Goal: Task Accomplishment & Management: Manage account settings

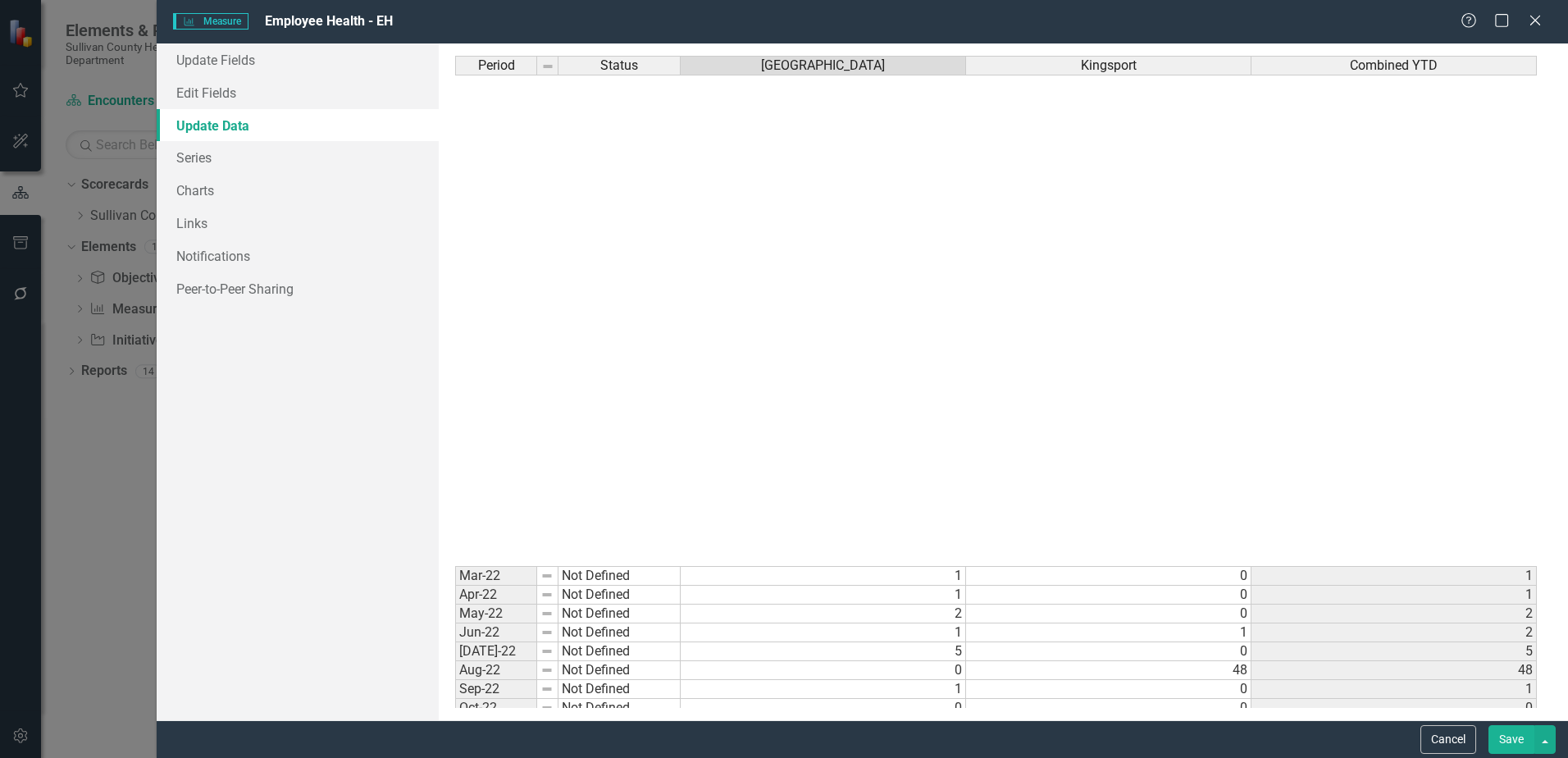
scroll to position [728, 0]
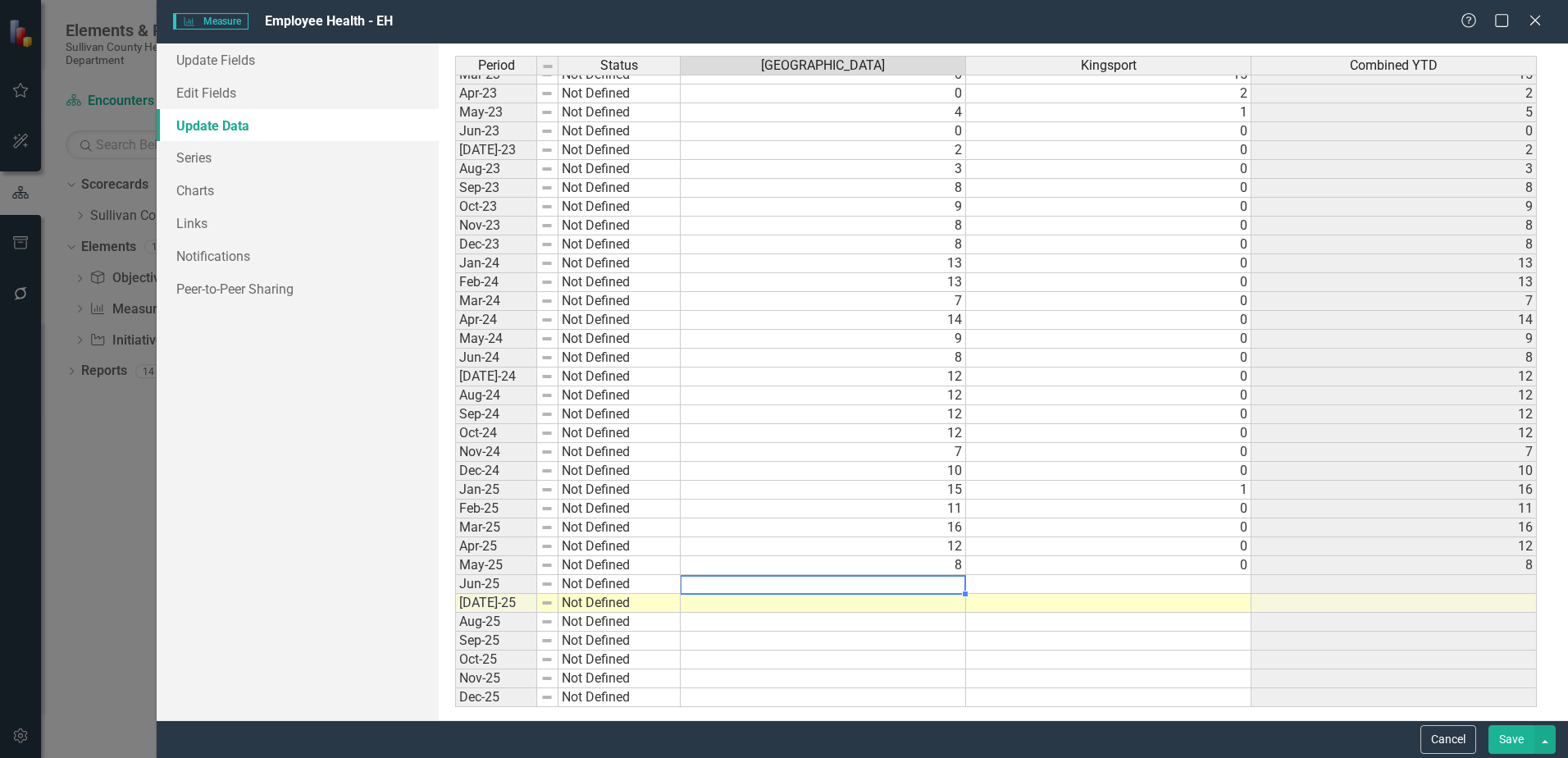
click at [912, 586] on td at bounding box center [823, 584] width 286 height 19
type textarea "16"
type textarea "9"
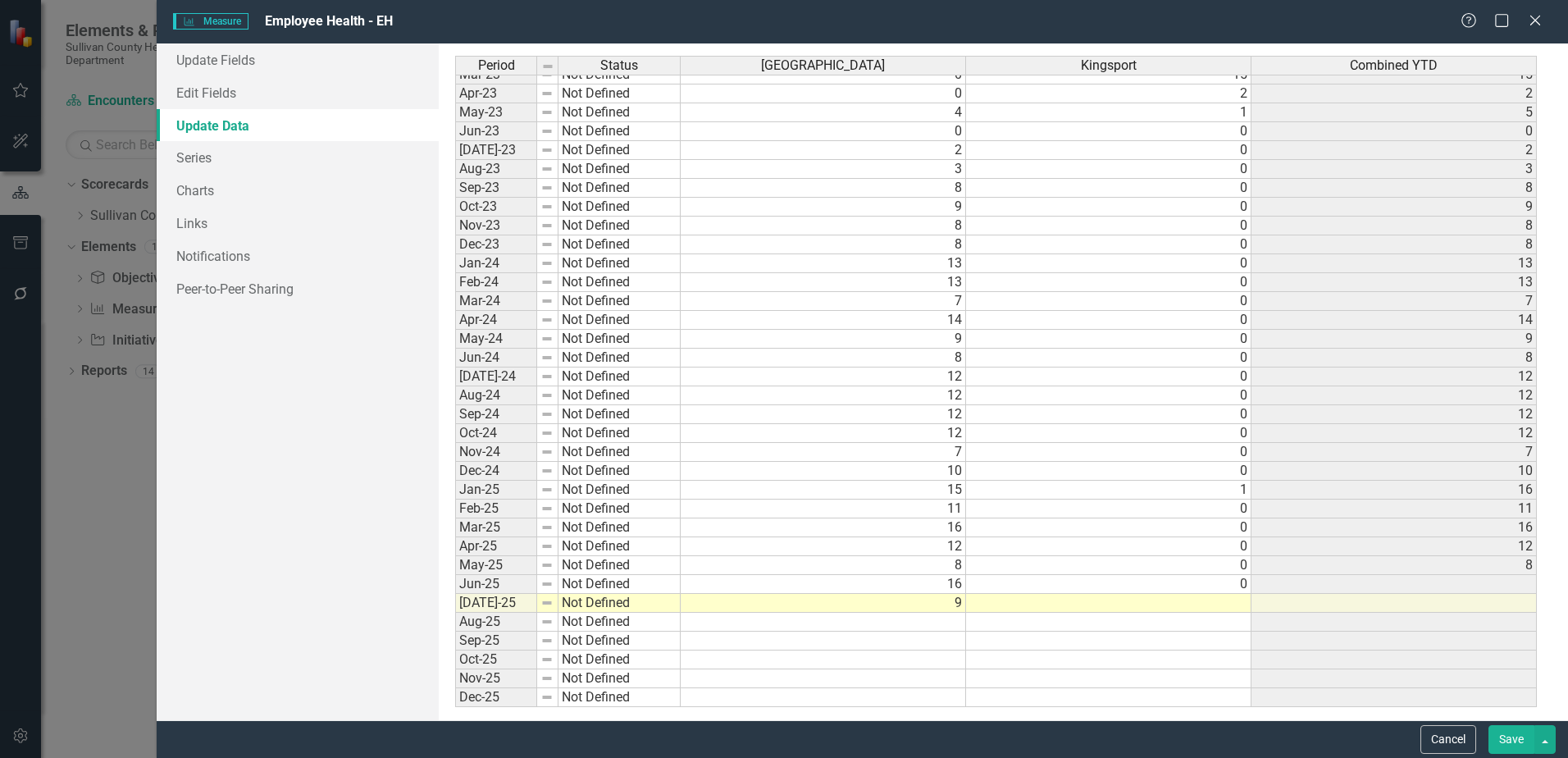
click at [1510, 746] on button "Save" at bounding box center [1511, 739] width 46 height 29
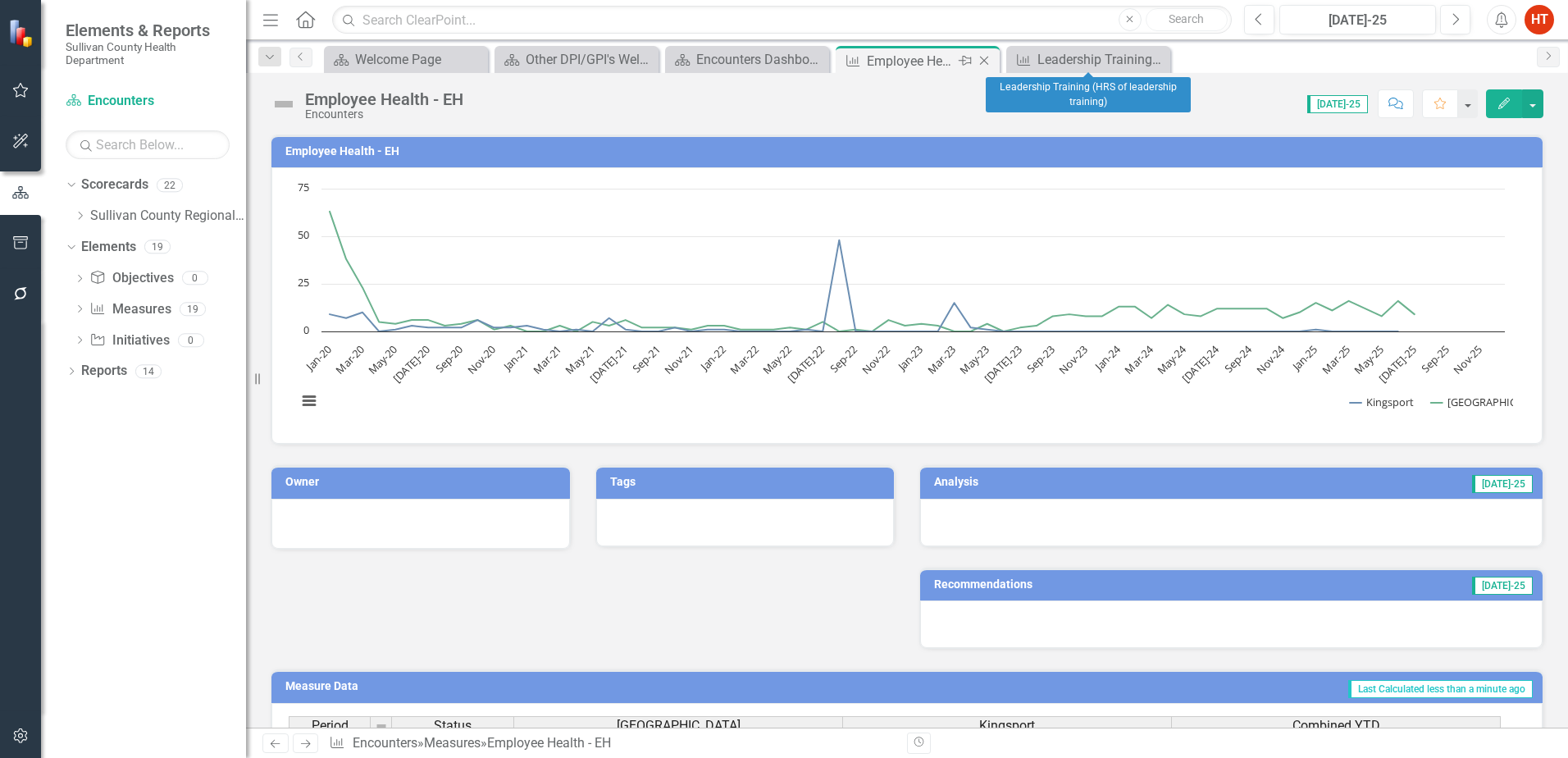
click at [987, 63] on icon "Close" at bounding box center [984, 60] width 16 height 13
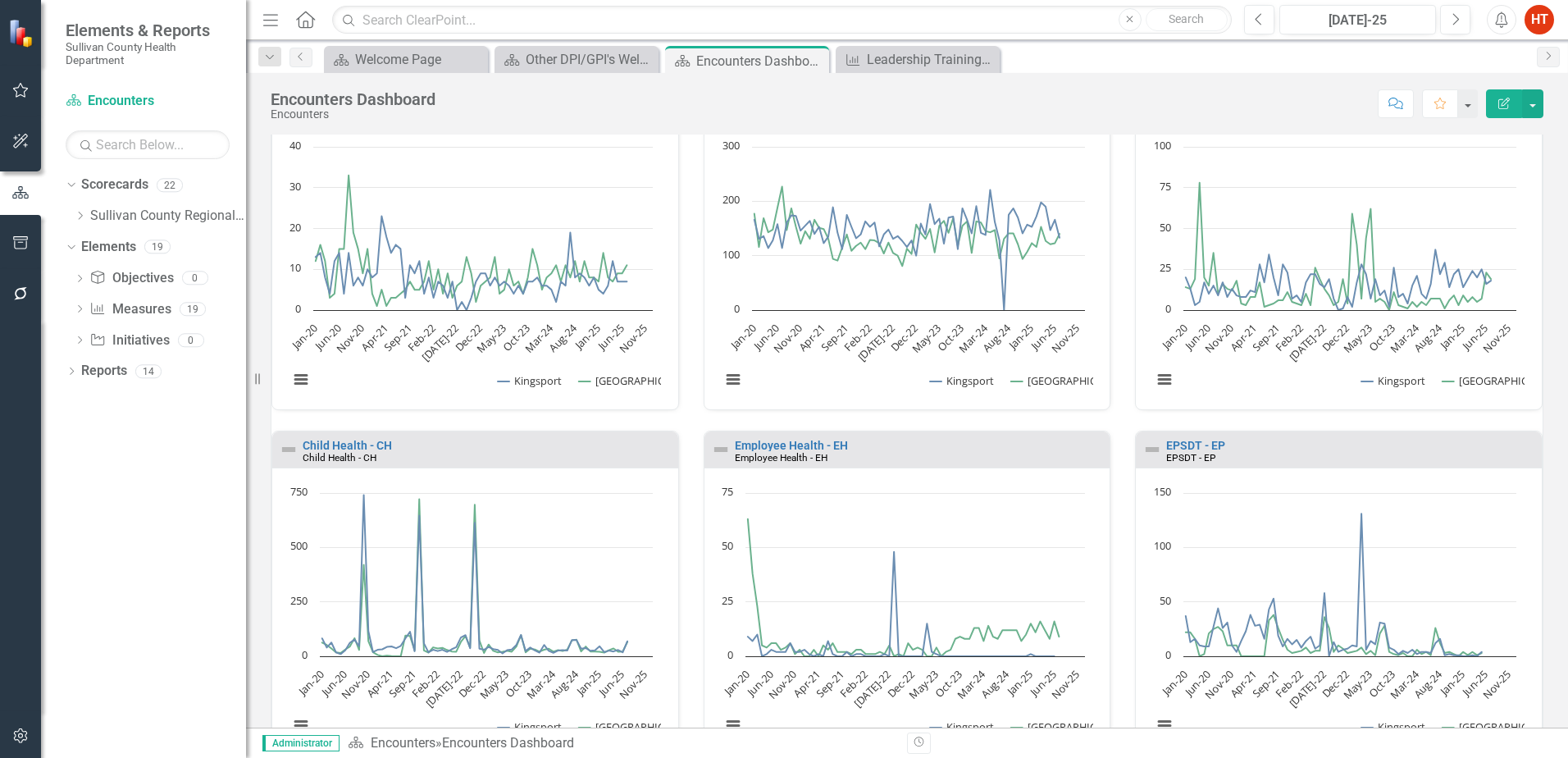
scroll to position [410, 0]
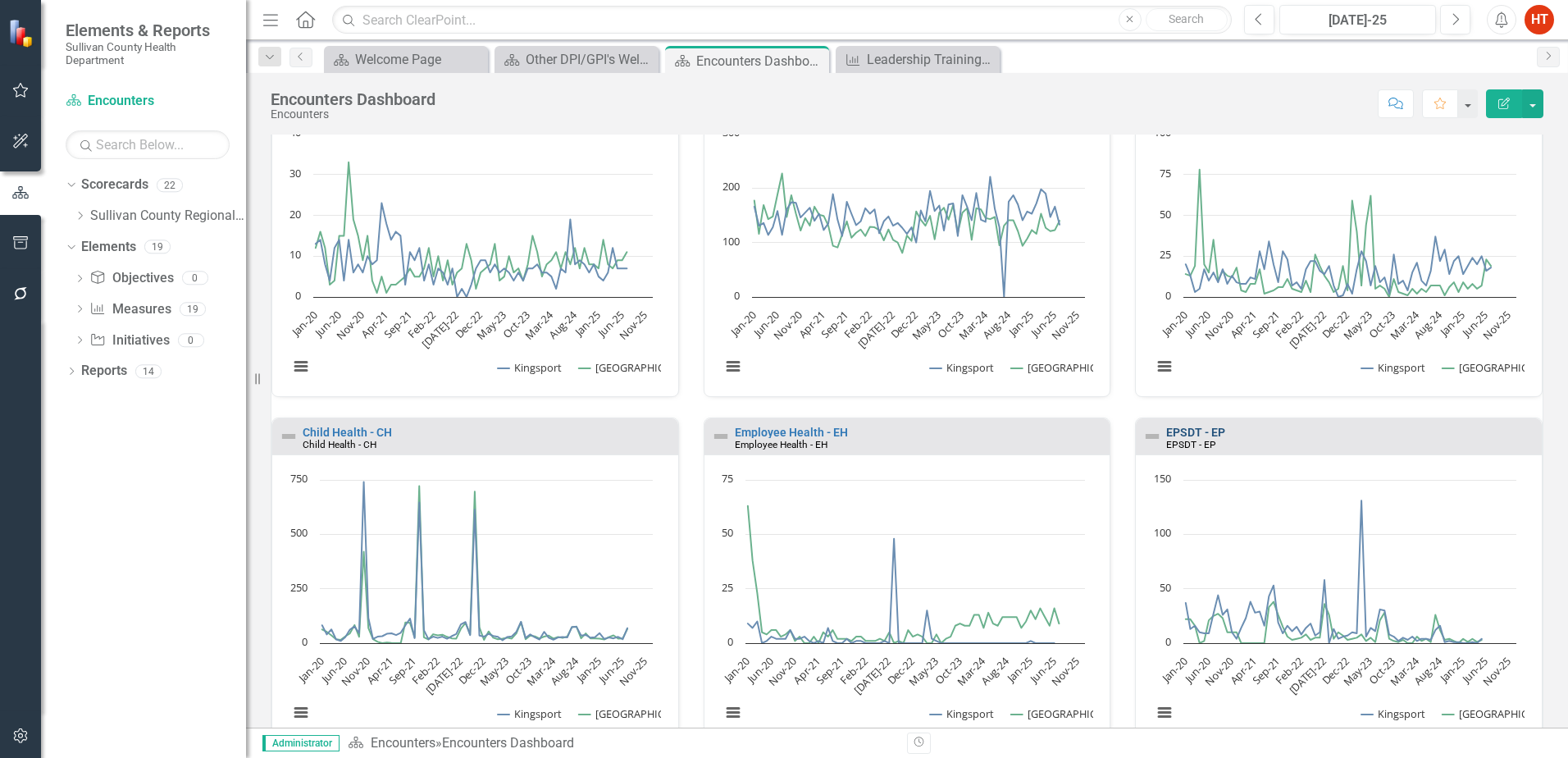
click at [1191, 432] on link "EPSDT - EP" at bounding box center [1196, 432] width 59 height 13
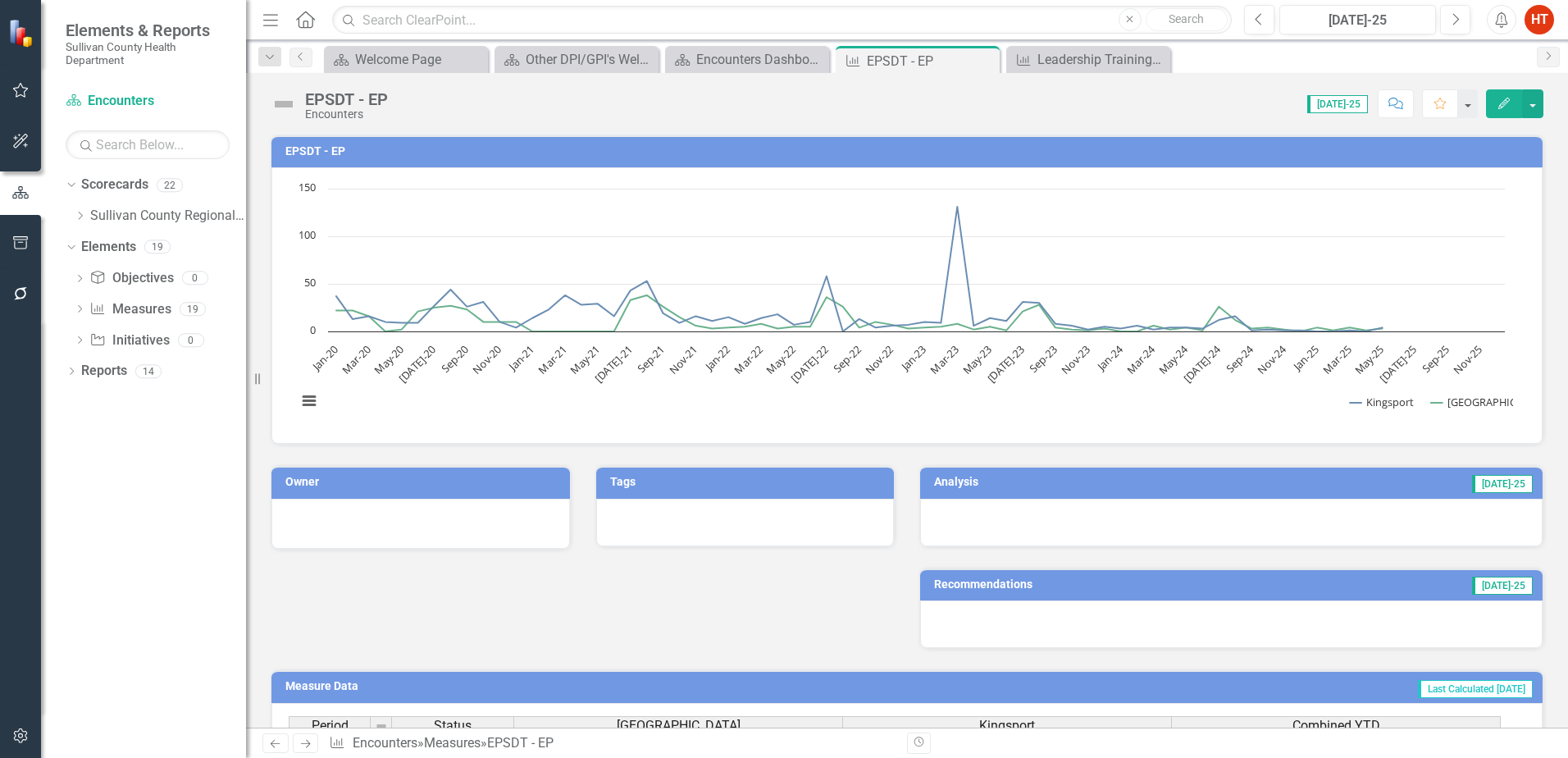
click at [1499, 102] on icon "Edit" at bounding box center [1504, 102] width 15 height 11
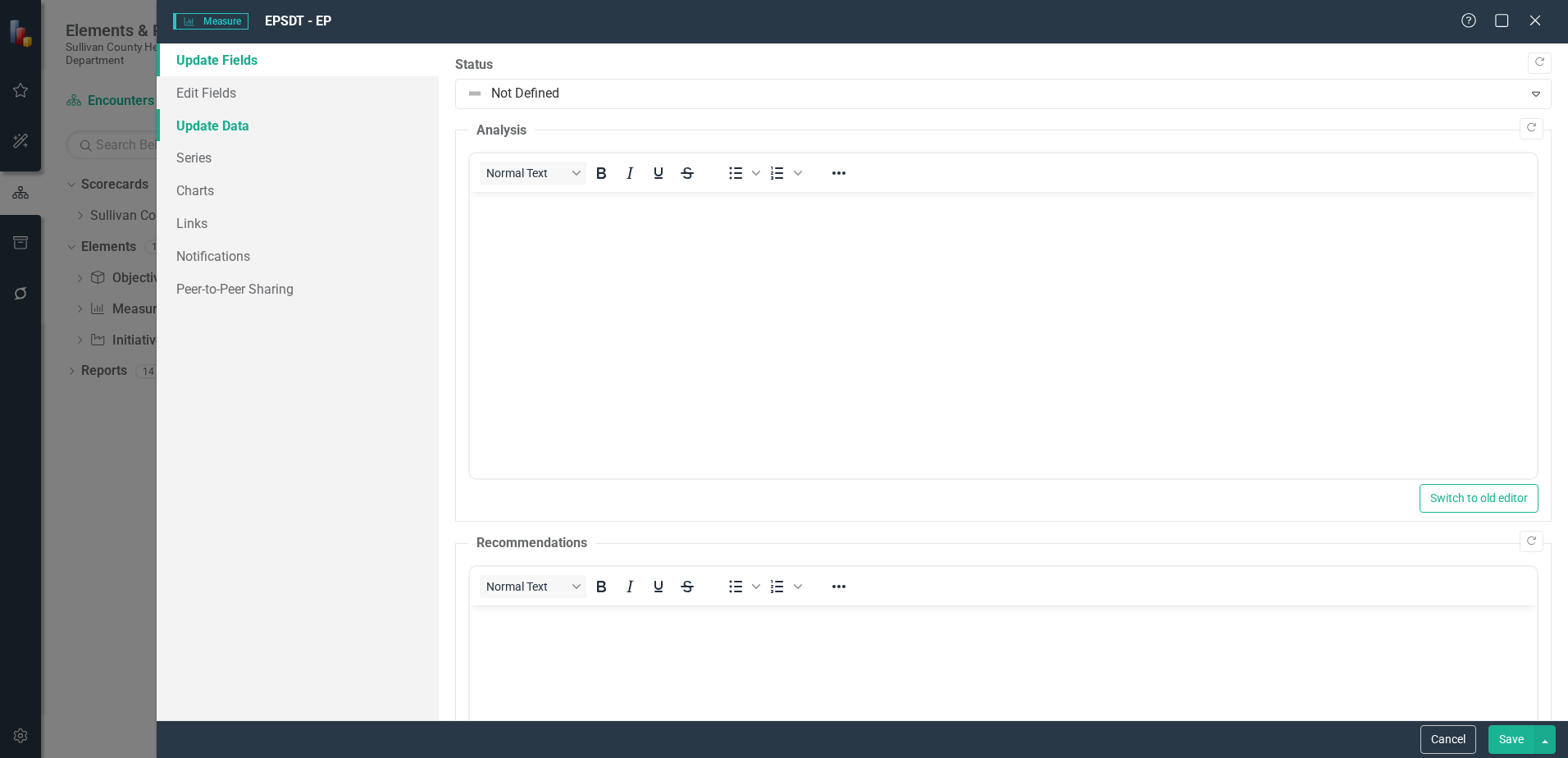
click at [232, 131] on link "Update Data" at bounding box center [297, 126] width 282 height 33
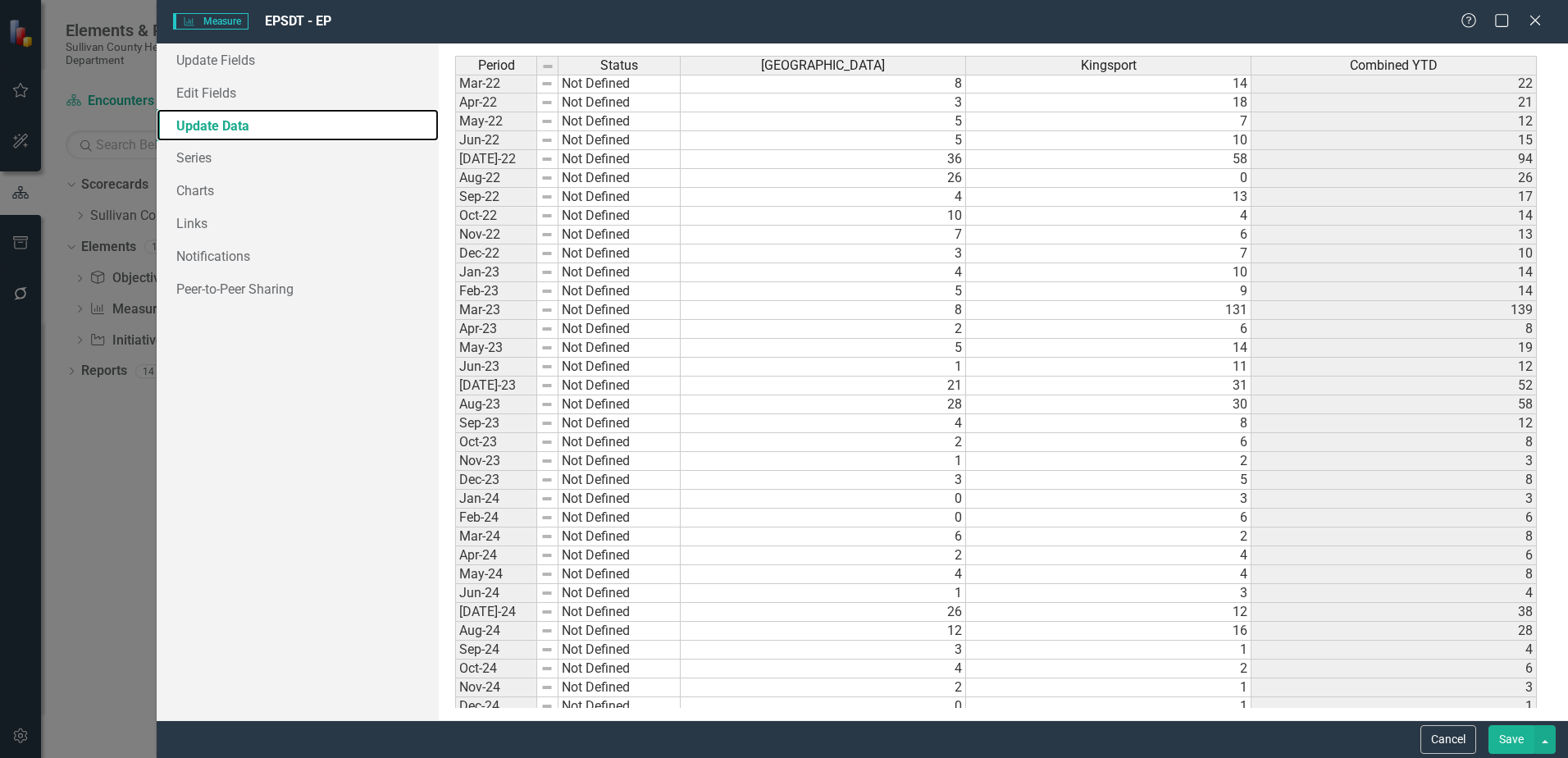
scroll to position [728, 0]
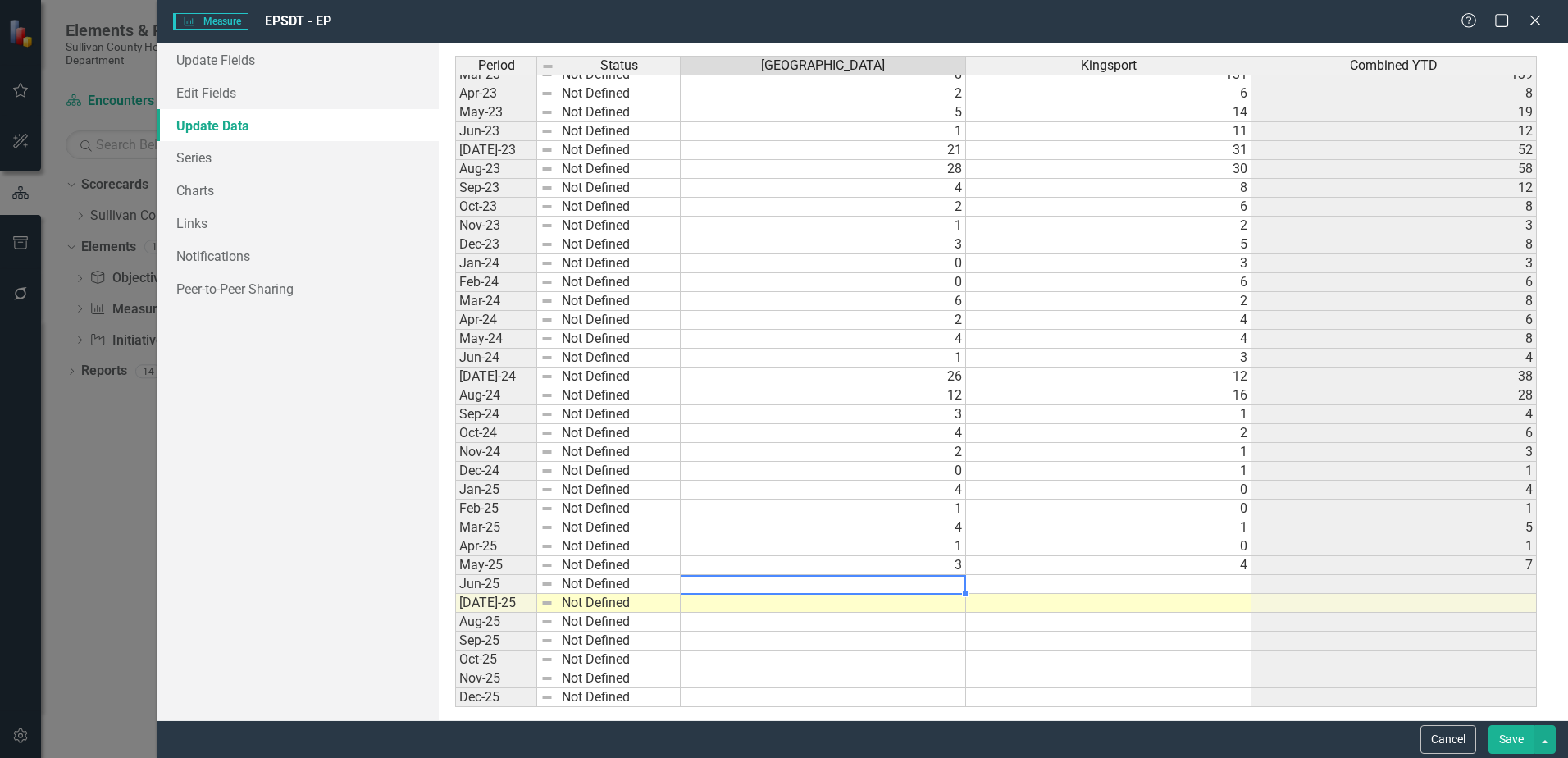
click at [939, 581] on tbody "Nov-21 Not Defined 6 16 22 Dec-21 Not Defined 3 11 14 Jan-22 Not Defined 4 15 1…" at bounding box center [996, 234] width 1082 height 944
type textarea "0"
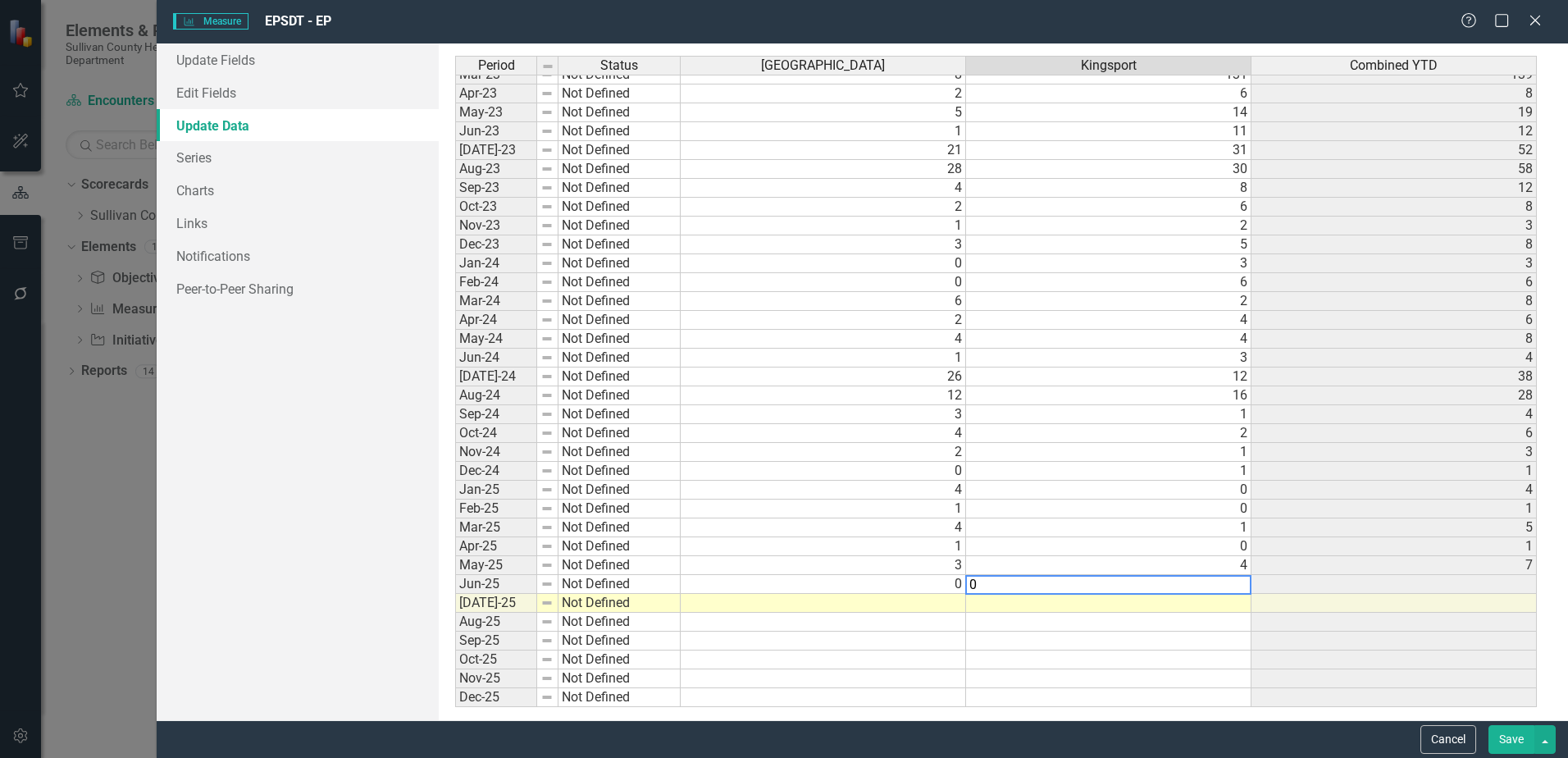
type textarea "0"
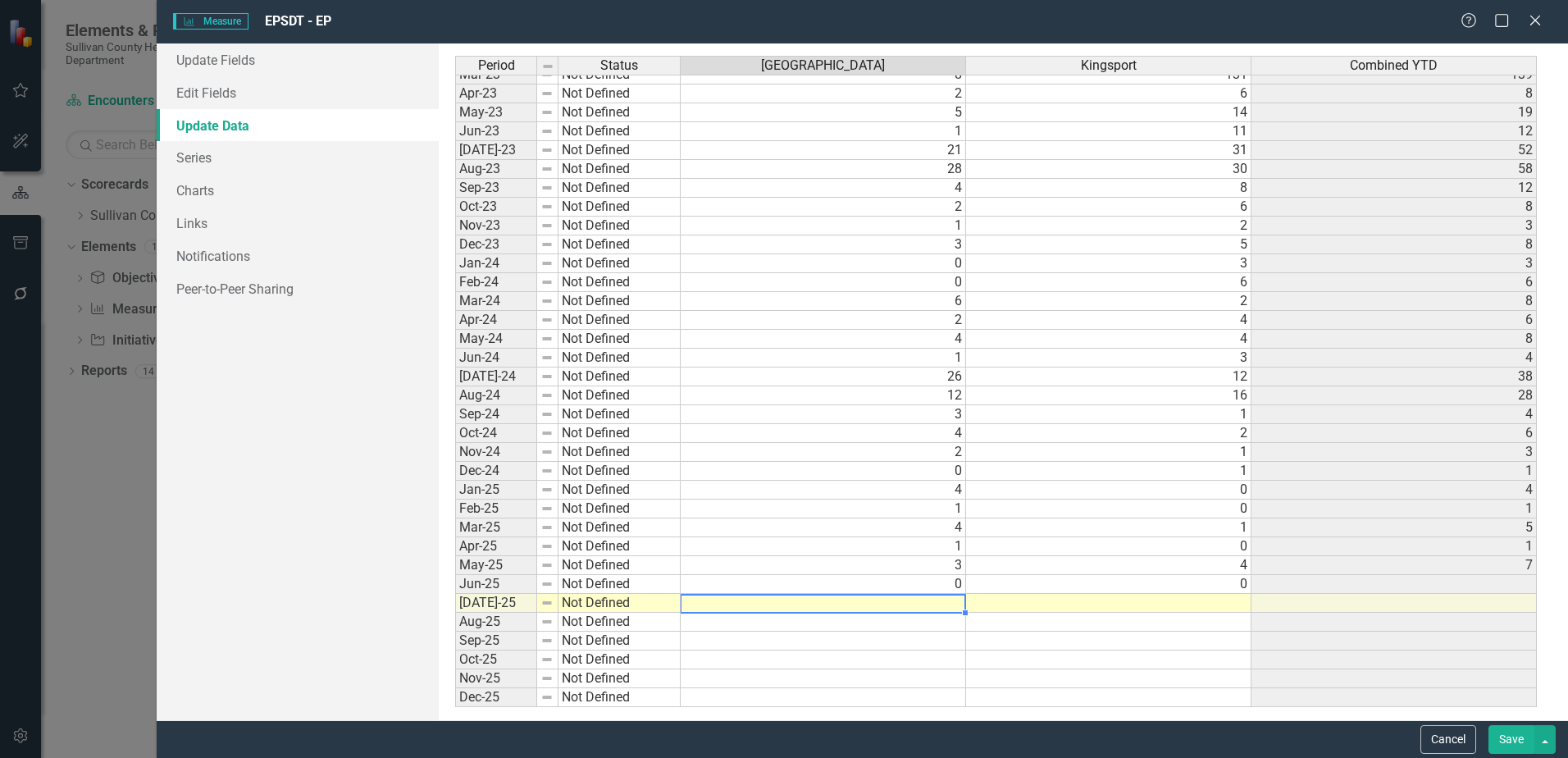
click at [935, 600] on td at bounding box center [823, 603] width 286 height 19
type textarea "24"
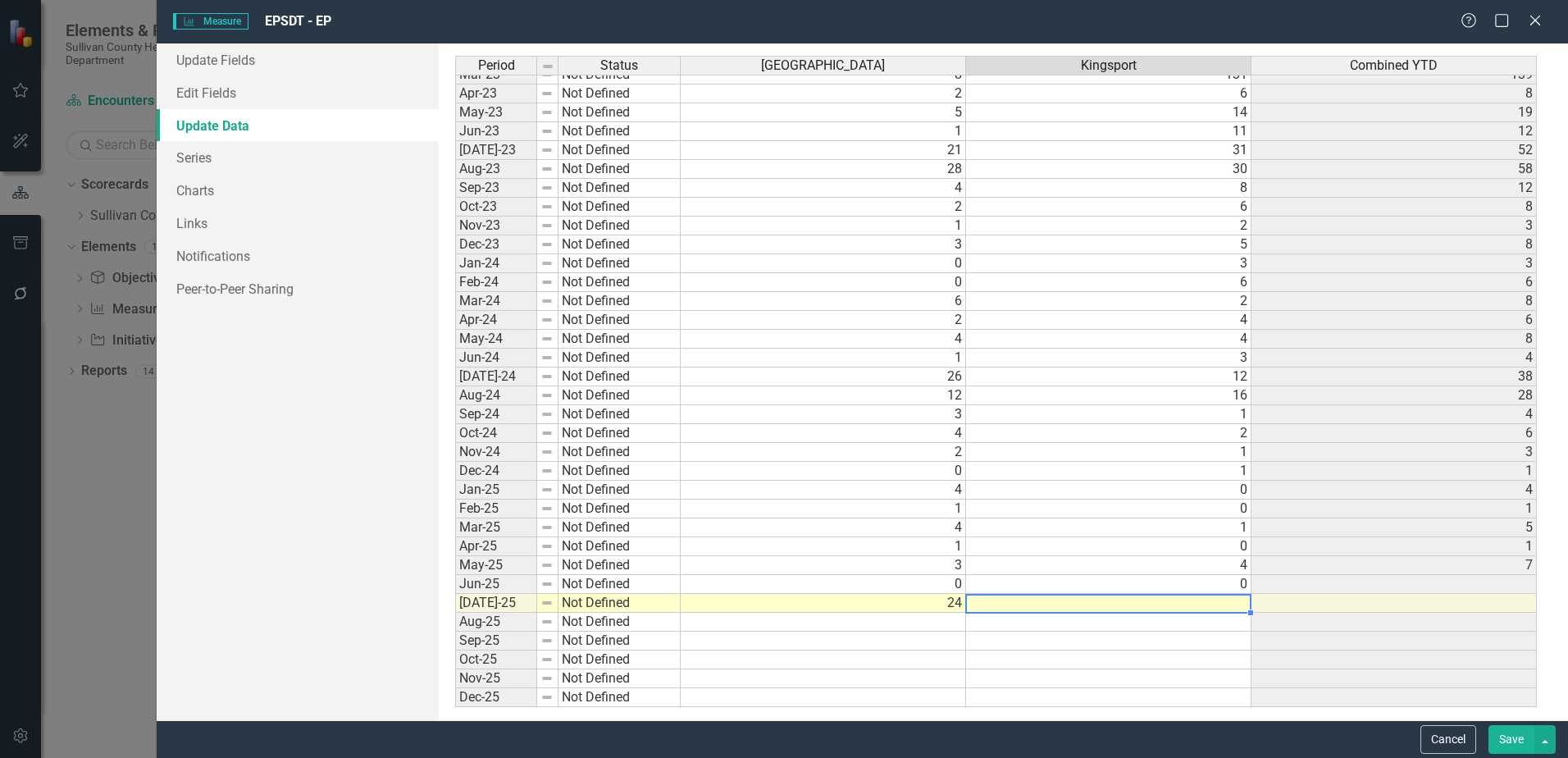
click at [1194, 606] on td at bounding box center [1109, 603] width 286 height 19
type textarea "0"
click at [1535, 733] on button "button" at bounding box center [1545, 739] width 22 height 29
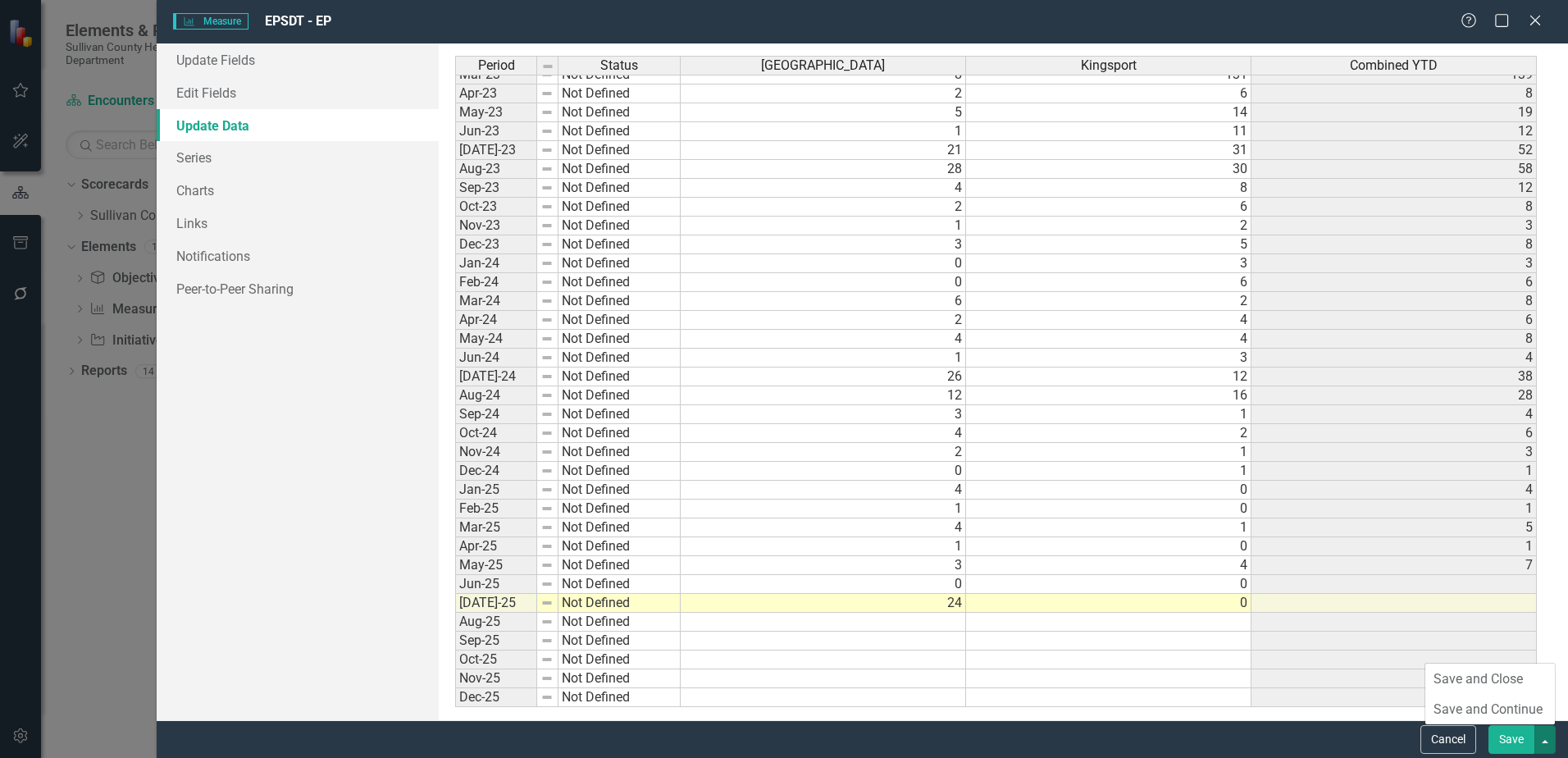
click at [1510, 734] on button "Save" at bounding box center [1511, 739] width 46 height 29
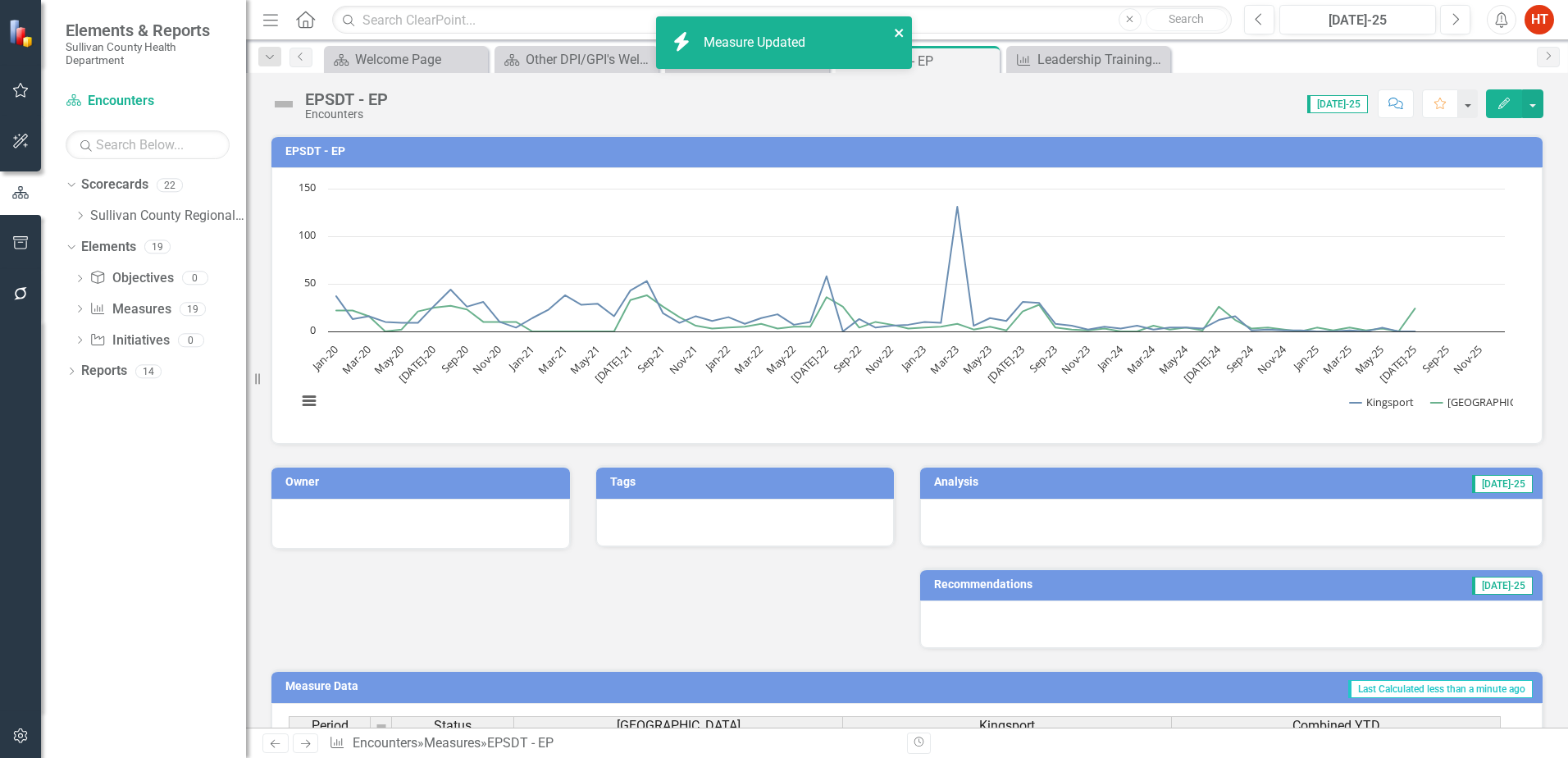
click at [896, 30] on icon "close" at bounding box center [899, 32] width 8 height 8
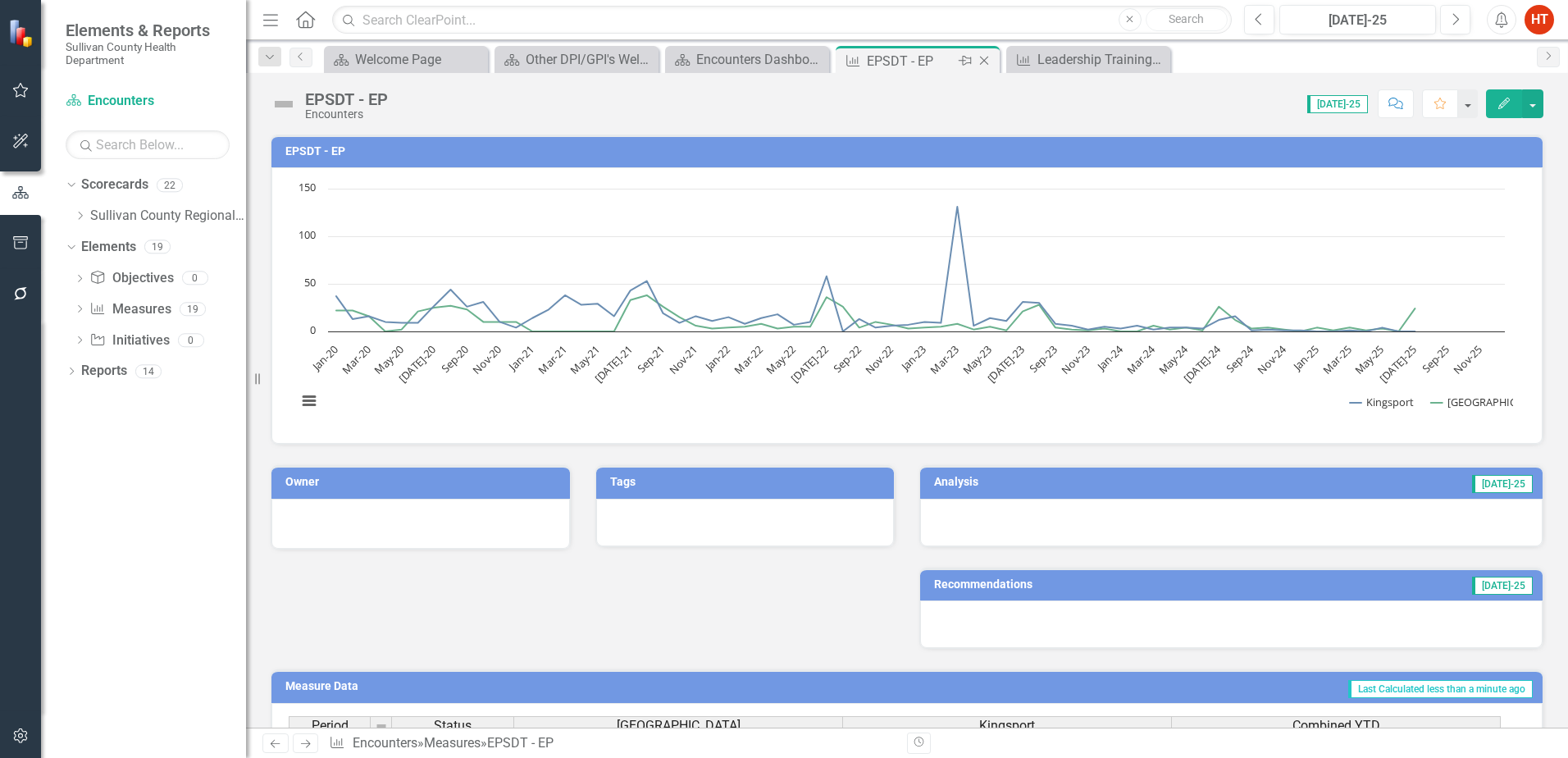
click at [985, 63] on icon "Close" at bounding box center [984, 60] width 16 height 13
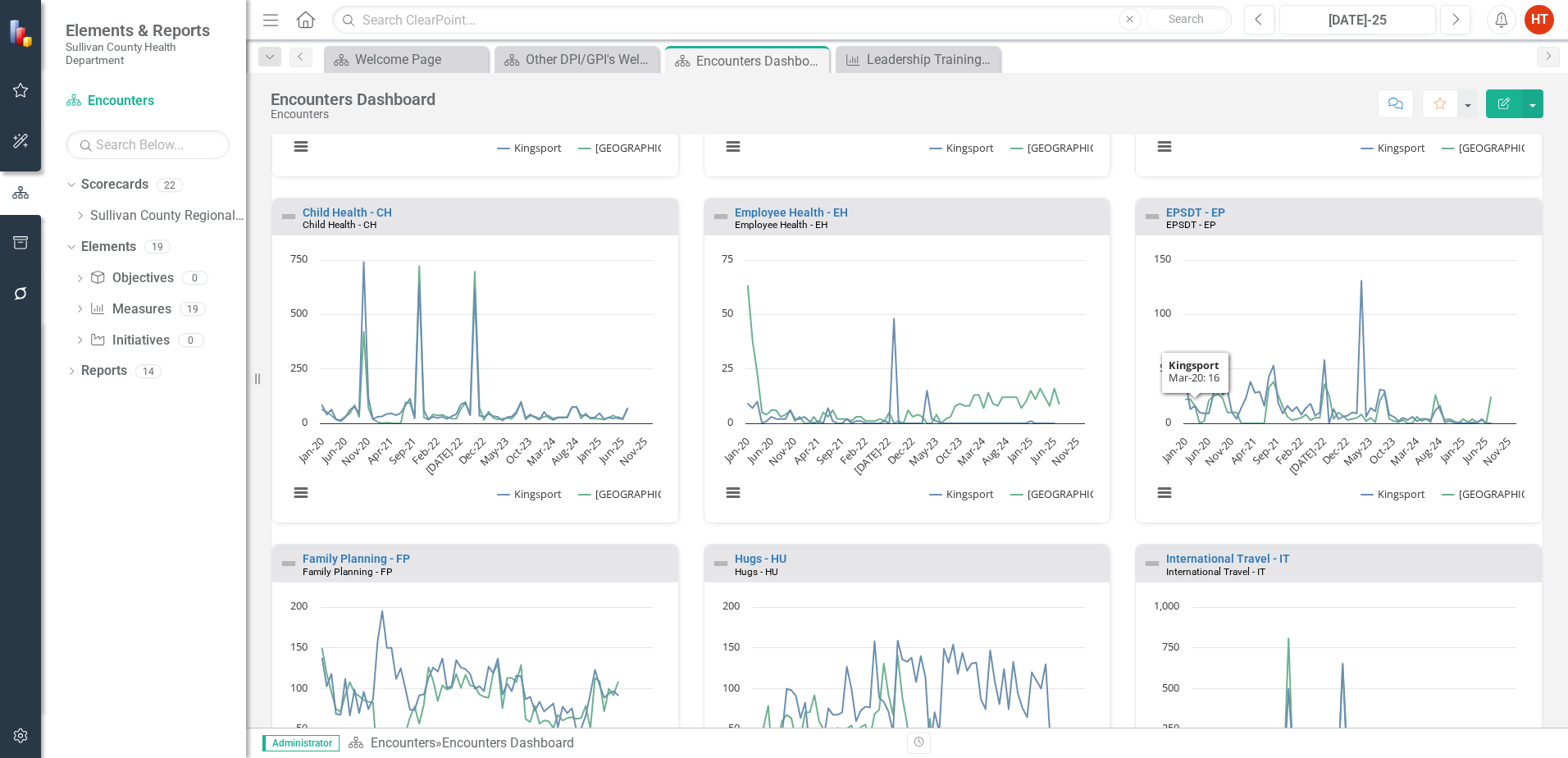
scroll to position [656, 0]
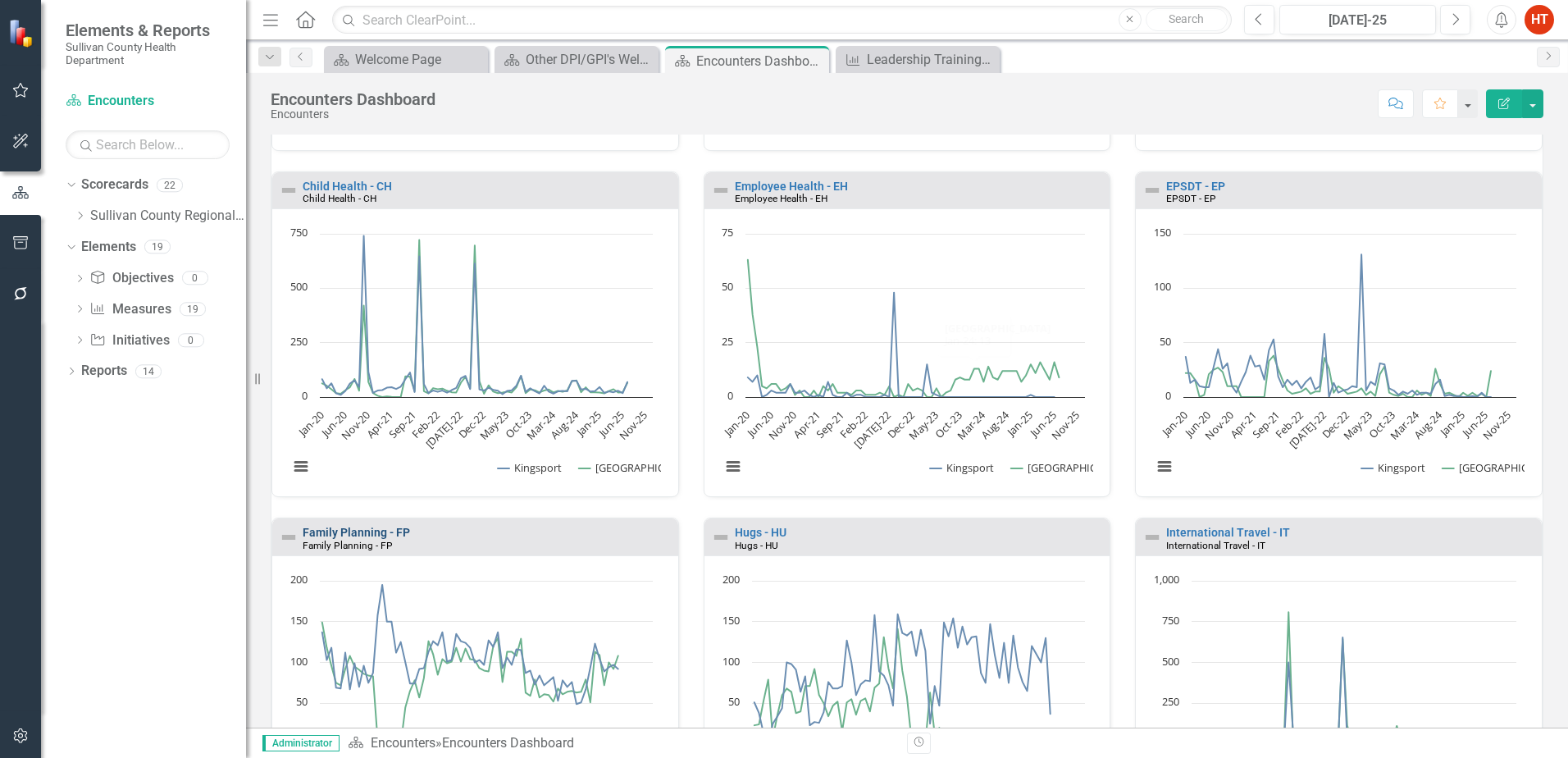
click at [333, 530] on link "Family Planning - FP" at bounding box center [357, 531] width 108 height 13
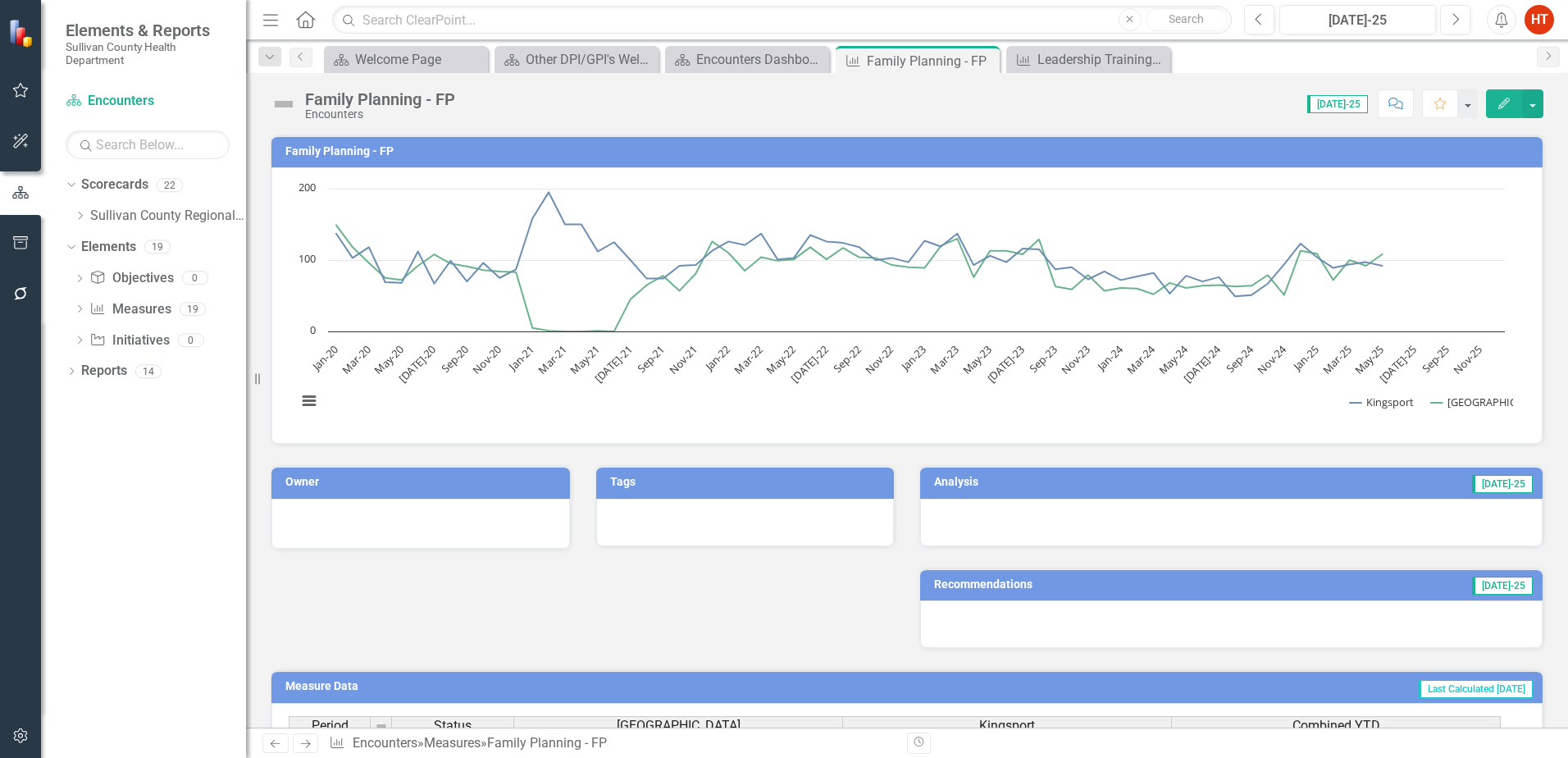
click at [1501, 100] on icon "Edit" at bounding box center [1504, 102] width 15 height 11
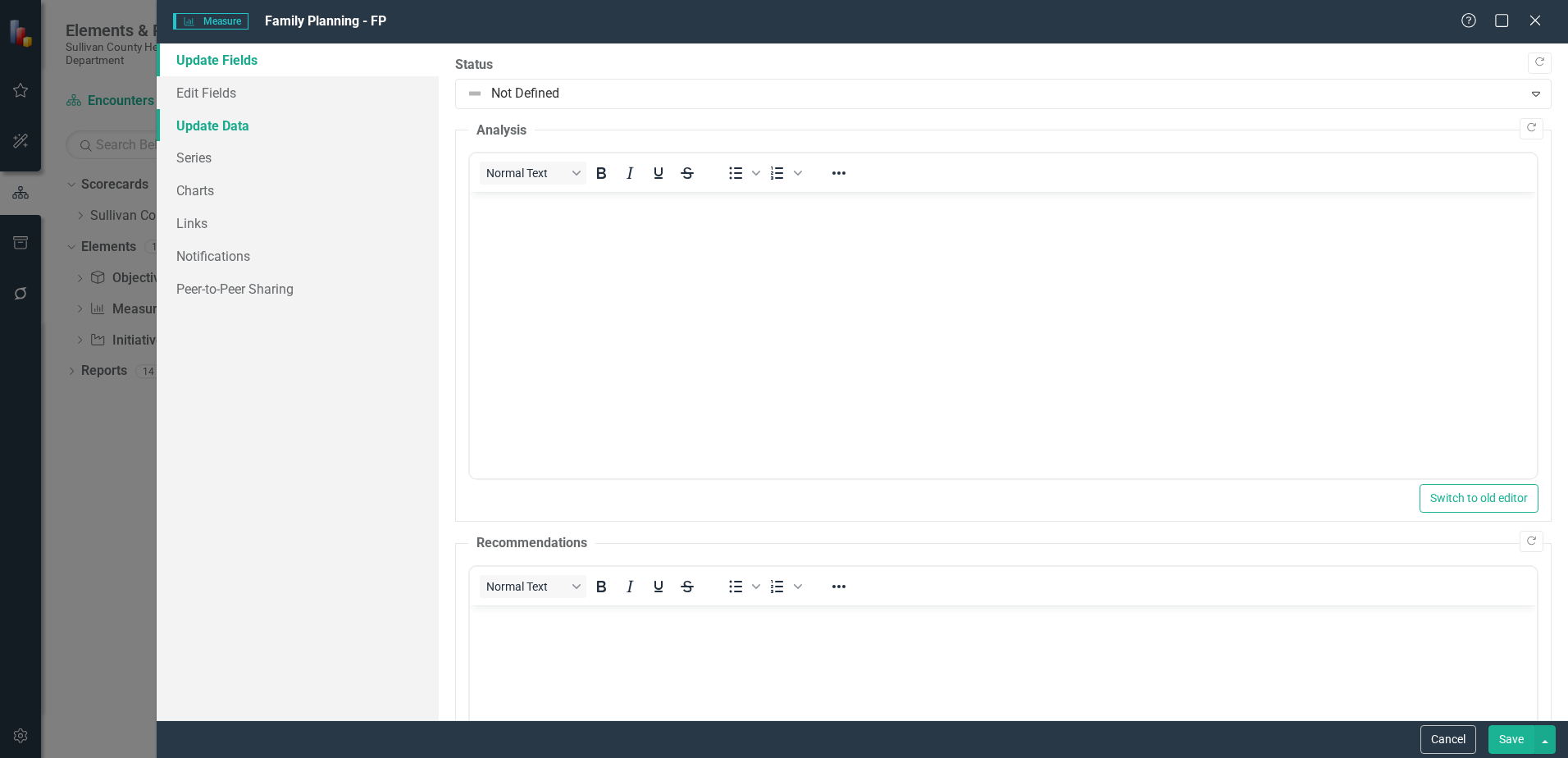
click at [194, 135] on link "Update Data" at bounding box center [297, 126] width 282 height 33
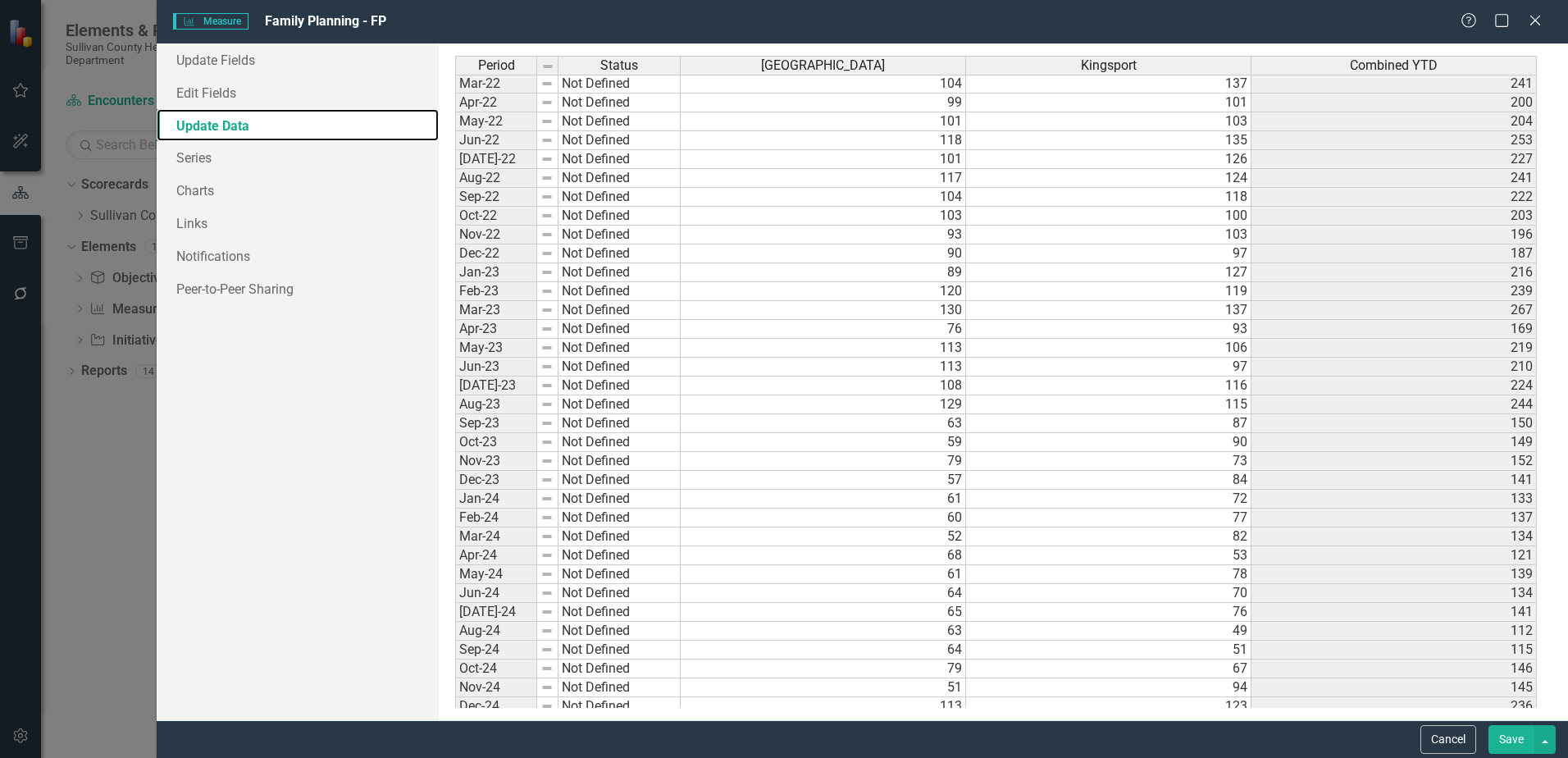
scroll to position [728, 0]
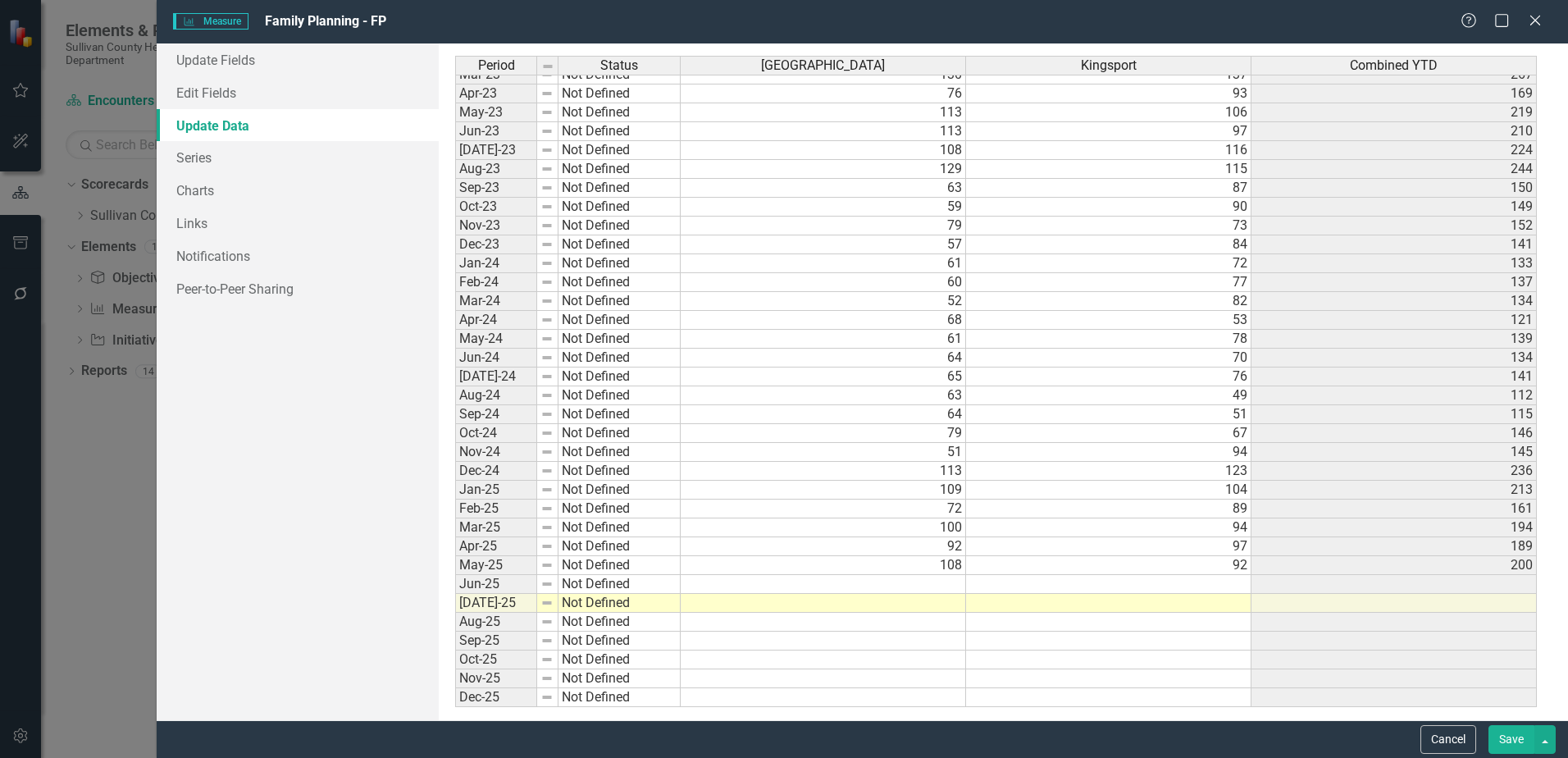
click at [944, 585] on td at bounding box center [823, 584] width 286 height 19
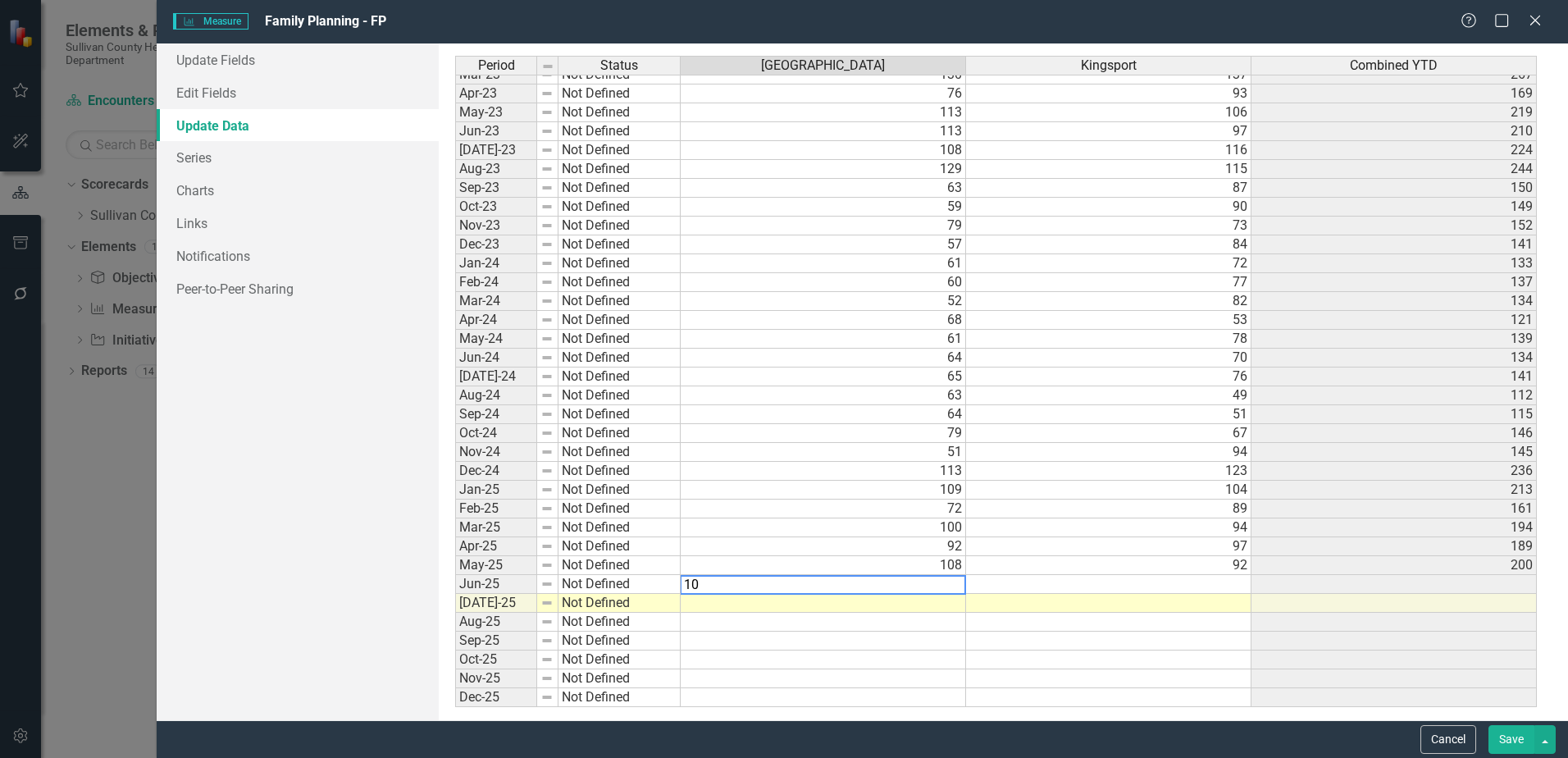
type textarea "107"
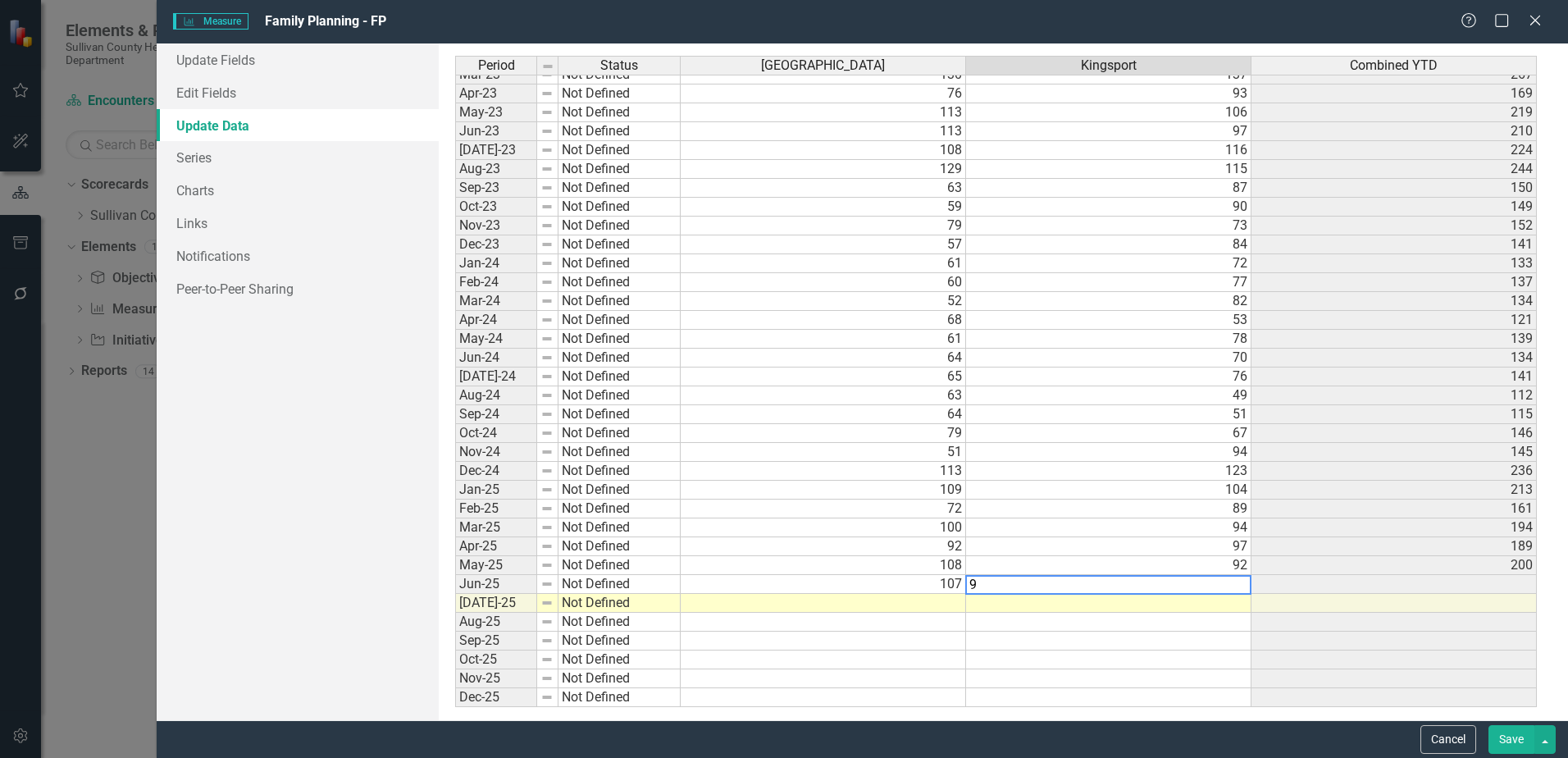
type textarea "93"
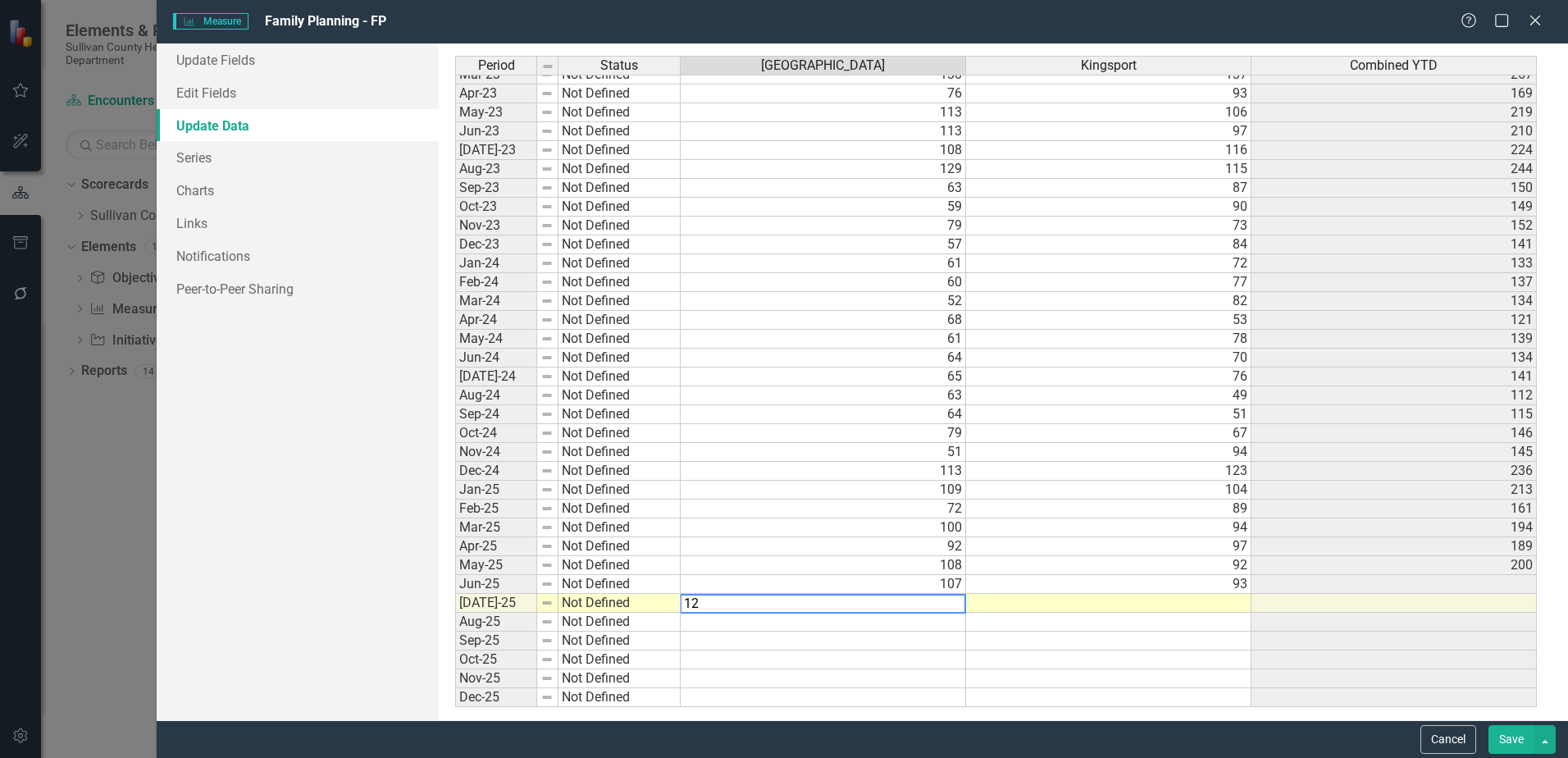
type textarea "127"
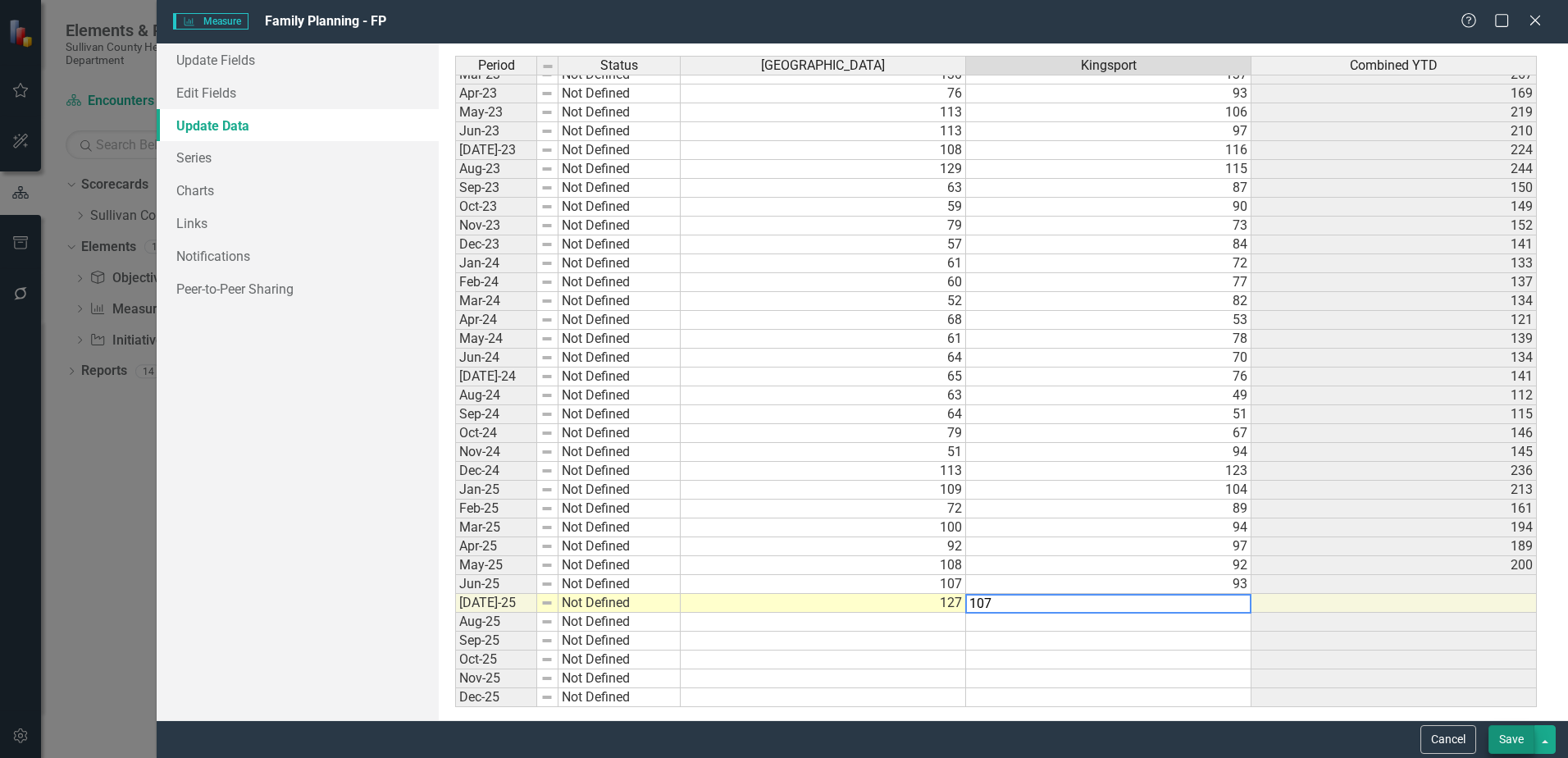
type textarea "107"
click at [1512, 739] on button "Save" at bounding box center [1511, 739] width 46 height 29
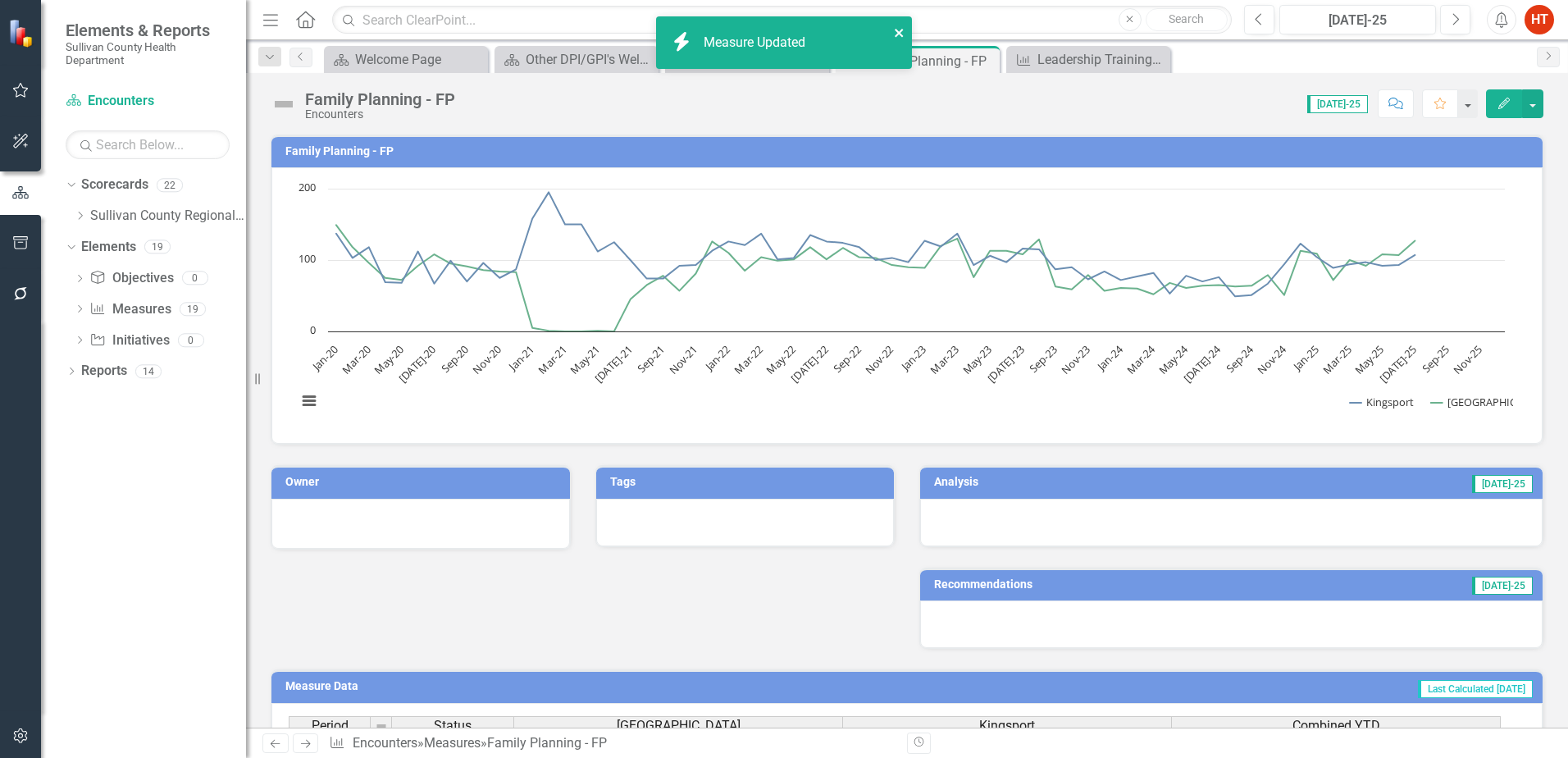
click at [897, 31] on icon "close" at bounding box center [899, 32] width 8 height 8
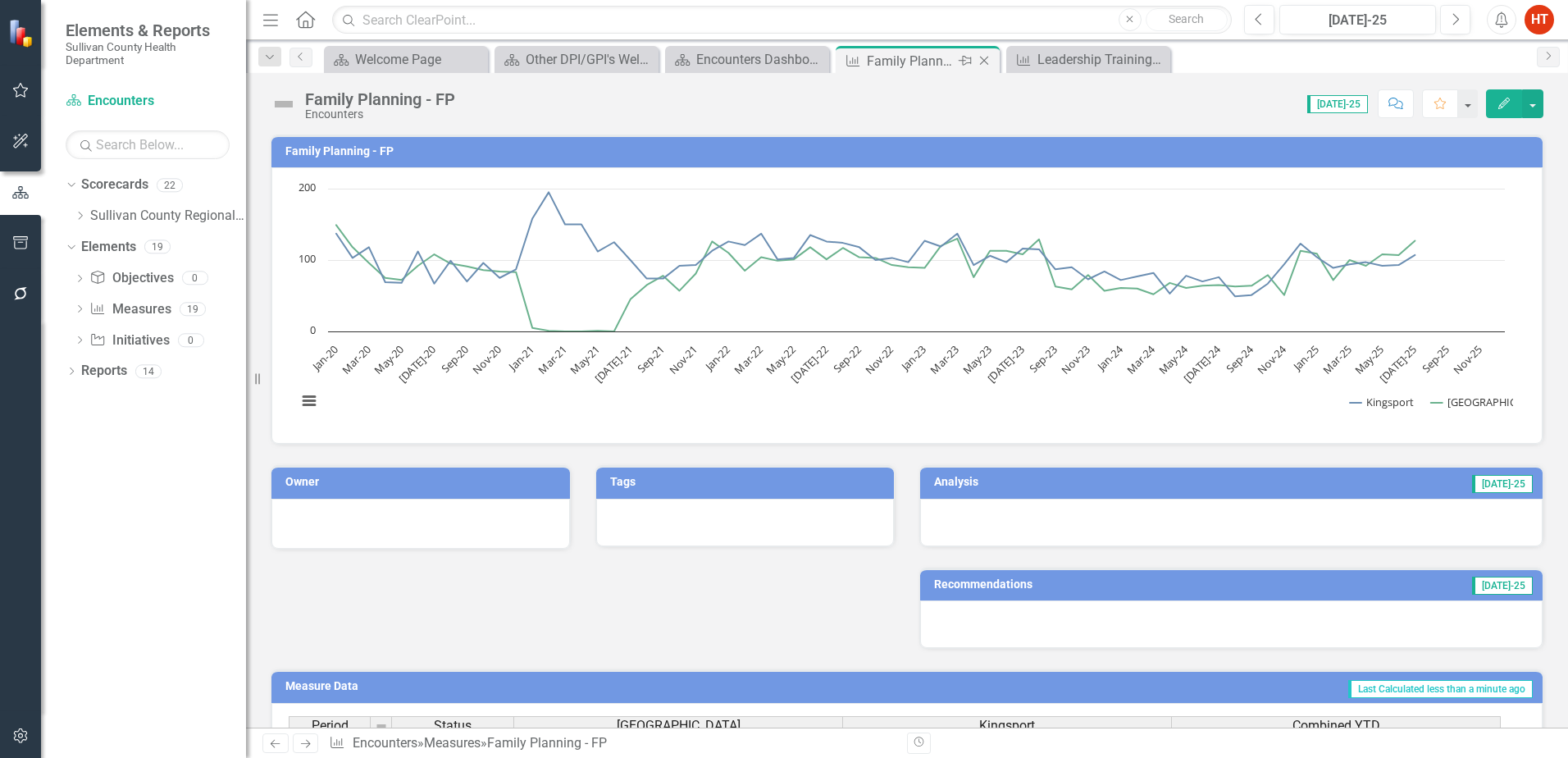
click at [989, 64] on icon "Close" at bounding box center [984, 60] width 16 height 13
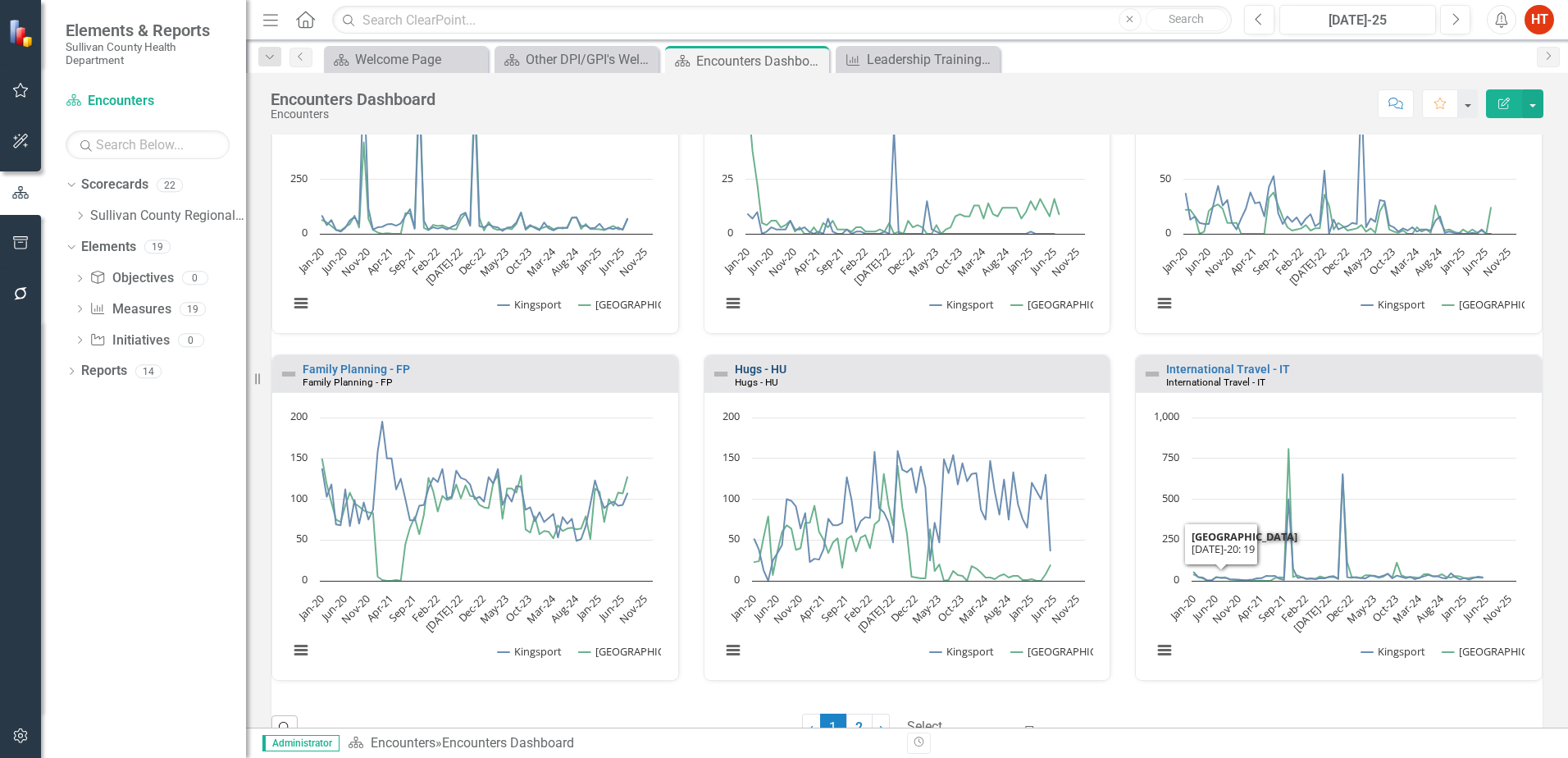
click at [769, 364] on link "Hugs - HU" at bounding box center [761, 369] width 52 height 13
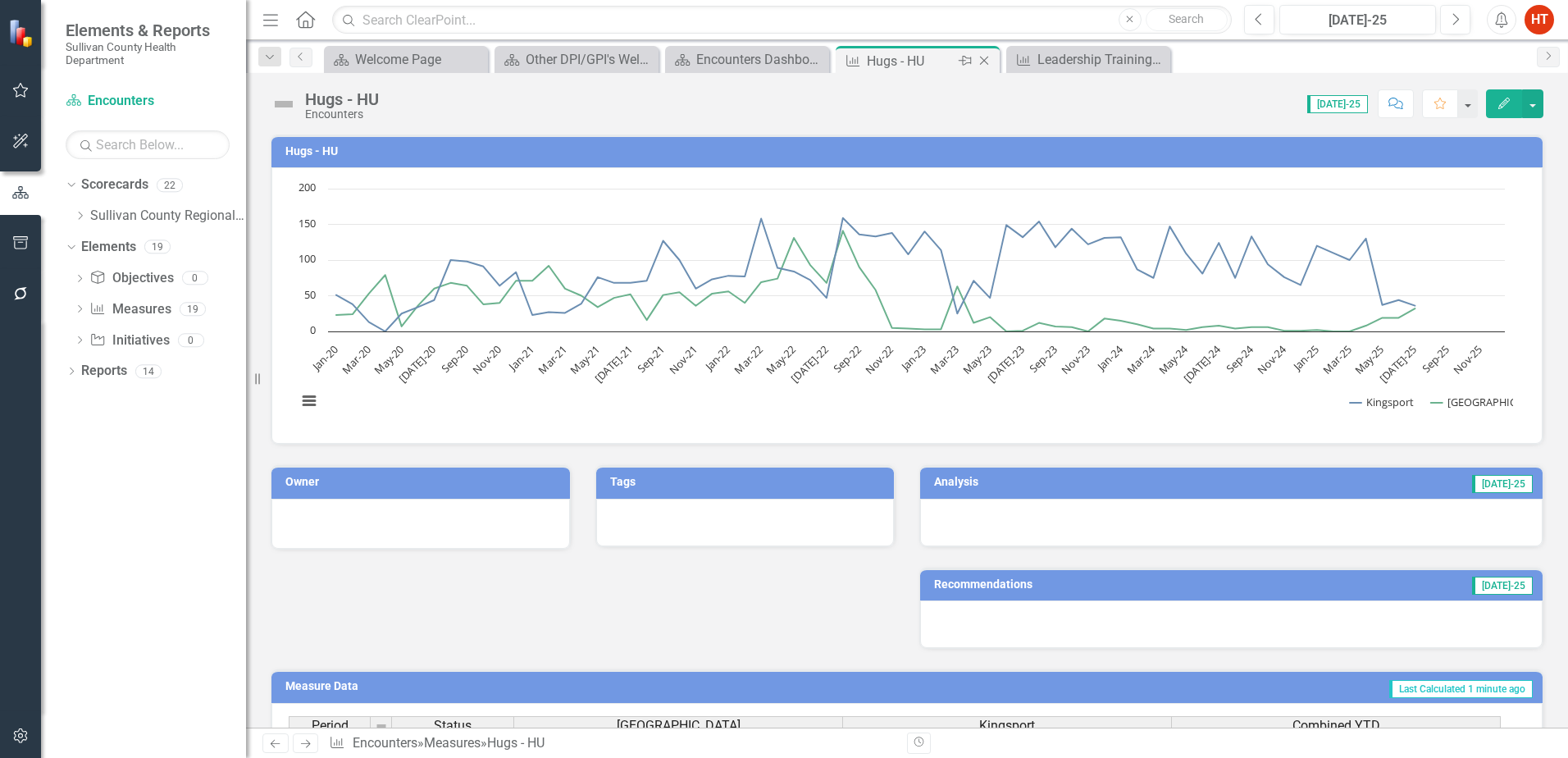
click at [990, 56] on icon "Close" at bounding box center [984, 60] width 16 height 13
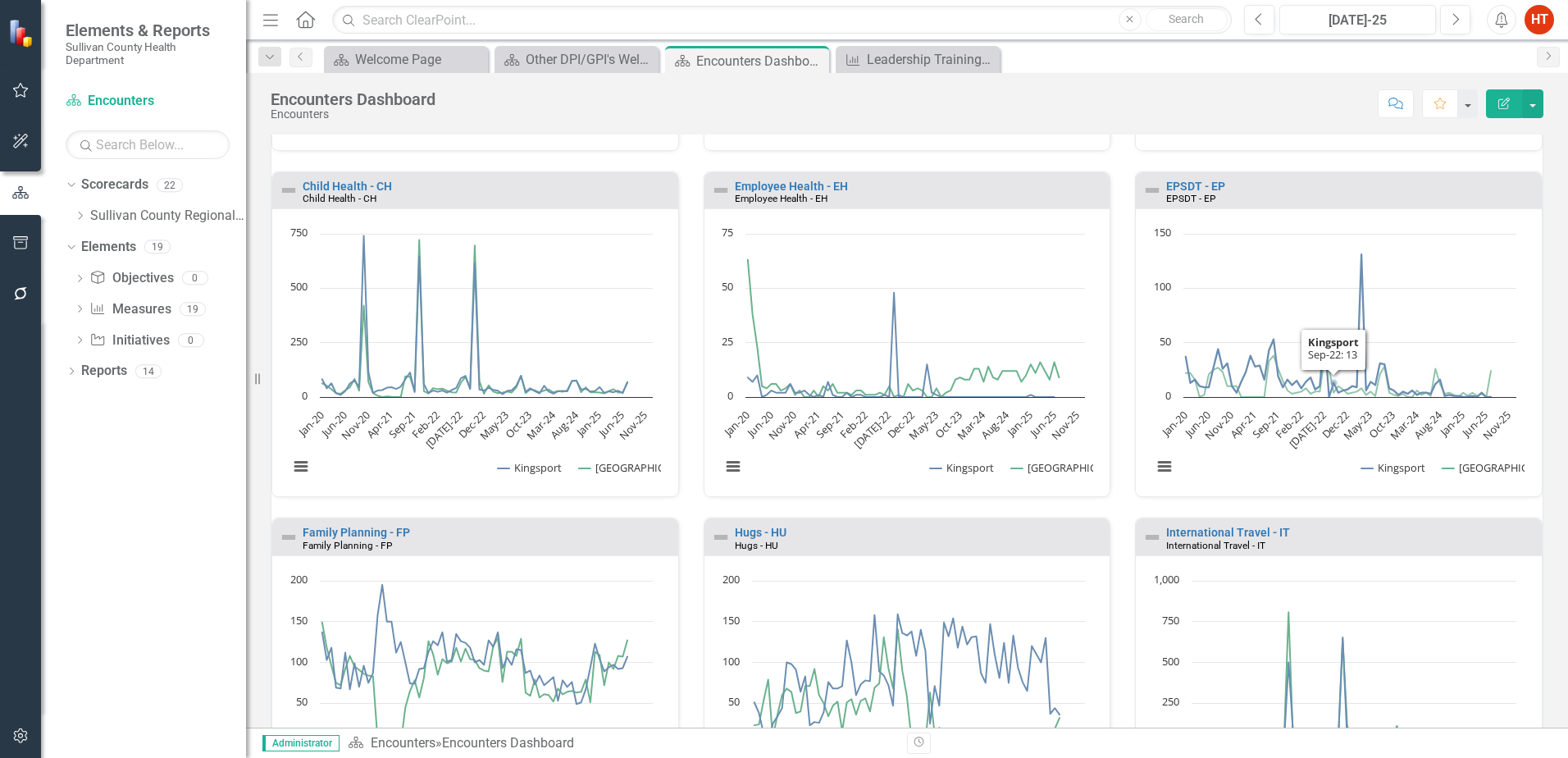
scroll to position [821, 0]
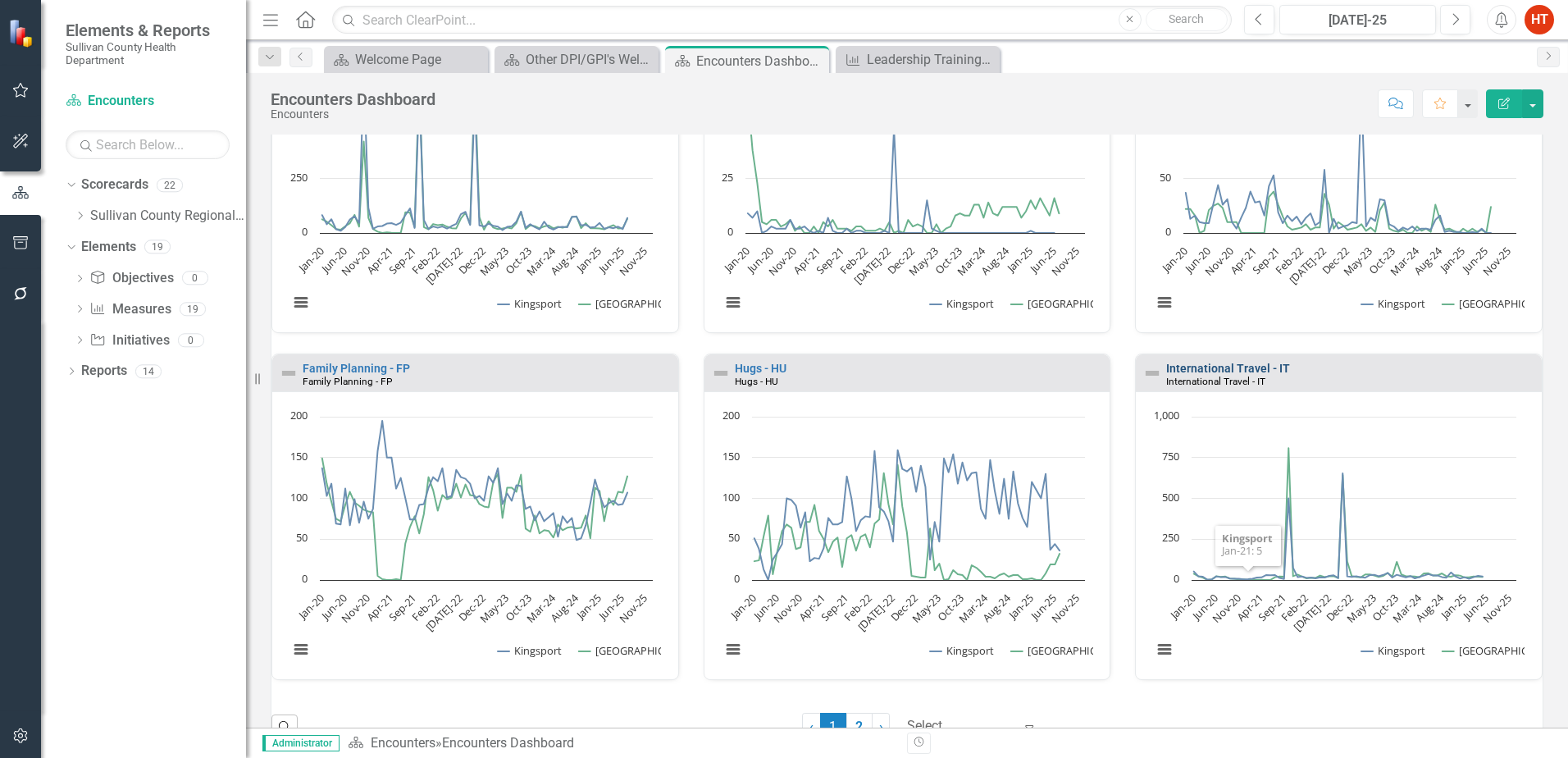
click at [1226, 364] on link "International Travel - IT" at bounding box center [1228, 368] width 124 height 13
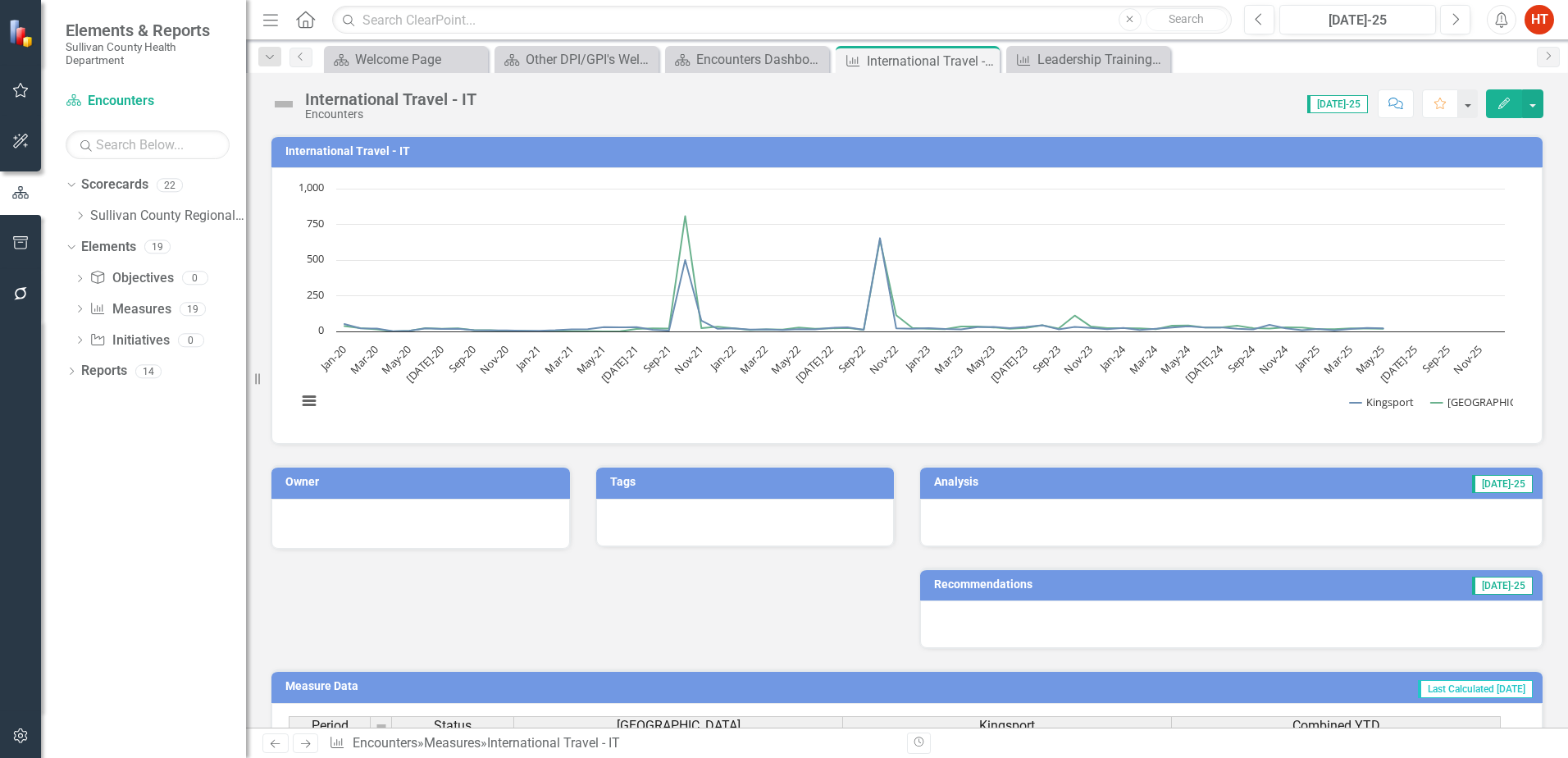
click at [1520, 103] on button "Edit" at bounding box center [1505, 103] width 36 height 29
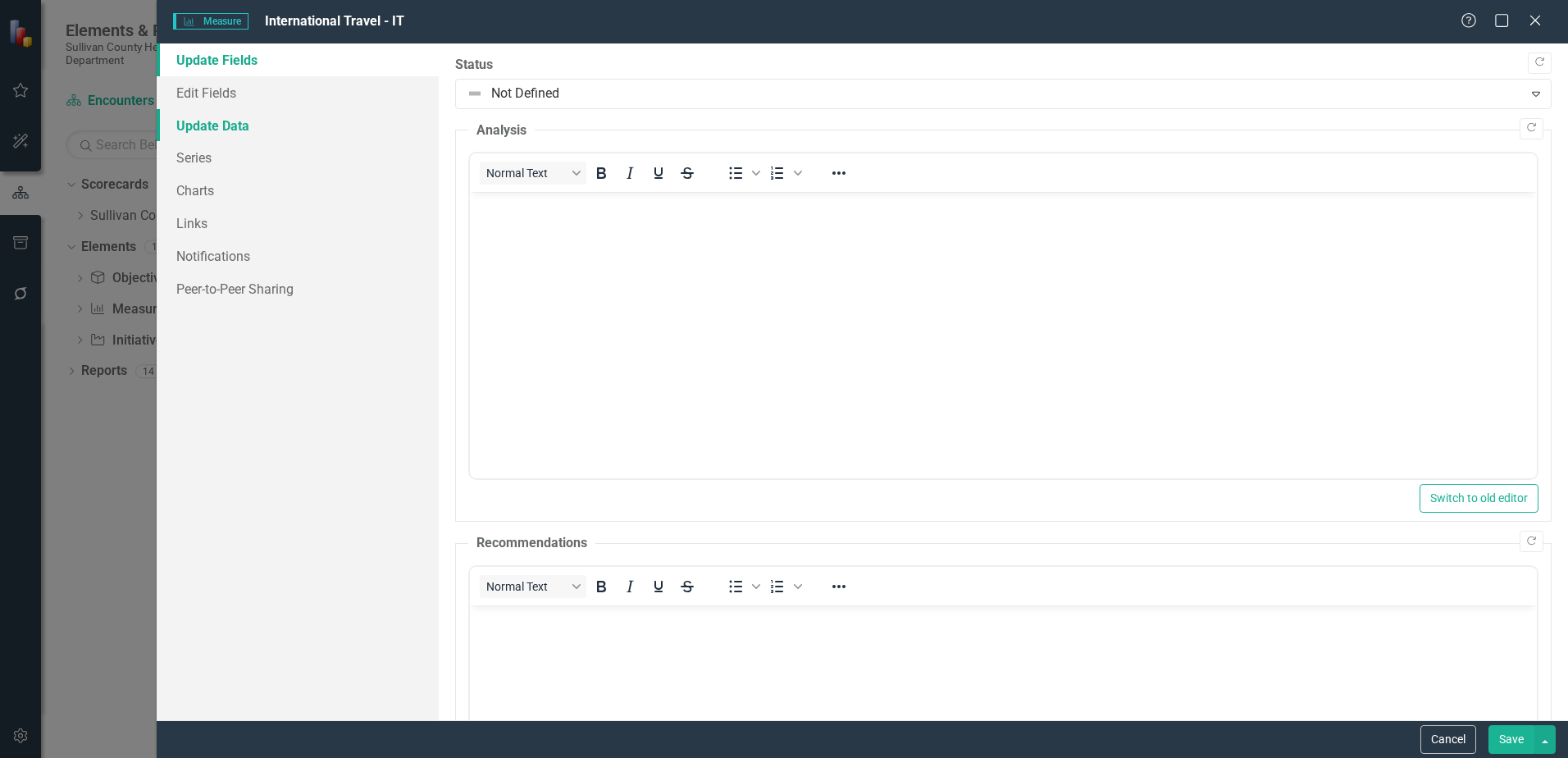
click at [210, 123] on link "Update Data" at bounding box center [297, 126] width 282 height 33
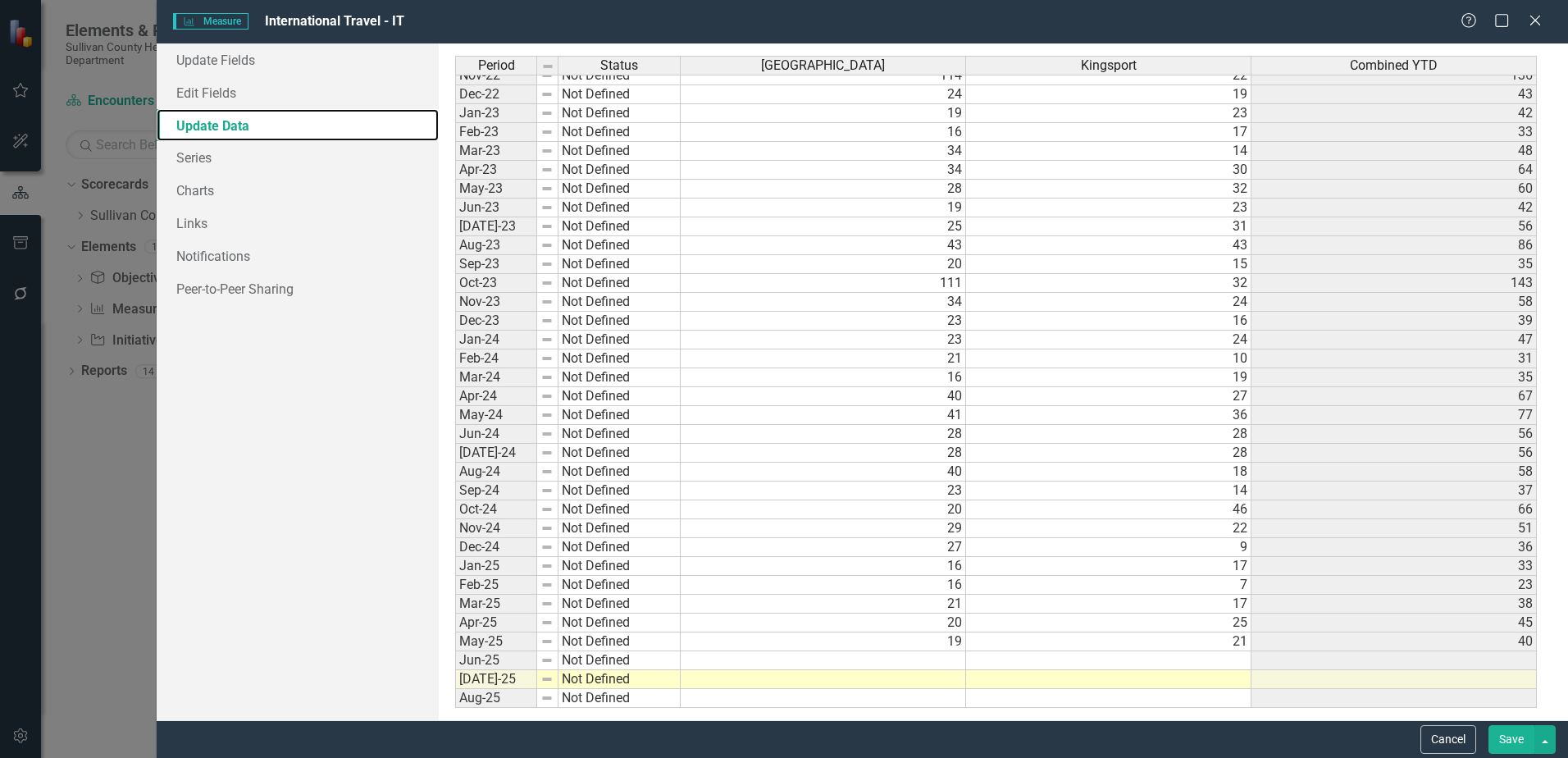
scroll to position [728, 0]
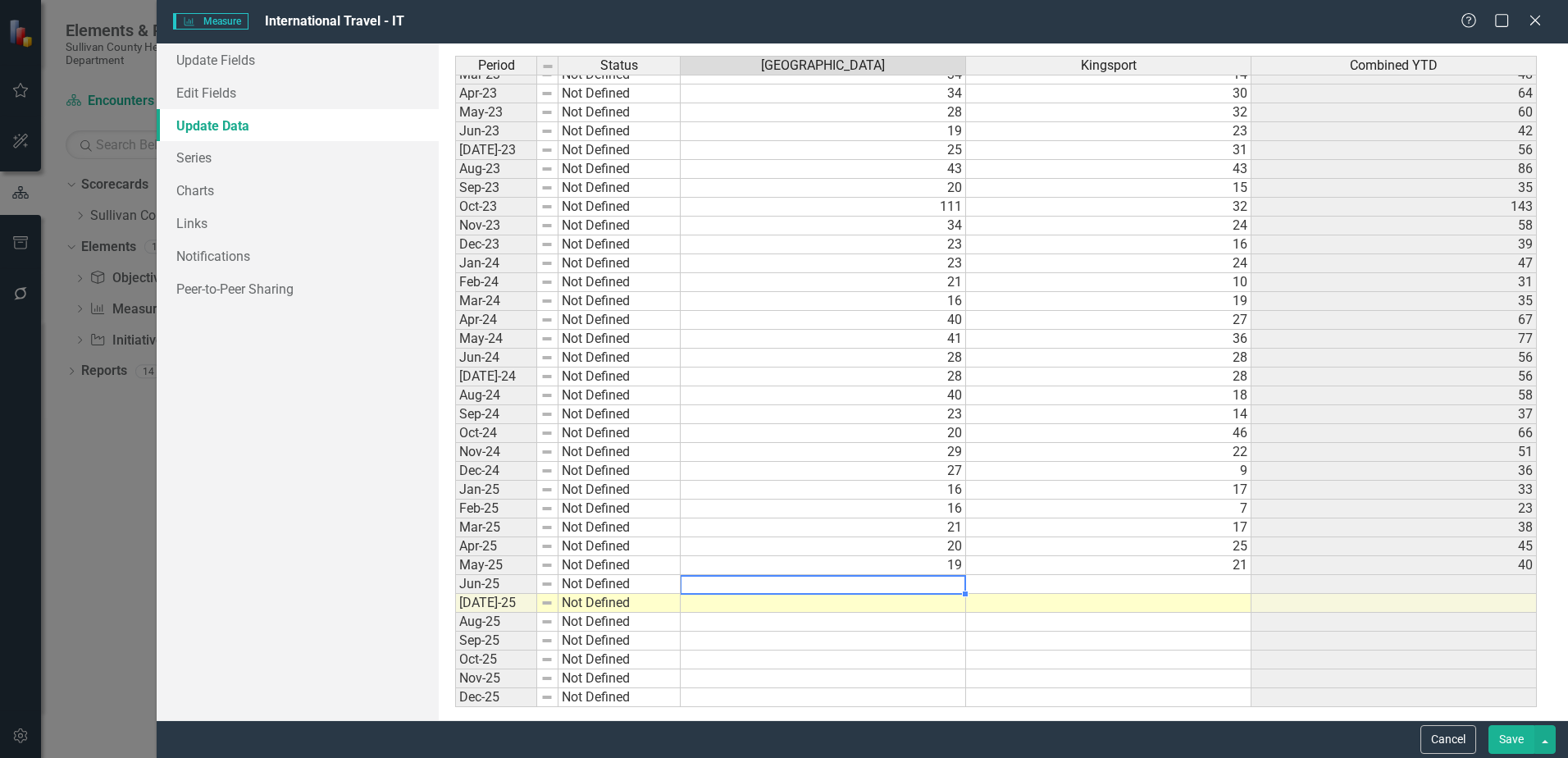
type textarea "18"
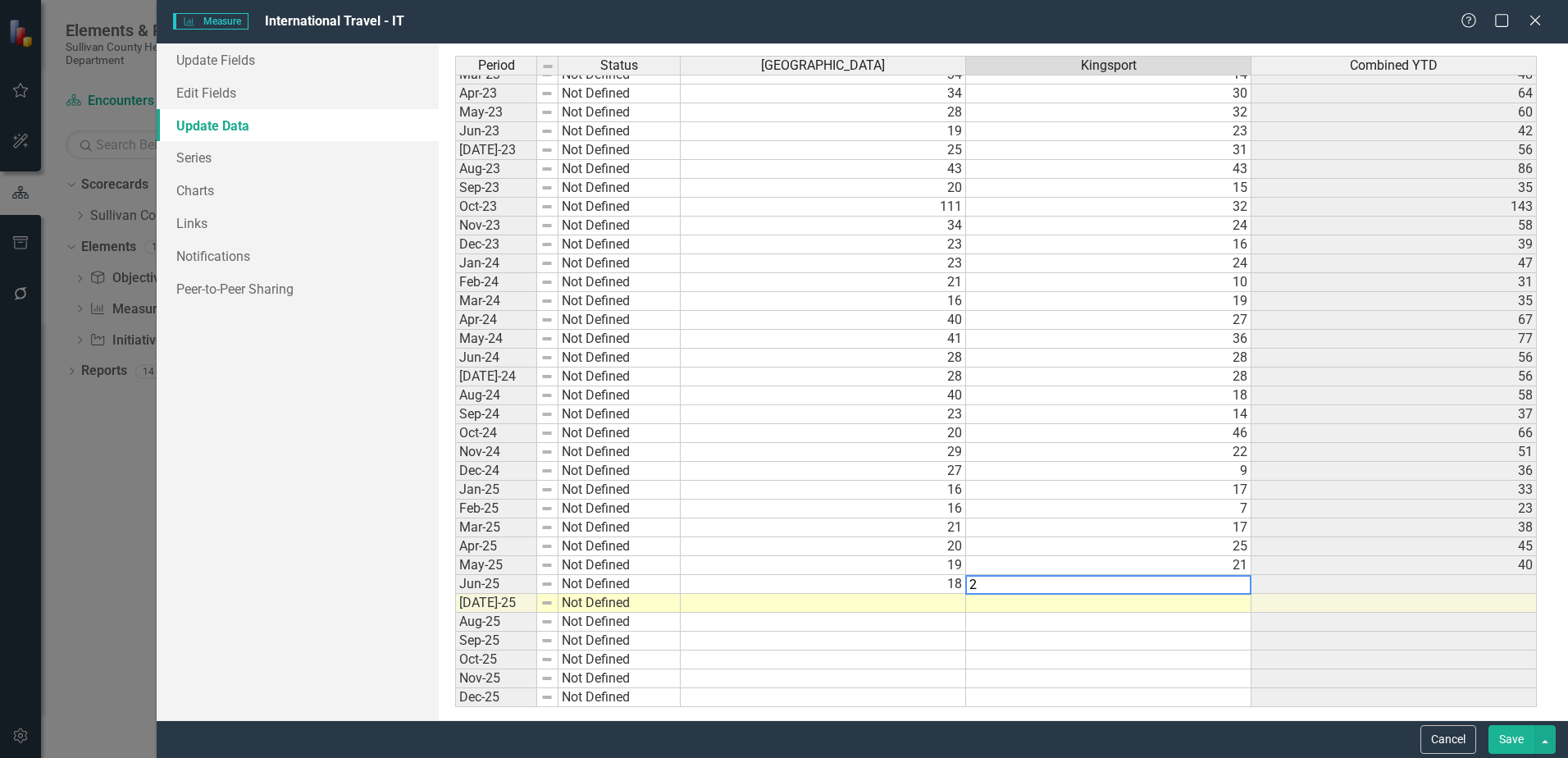
type textarea "22"
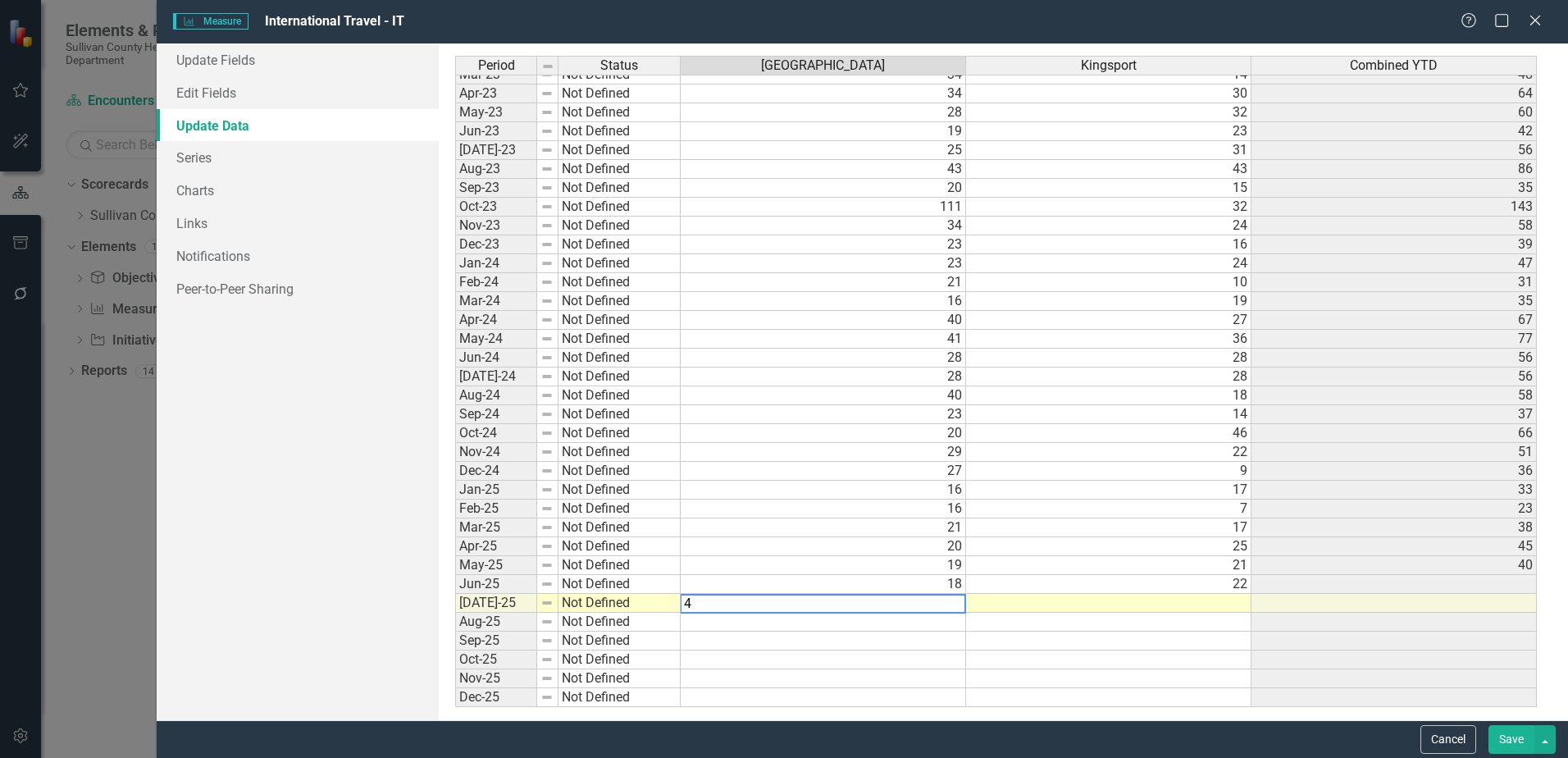
type textarea "42"
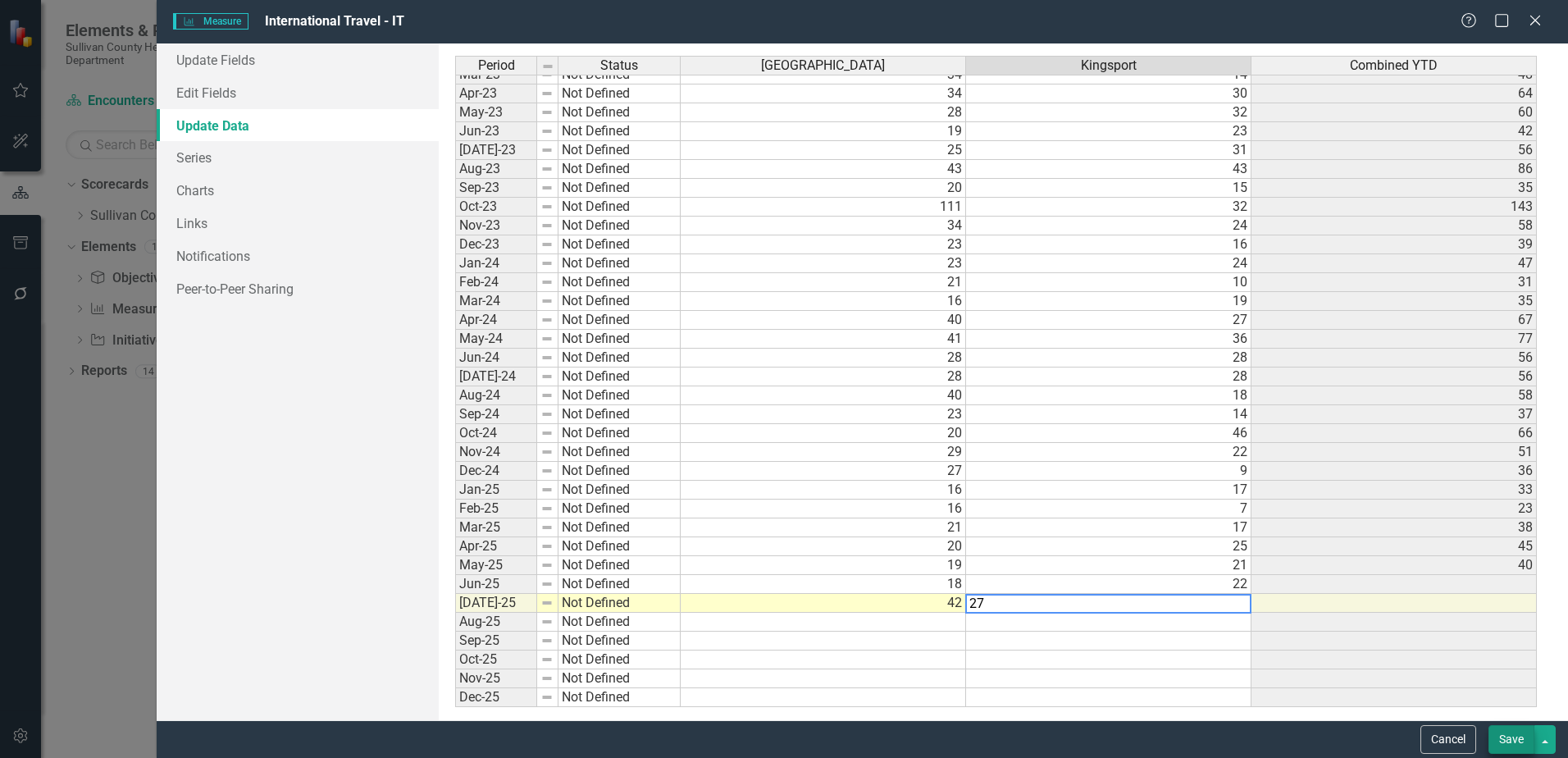
type textarea "27"
click at [1512, 736] on button "Save" at bounding box center [1511, 739] width 46 height 29
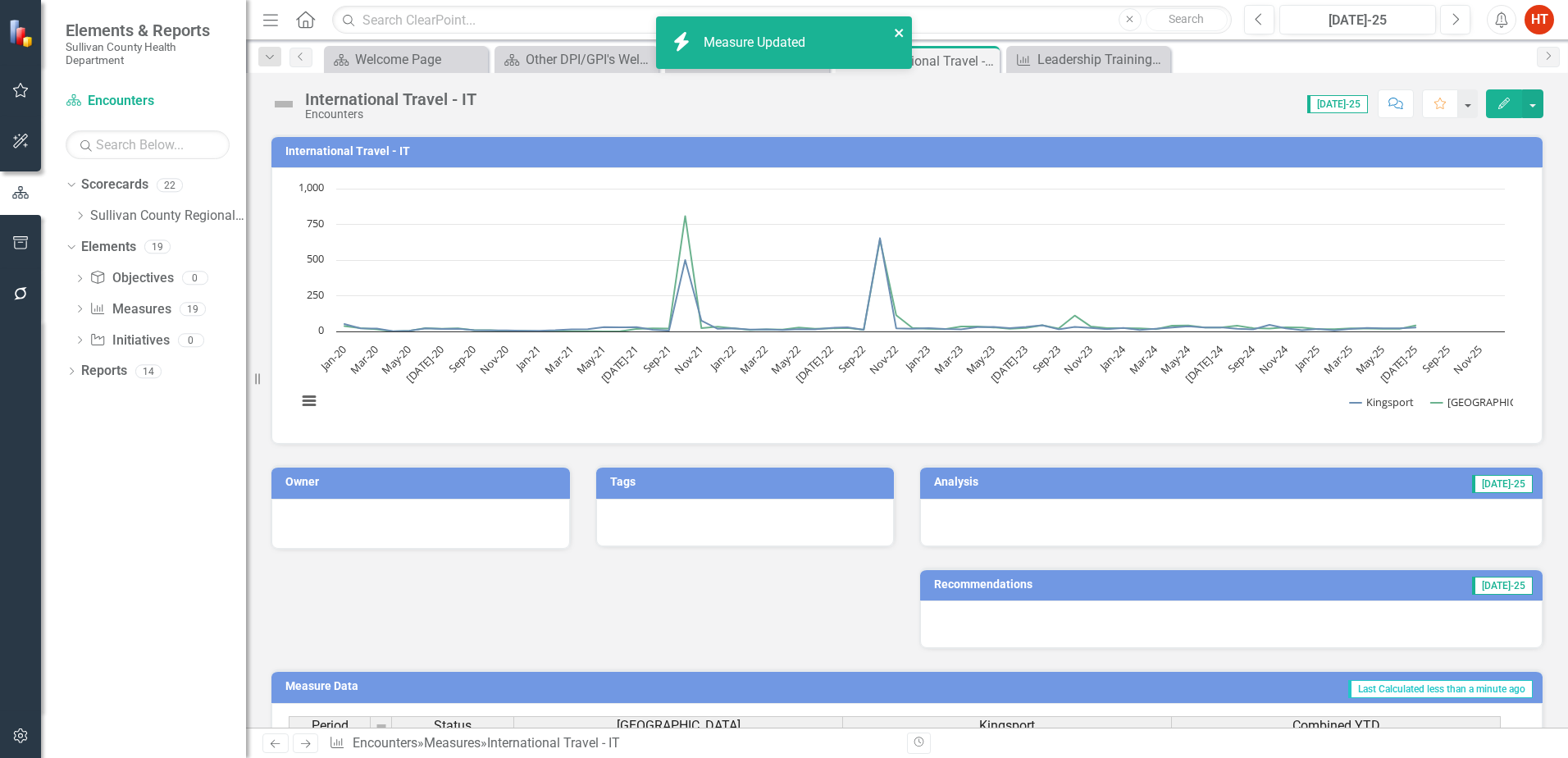
click at [895, 31] on icon "close" at bounding box center [899, 32] width 11 height 13
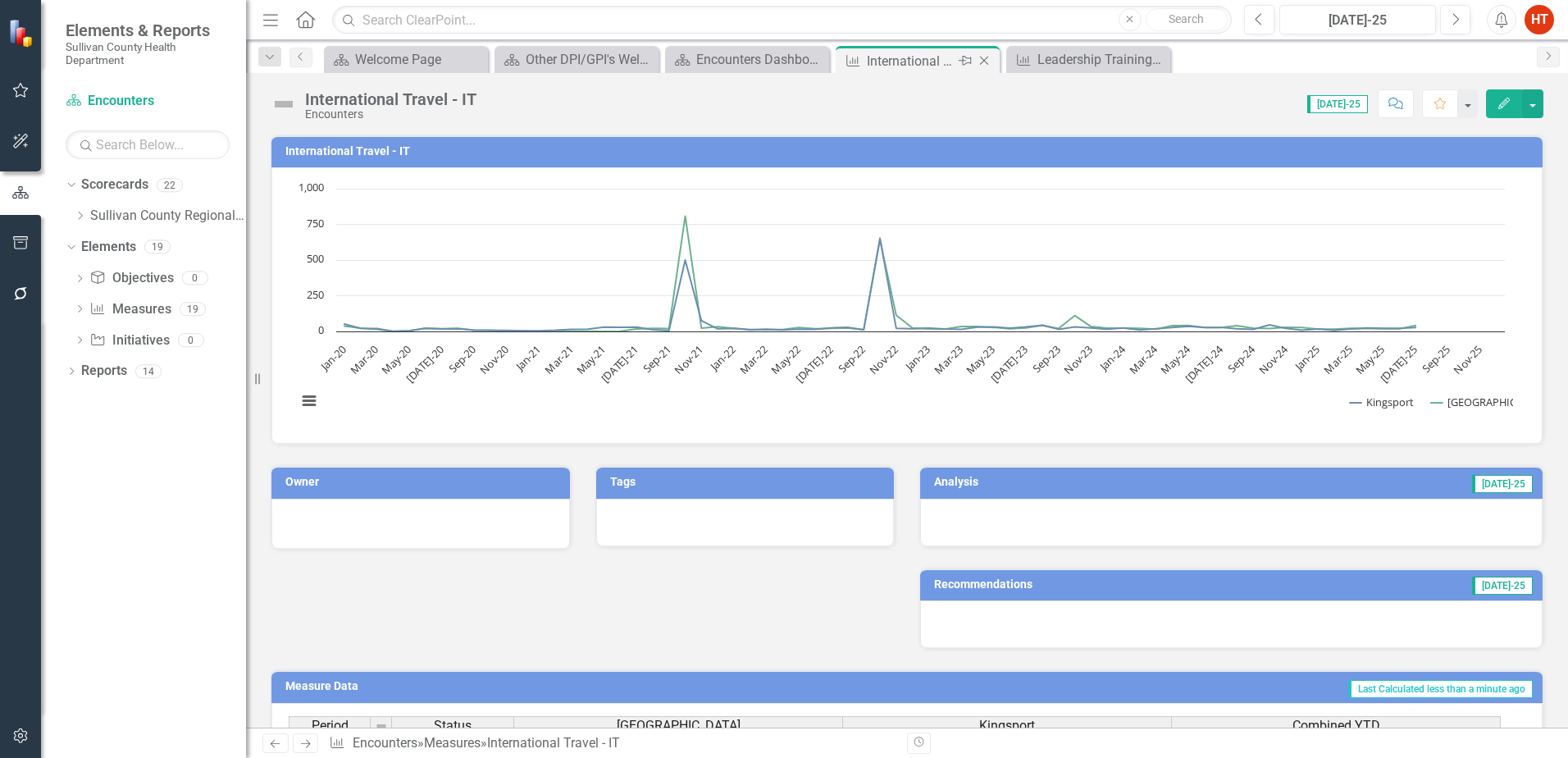
click at [985, 60] on icon at bounding box center [985, 61] width 9 height 9
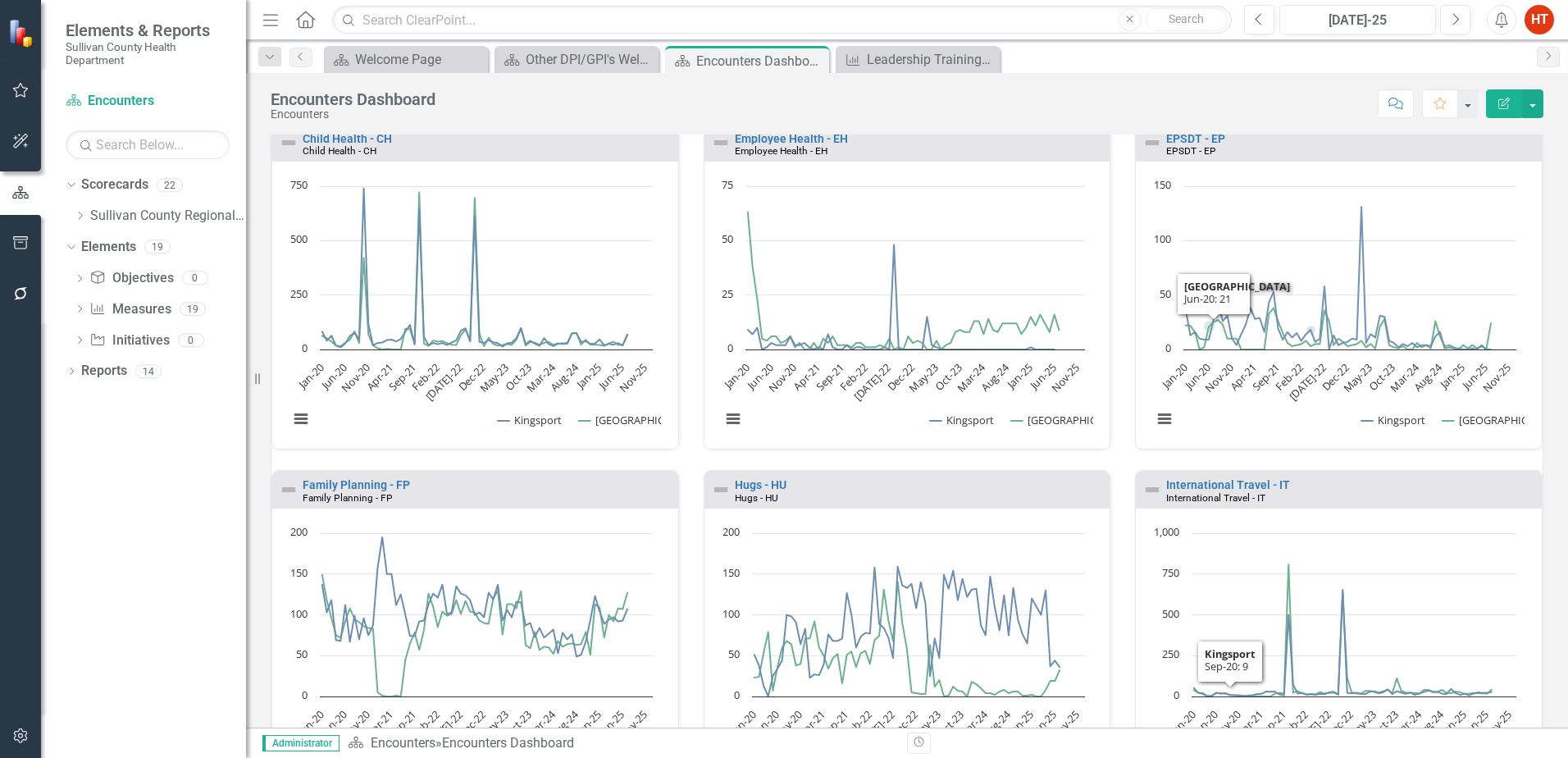
scroll to position [1196, 0]
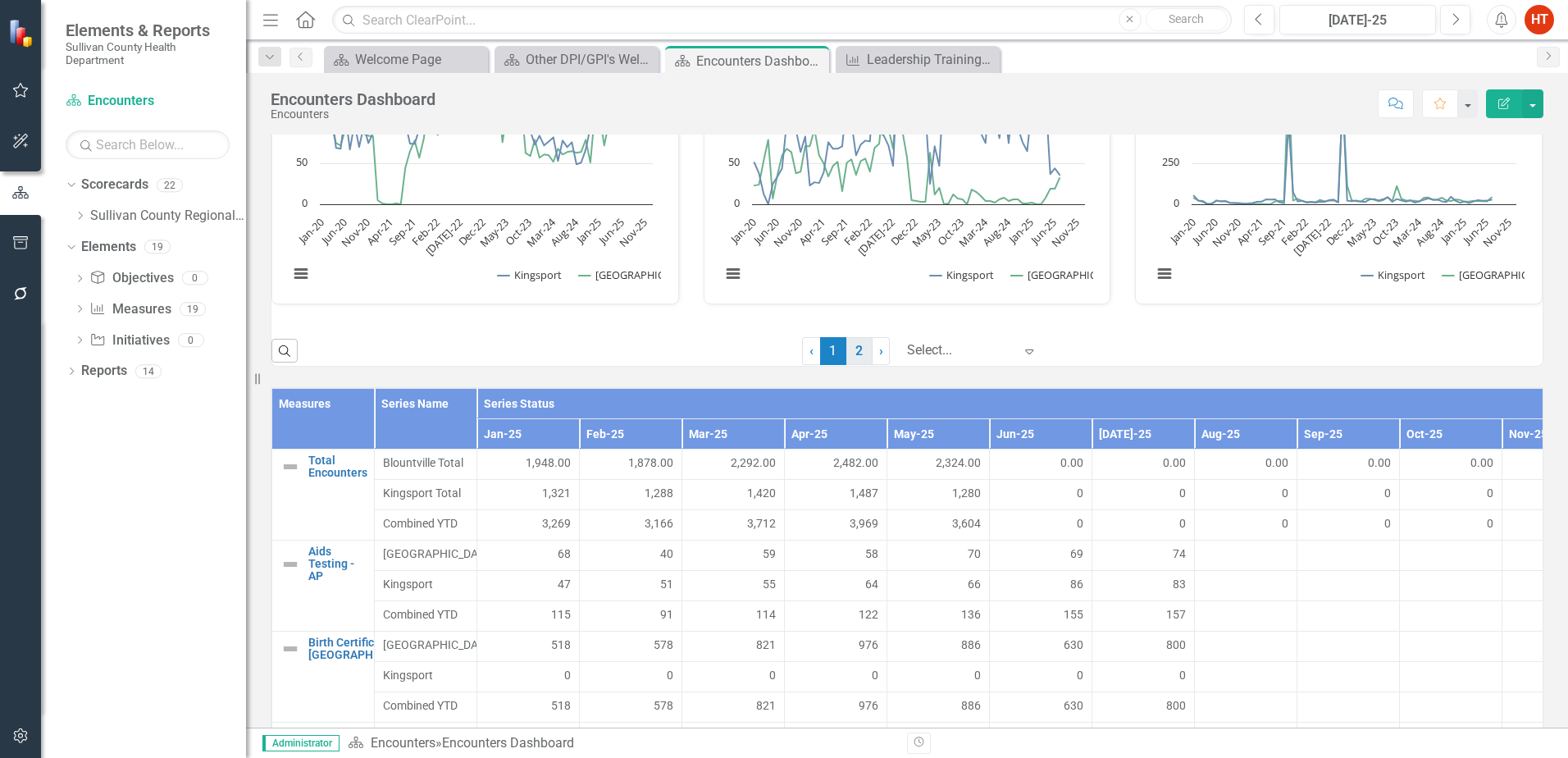
click at [847, 353] on link "2" at bounding box center [860, 351] width 26 height 28
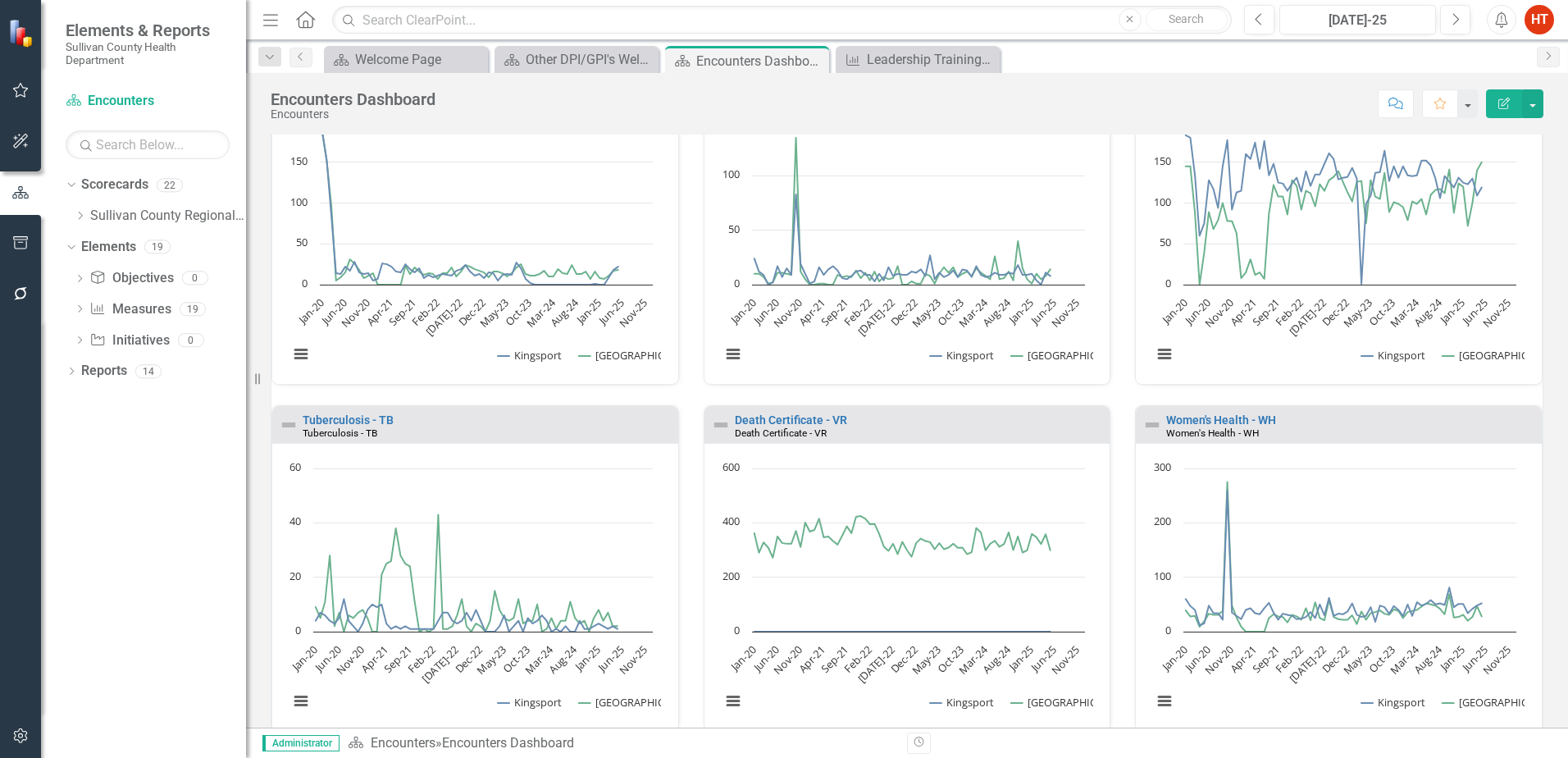
scroll to position [0, 0]
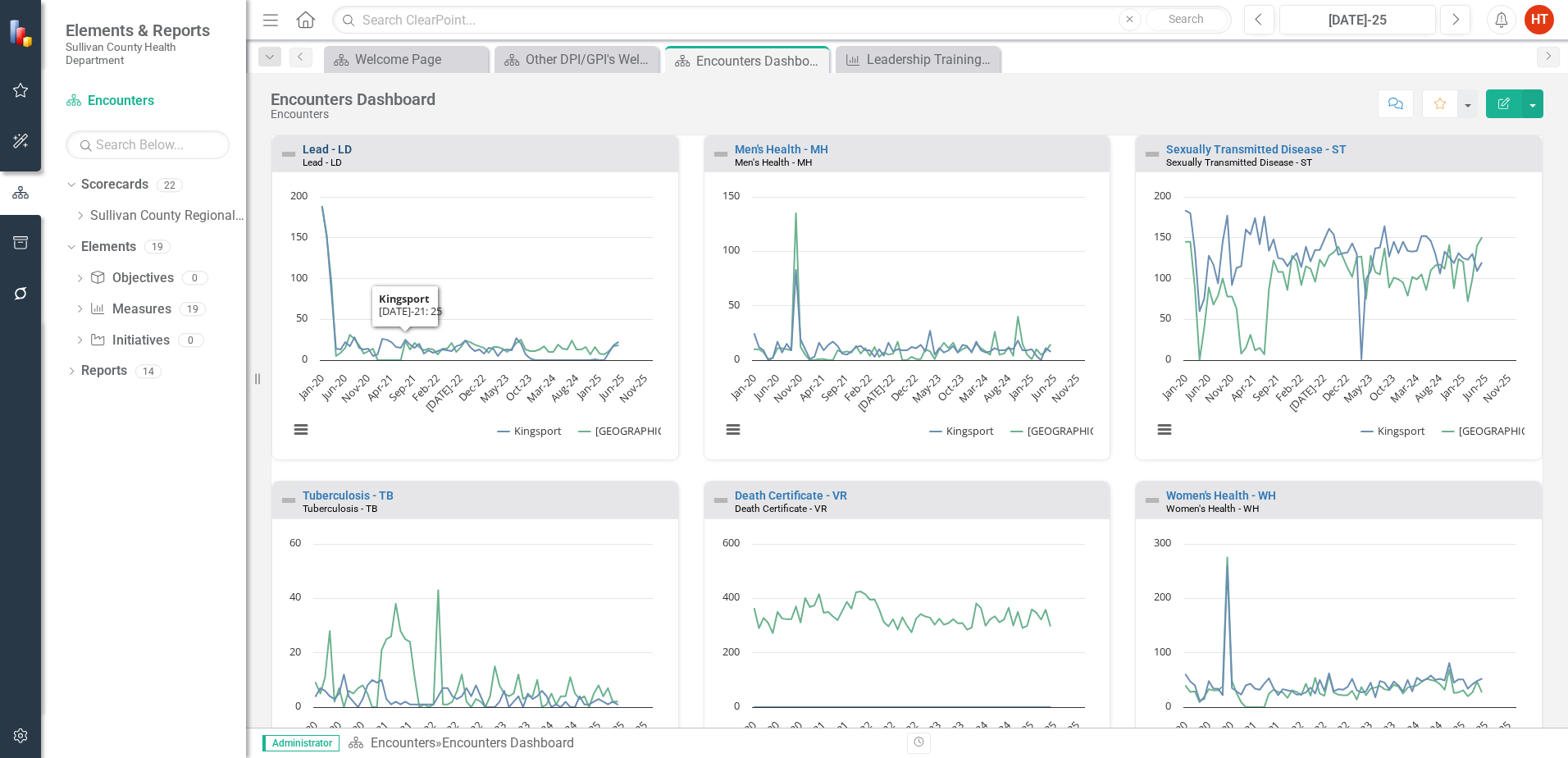
click at [322, 151] on link "Lead - LD" at bounding box center [327, 148] width 49 height 13
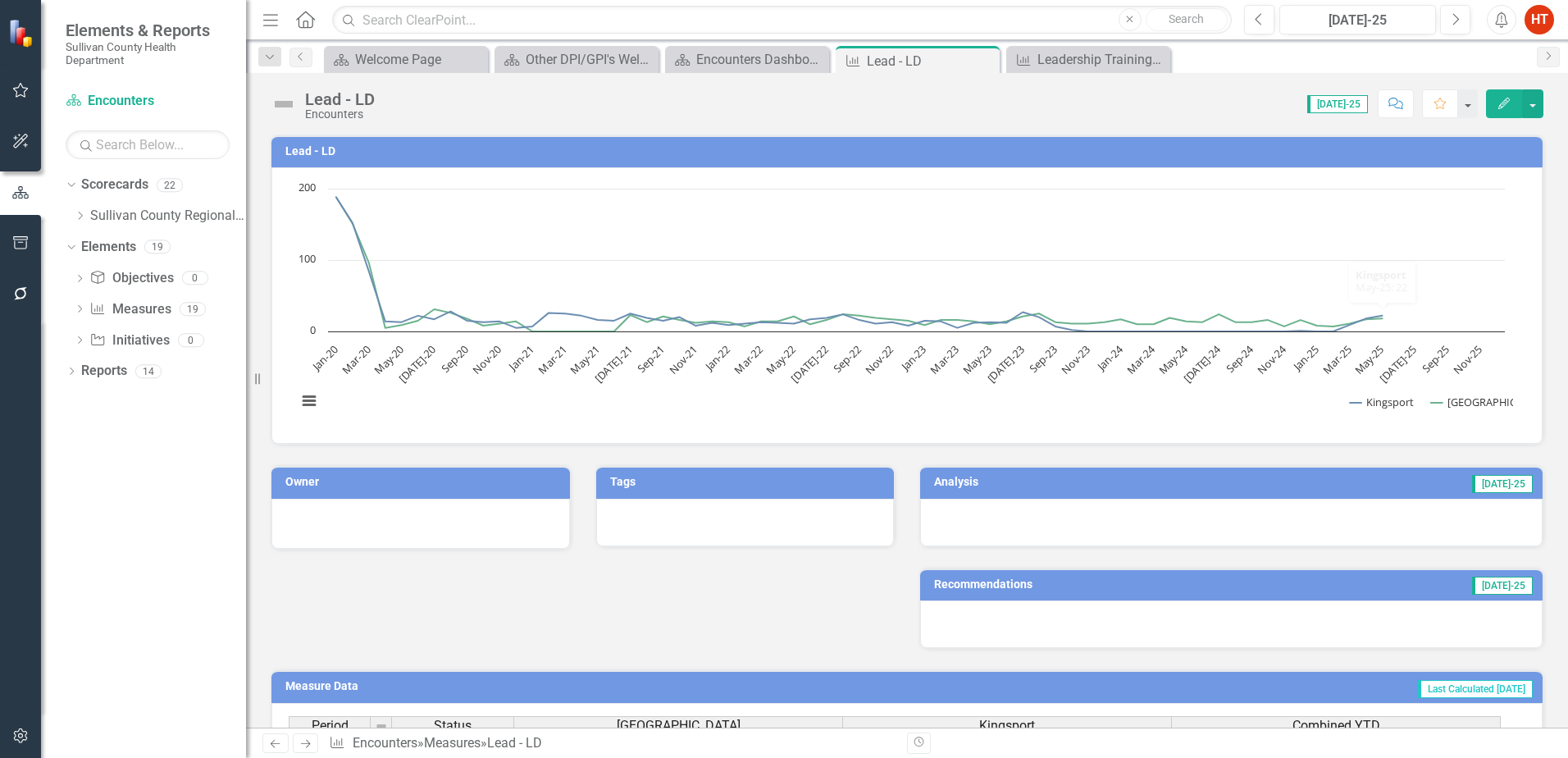
click at [1505, 103] on icon "button" at bounding box center [1504, 102] width 11 height 11
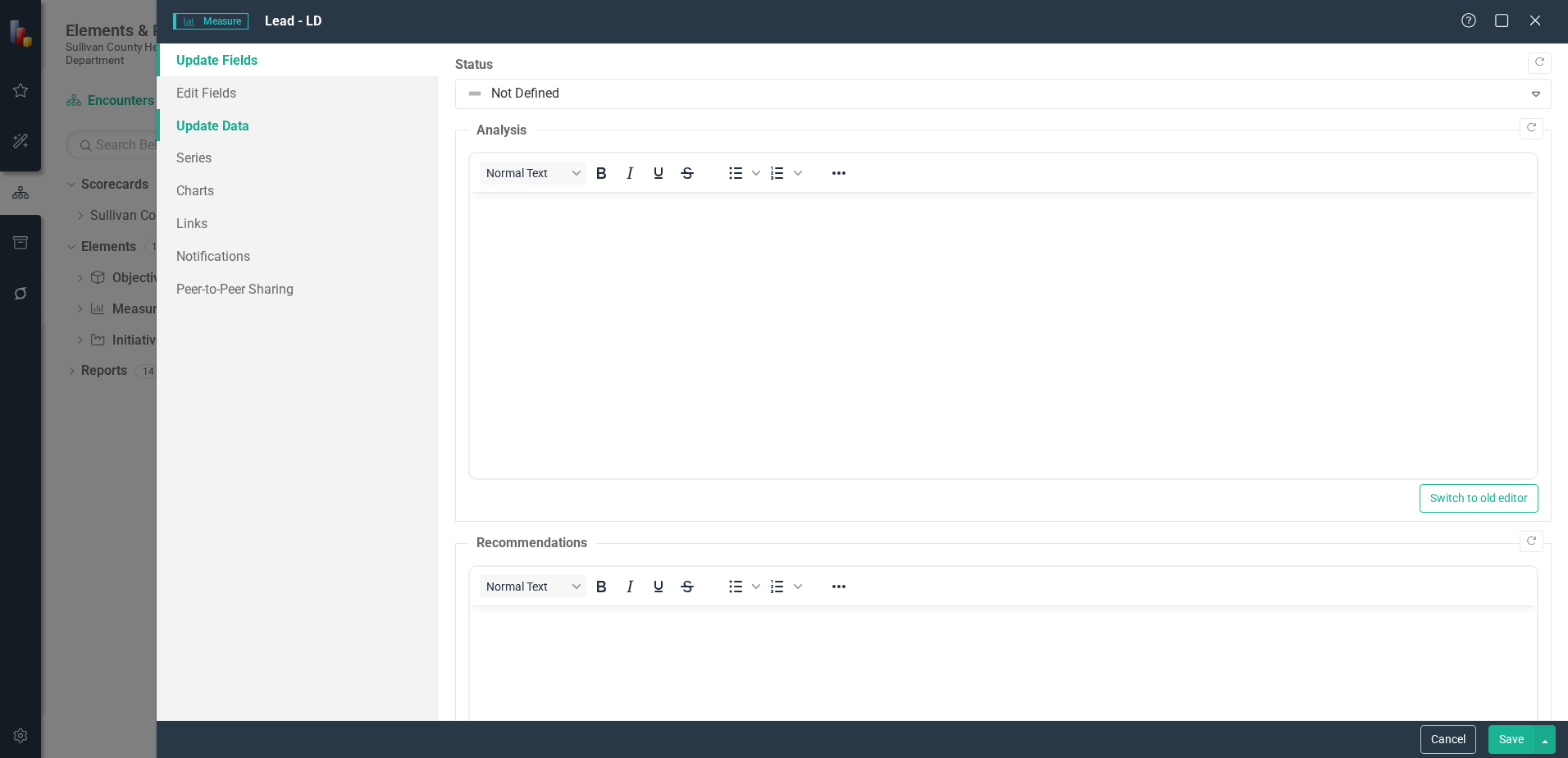
click at [201, 128] on link "Update Data" at bounding box center [297, 126] width 282 height 33
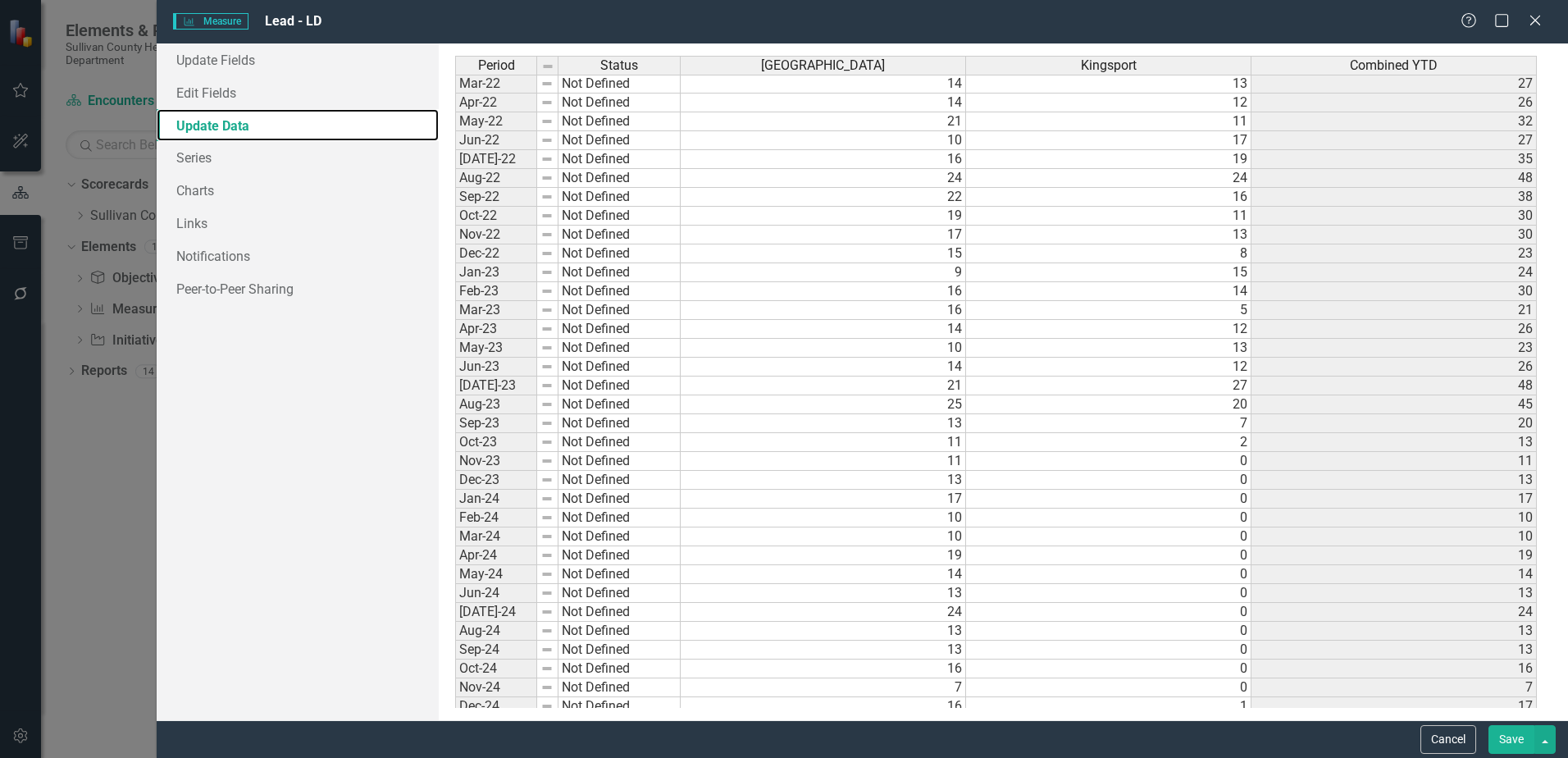
scroll to position [728, 0]
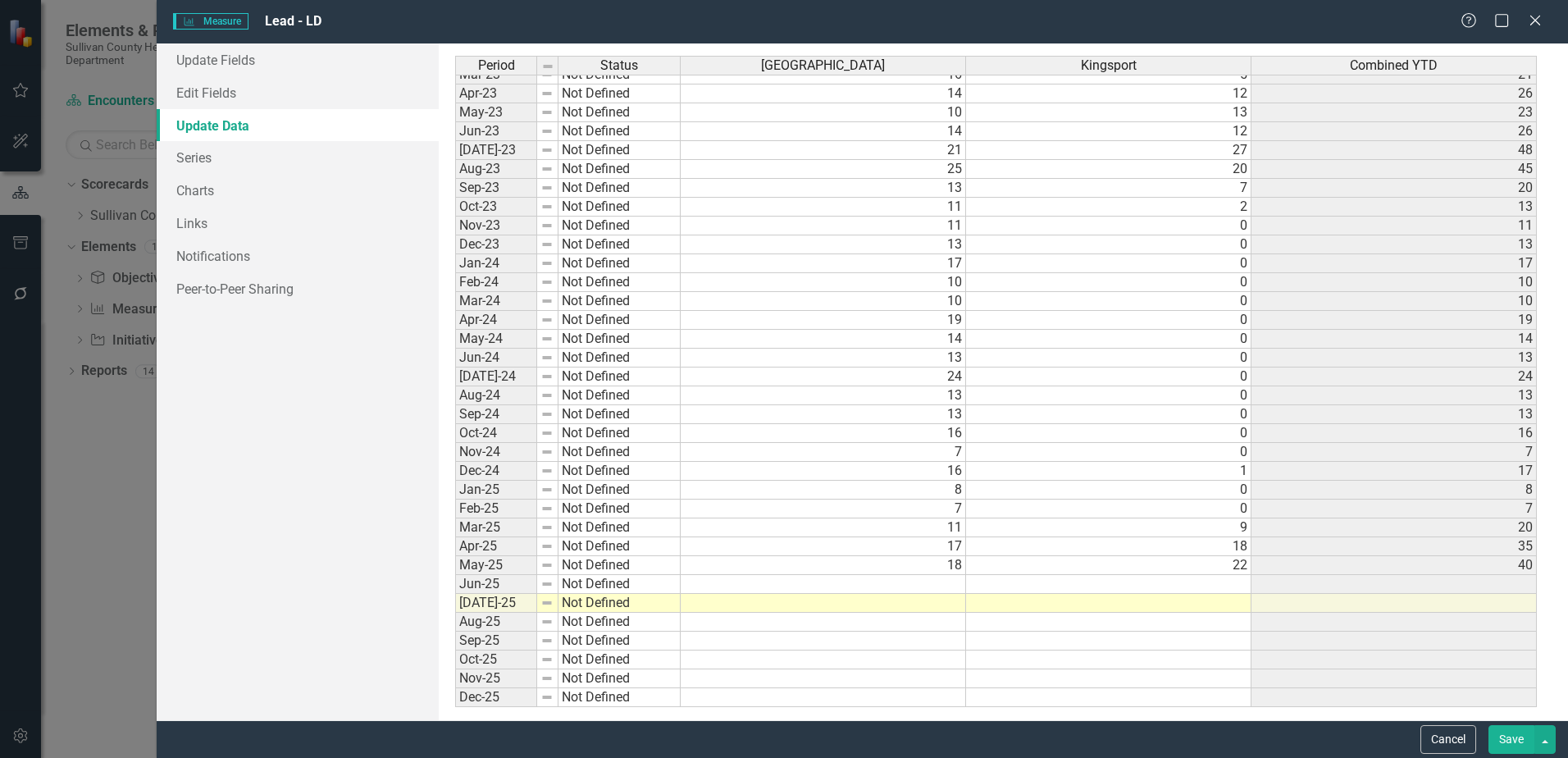
click at [948, 584] on tbody "Sep-21 Not Defined 21 15 36 Oct-21 Not Defined 16 20 36 Nov-21 Not Defined 12 8…" at bounding box center [996, 216] width 1082 height 982
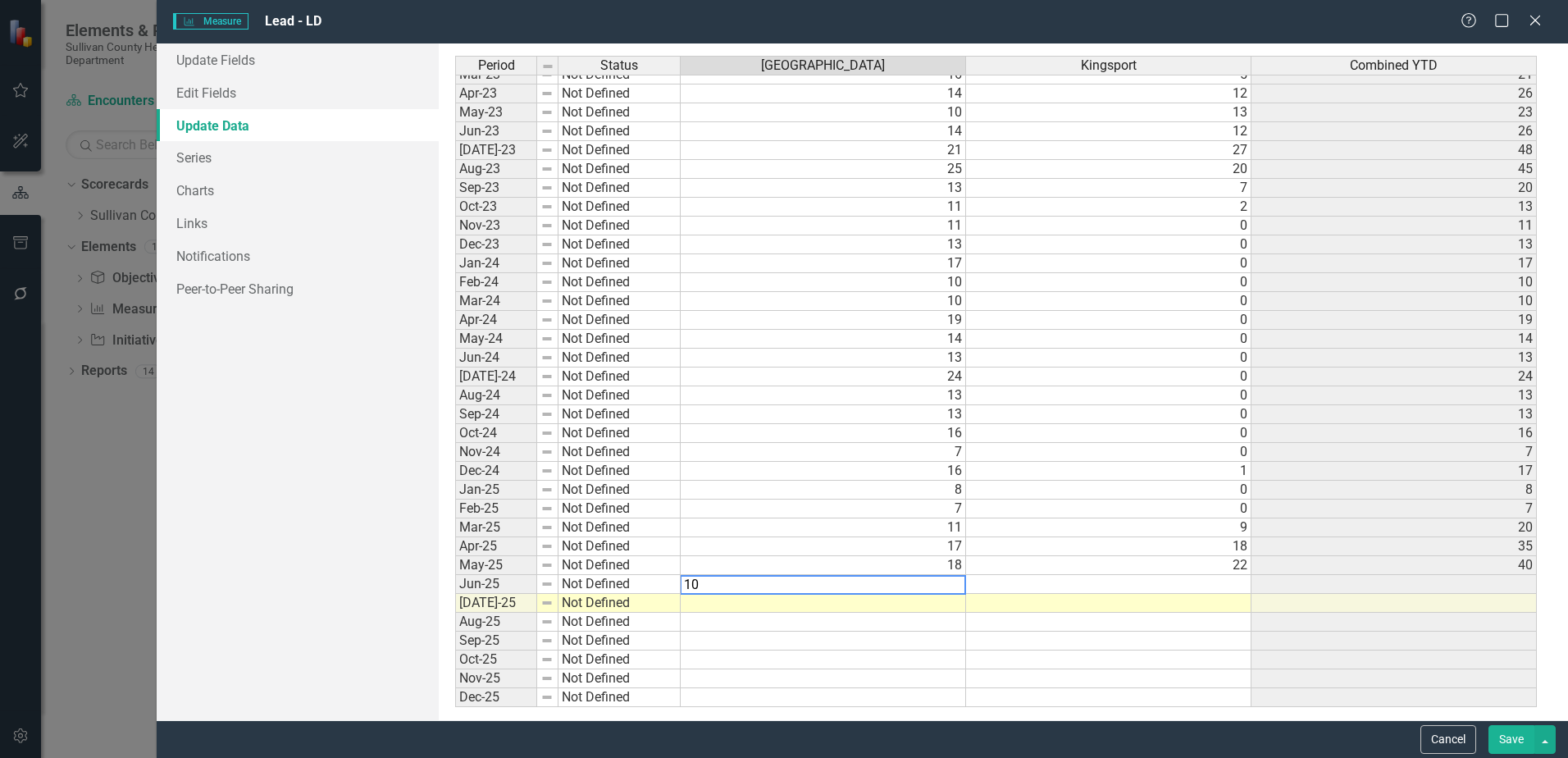
type textarea "100"
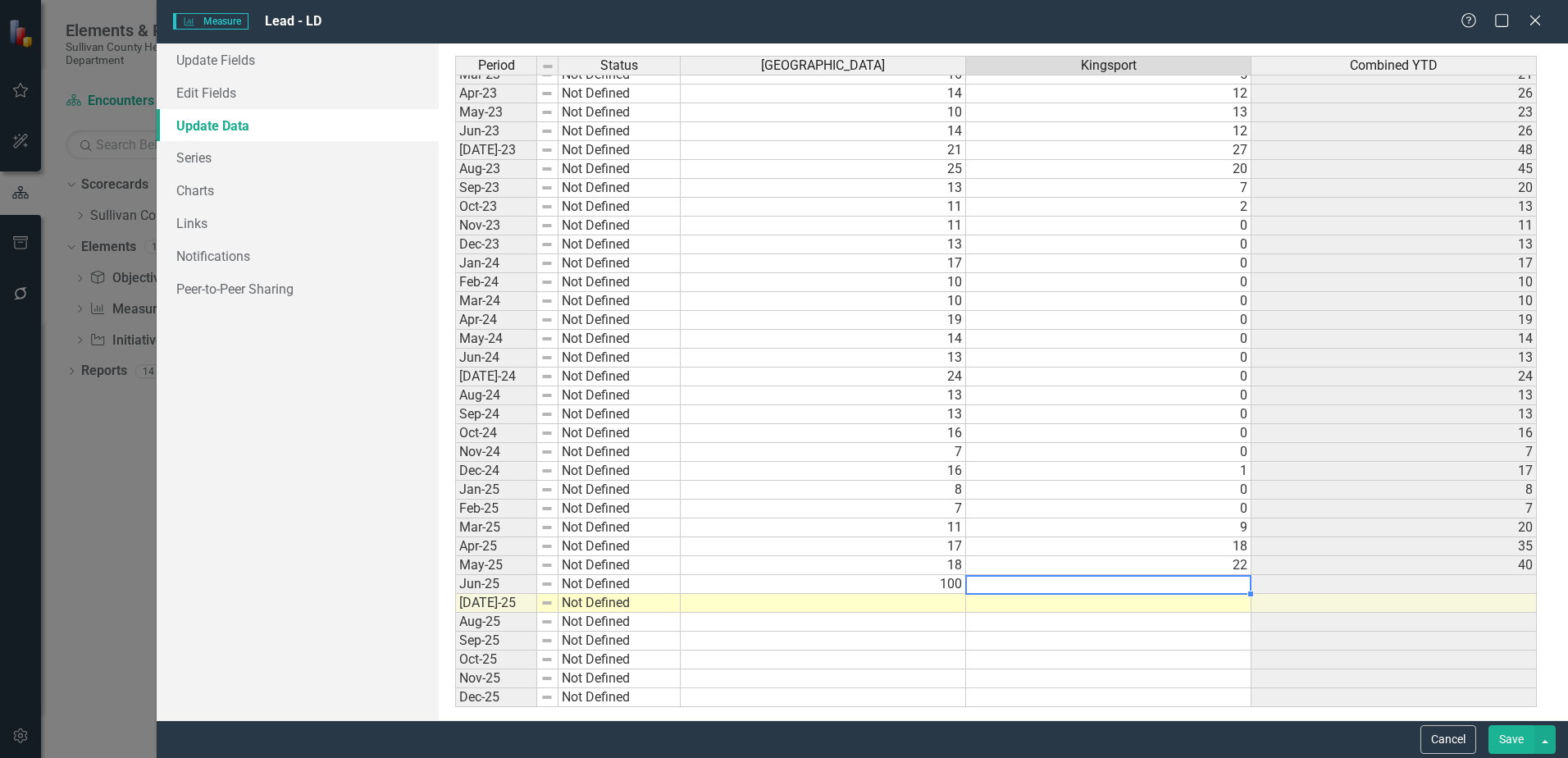
click at [926, 589] on td "100" at bounding box center [823, 584] width 286 height 19
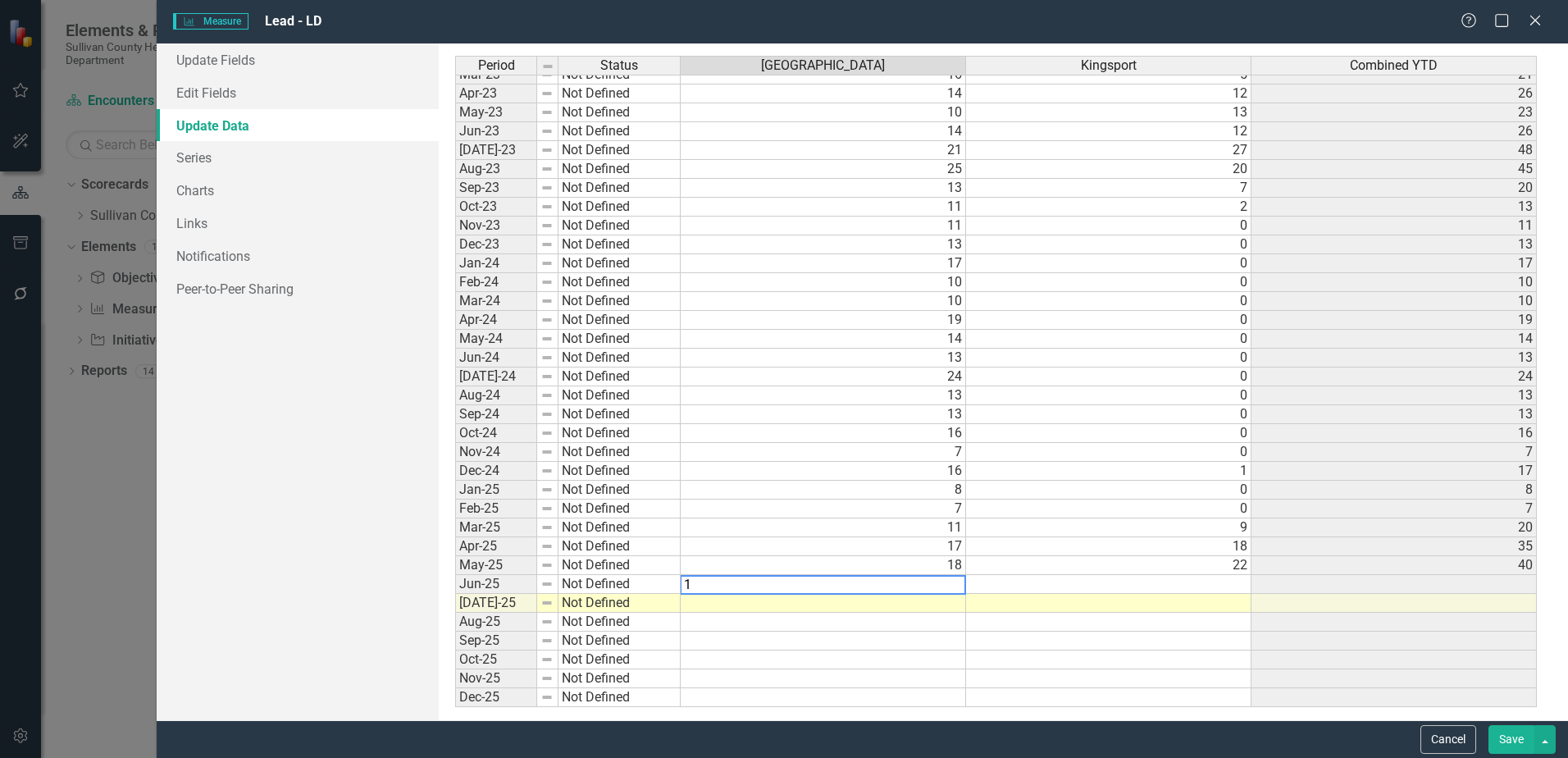
type textarea "10"
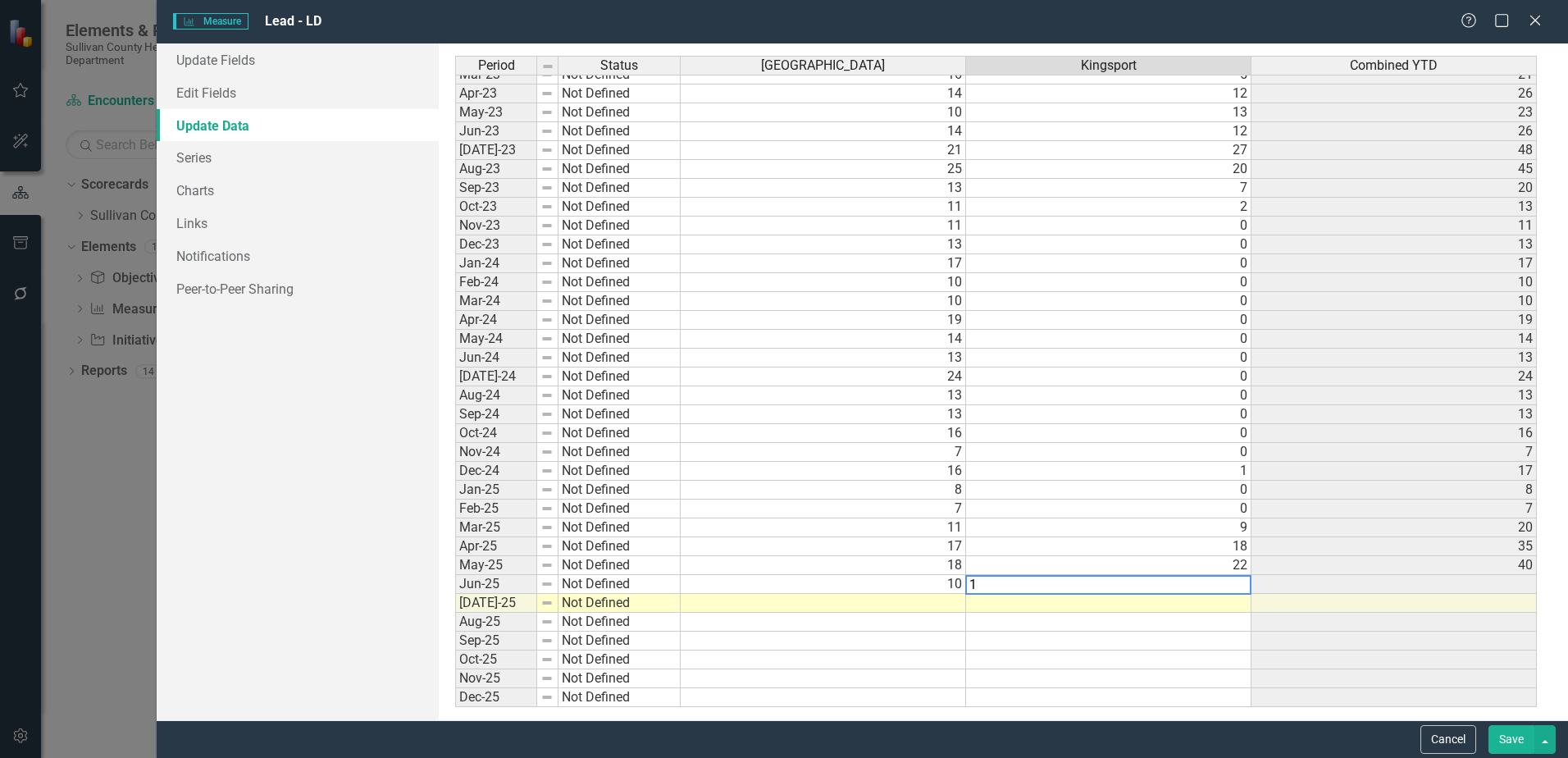
type textarea "15"
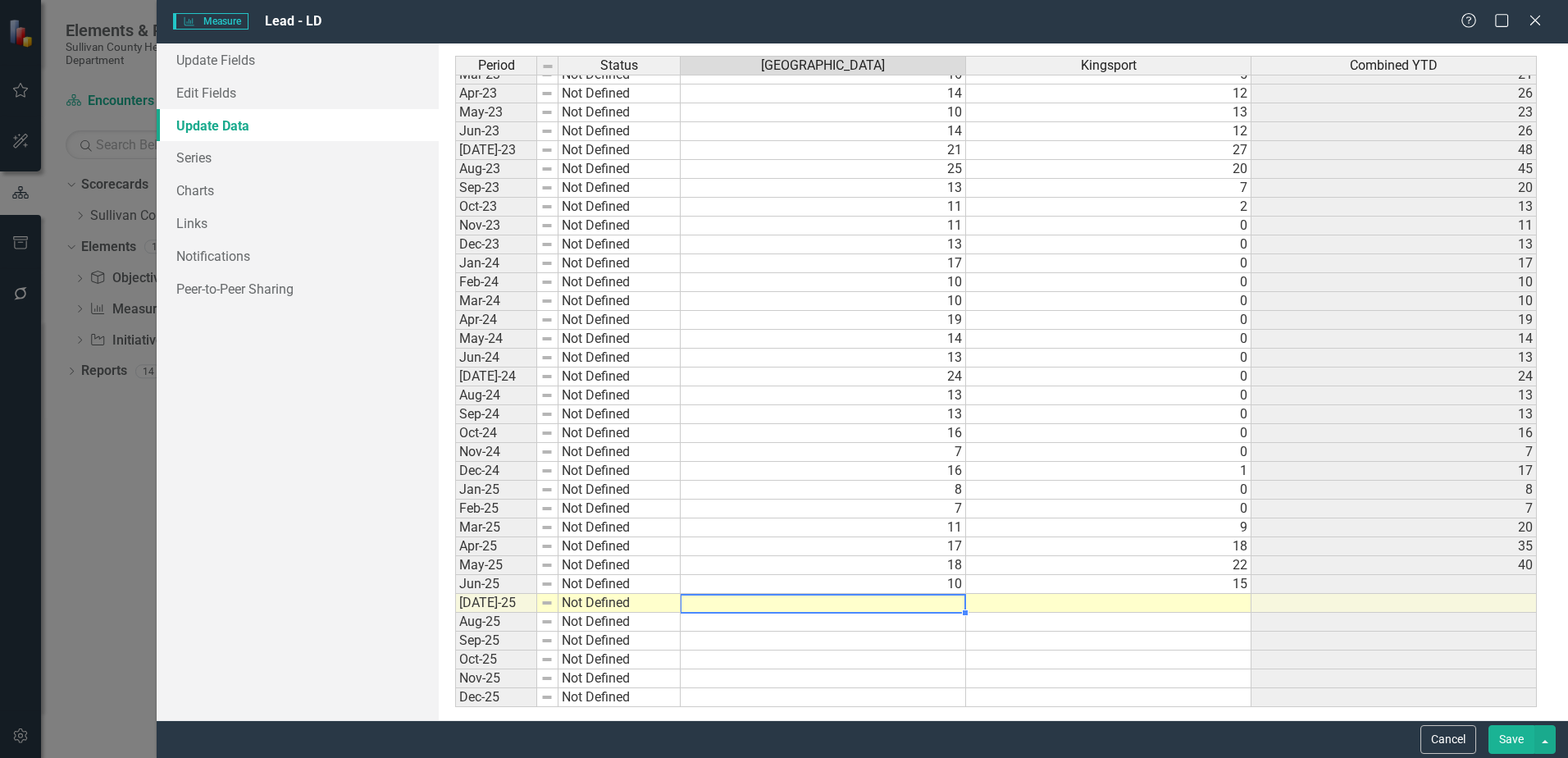
type textarea "13"
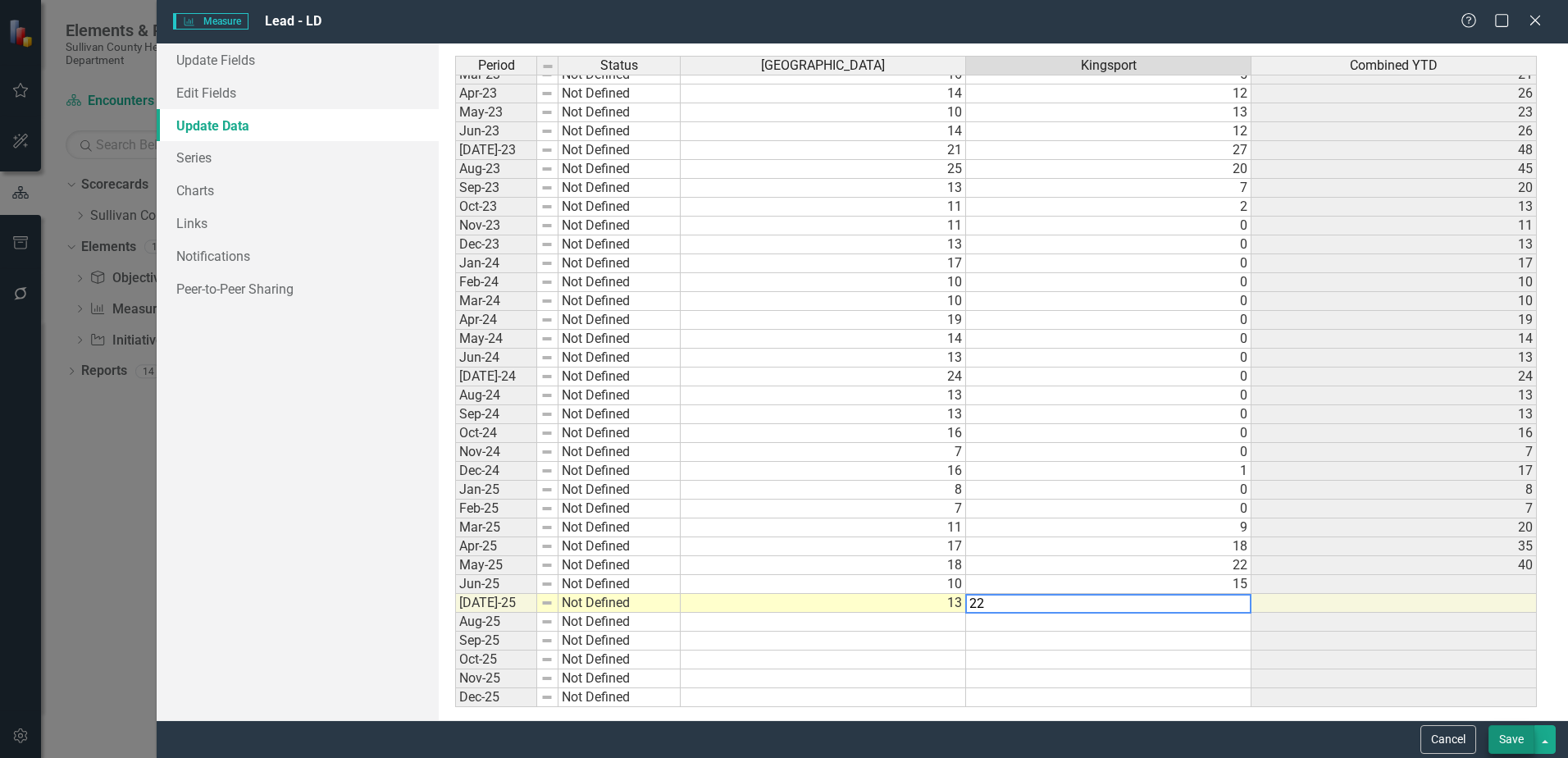
type textarea "22"
click at [1521, 731] on button "Save" at bounding box center [1511, 739] width 46 height 29
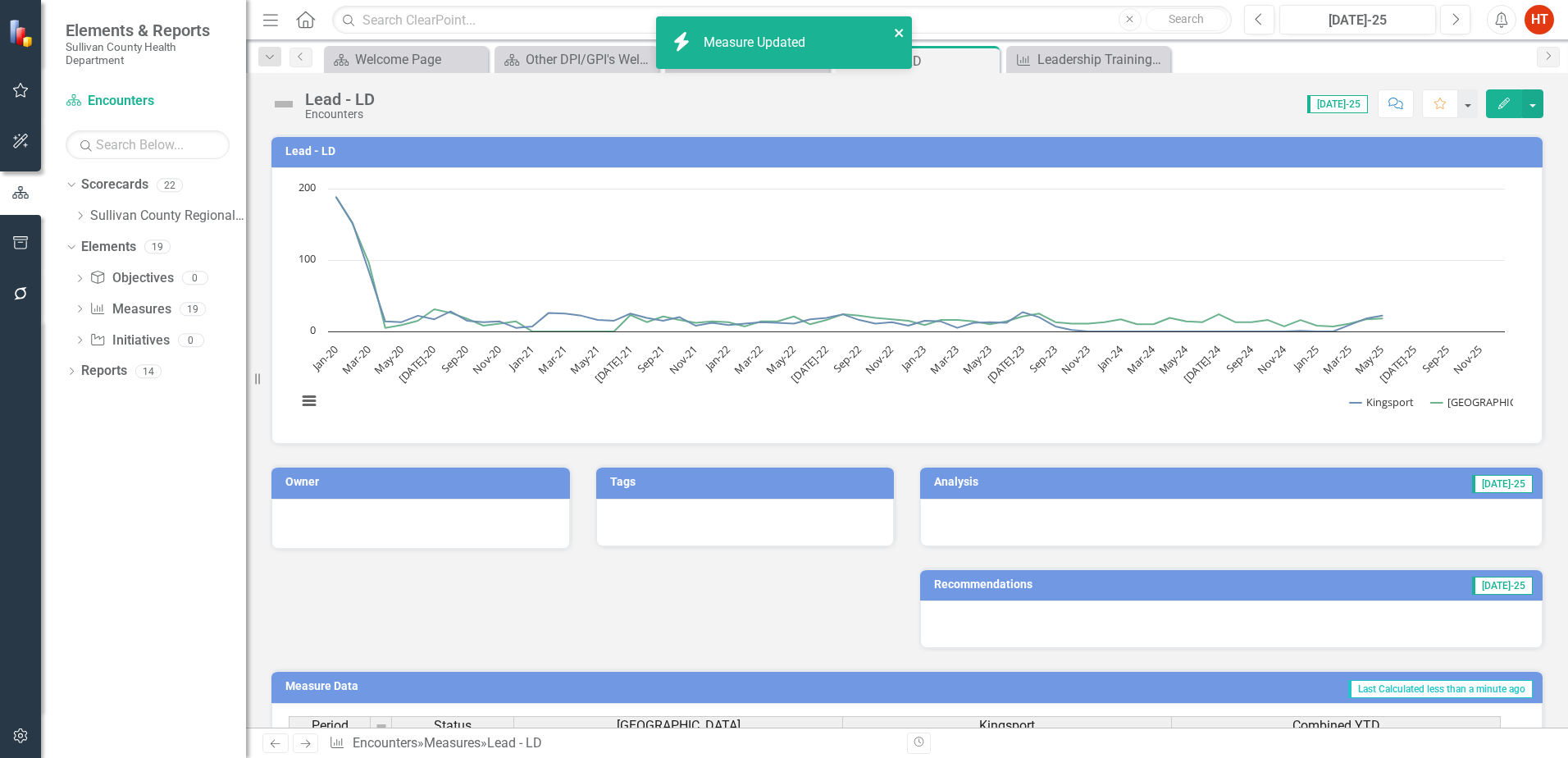
click at [895, 32] on icon "close" at bounding box center [899, 32] width 11 height 13
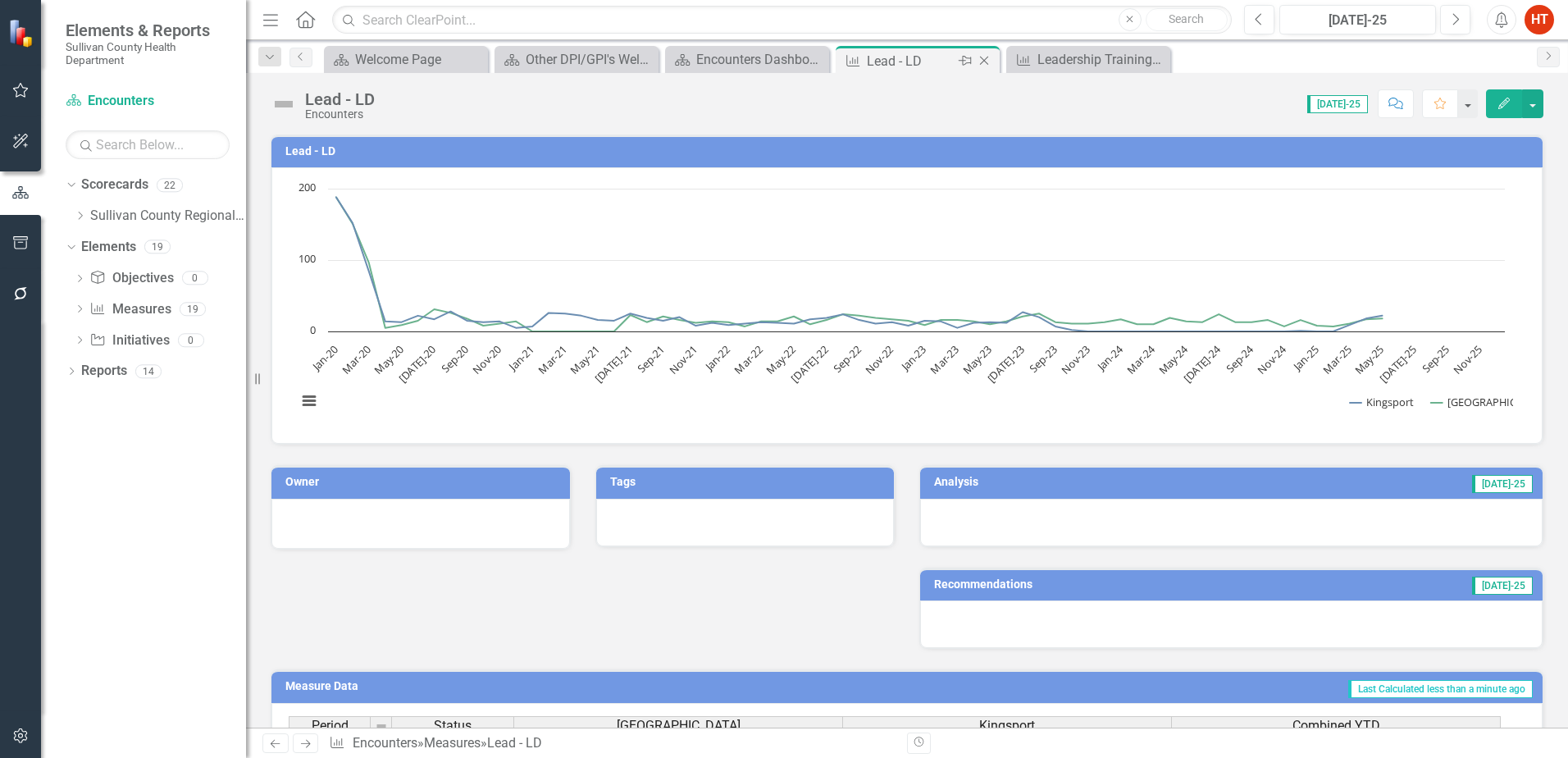
click at [985, 63] on icon at bounding box center [985, 61] width 9 height 9
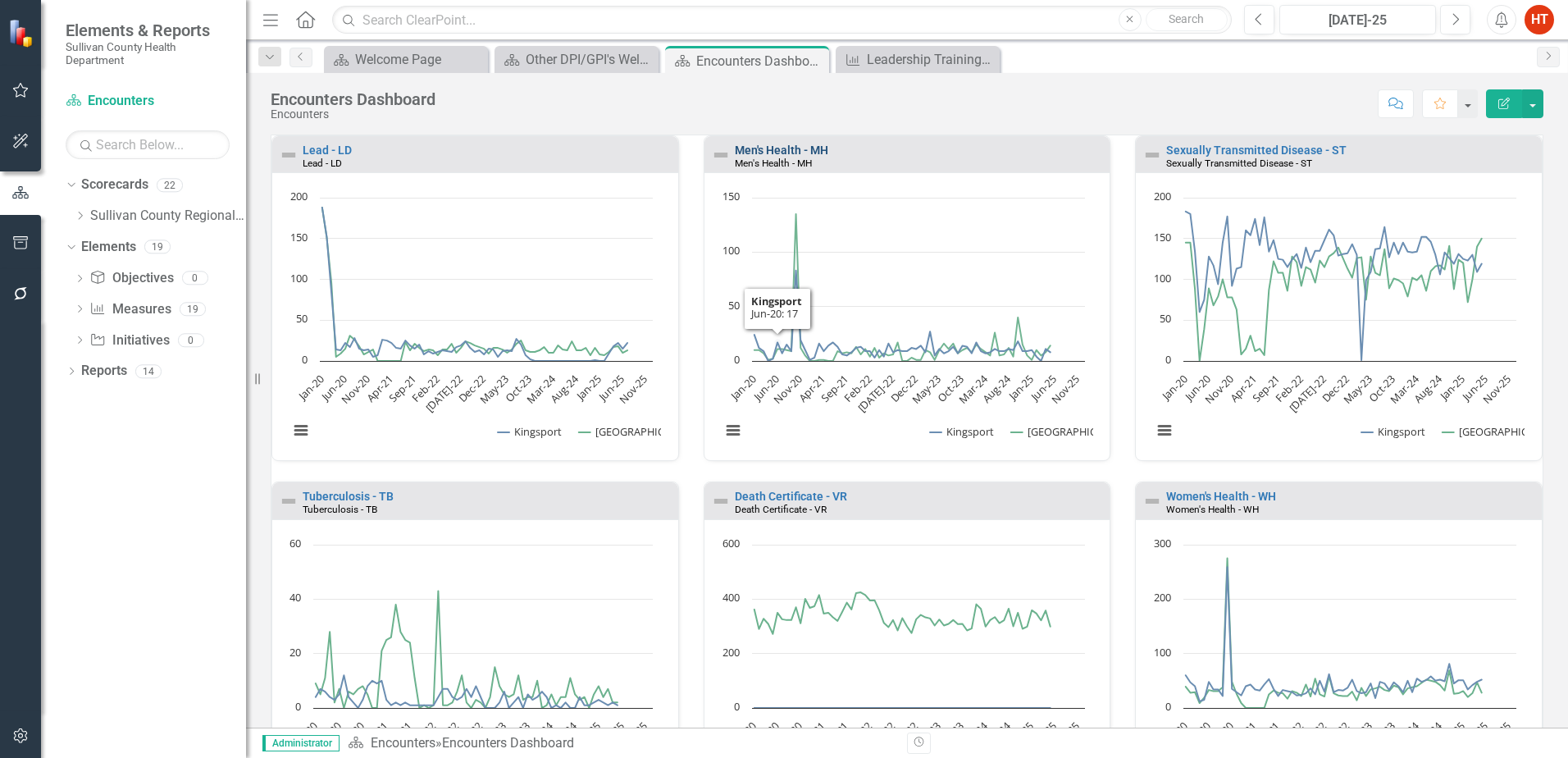
click at [772, 150] on link "Men's Health - MH" at bounding box center [781, 149] width 94 height 13
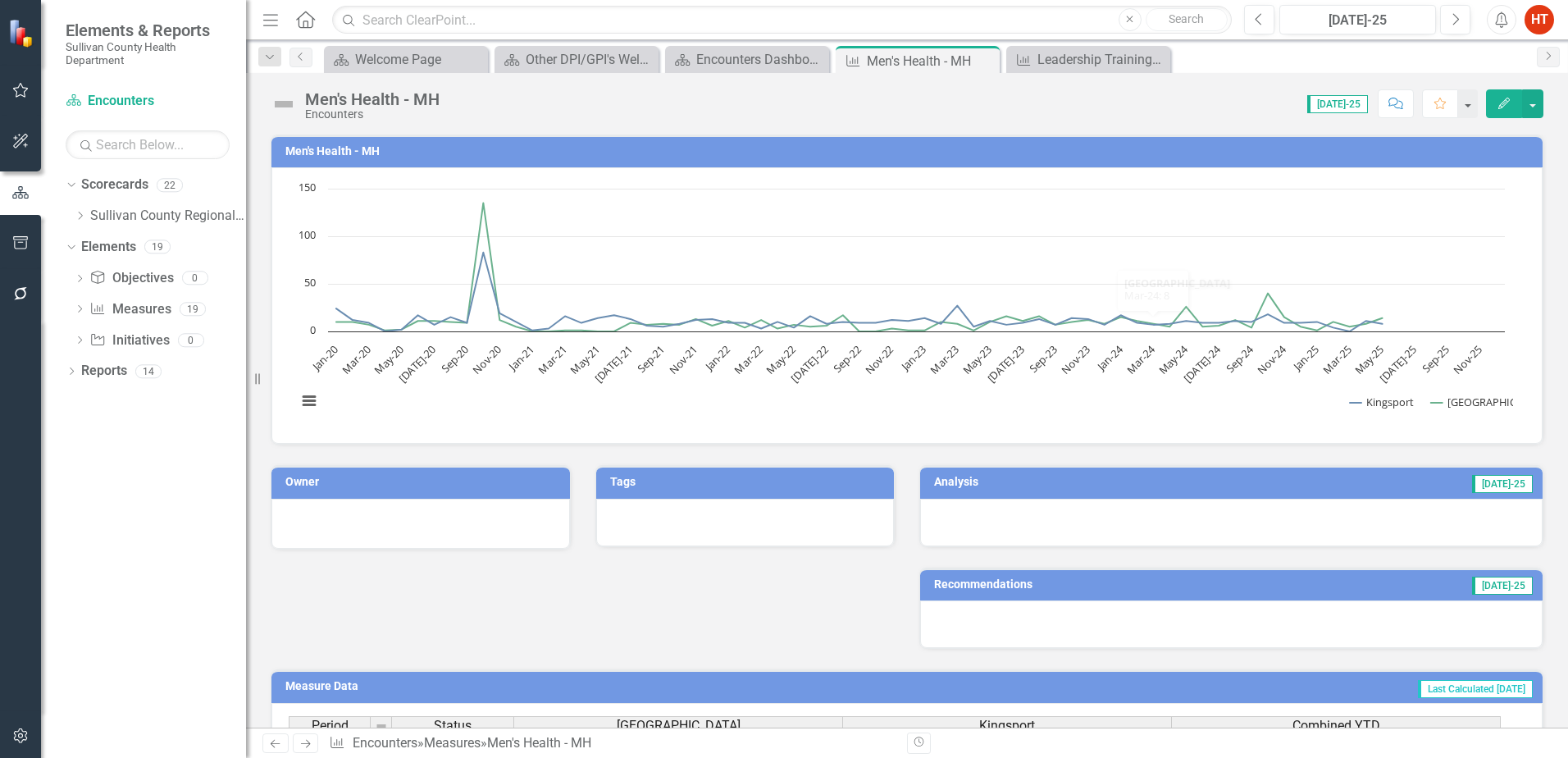
click at [1501, 95] on button "Edit" at bounding box center [1505, 103] width 36 height 29
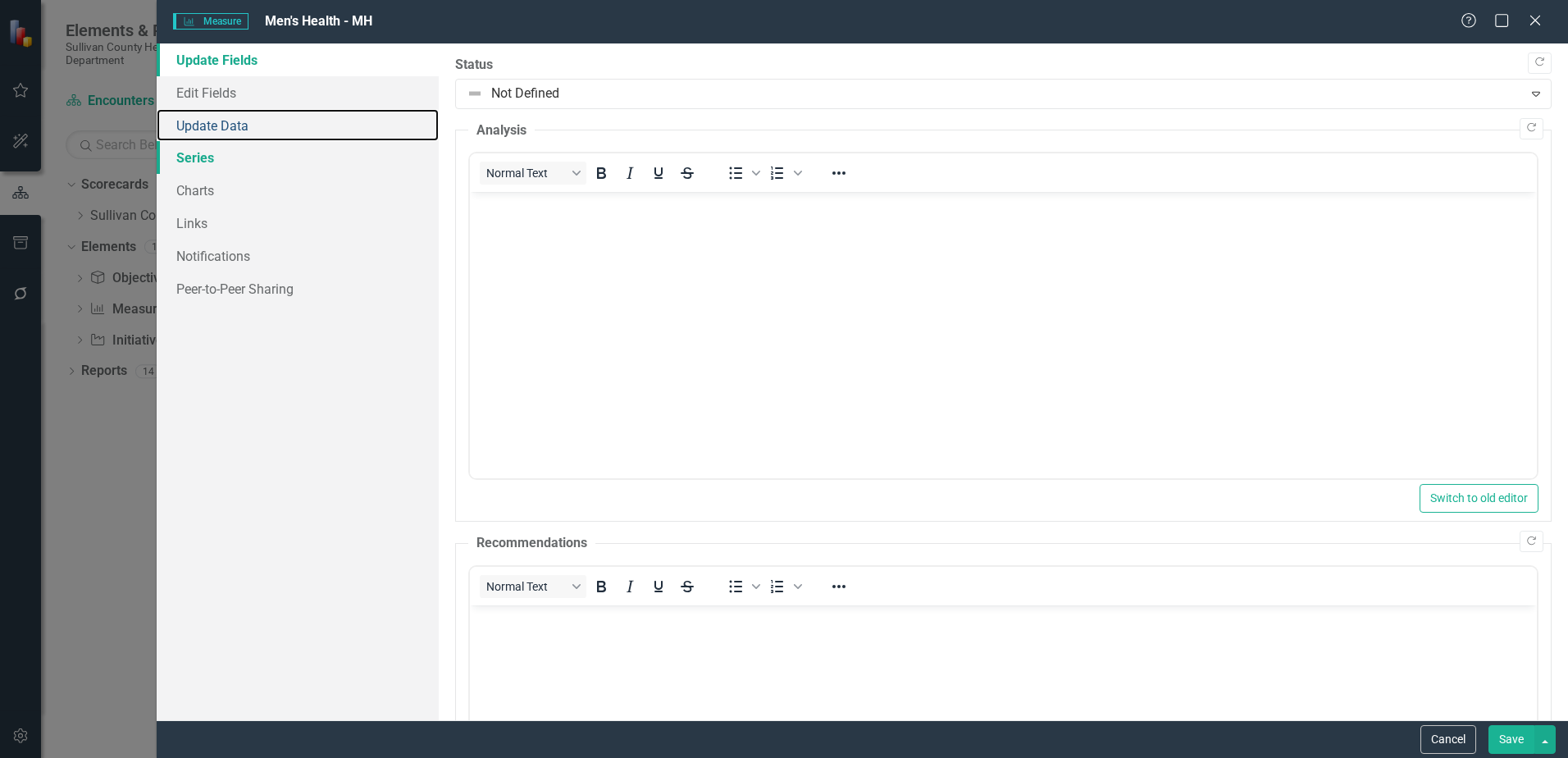
drag, startPoint x: 189, startPoint y: 132, endPoint x: 346, endPoint y: 171, distance: 161.8
click at [189, 132] on link "Update Data" at bounding box center [297, 126] width 282 height 33
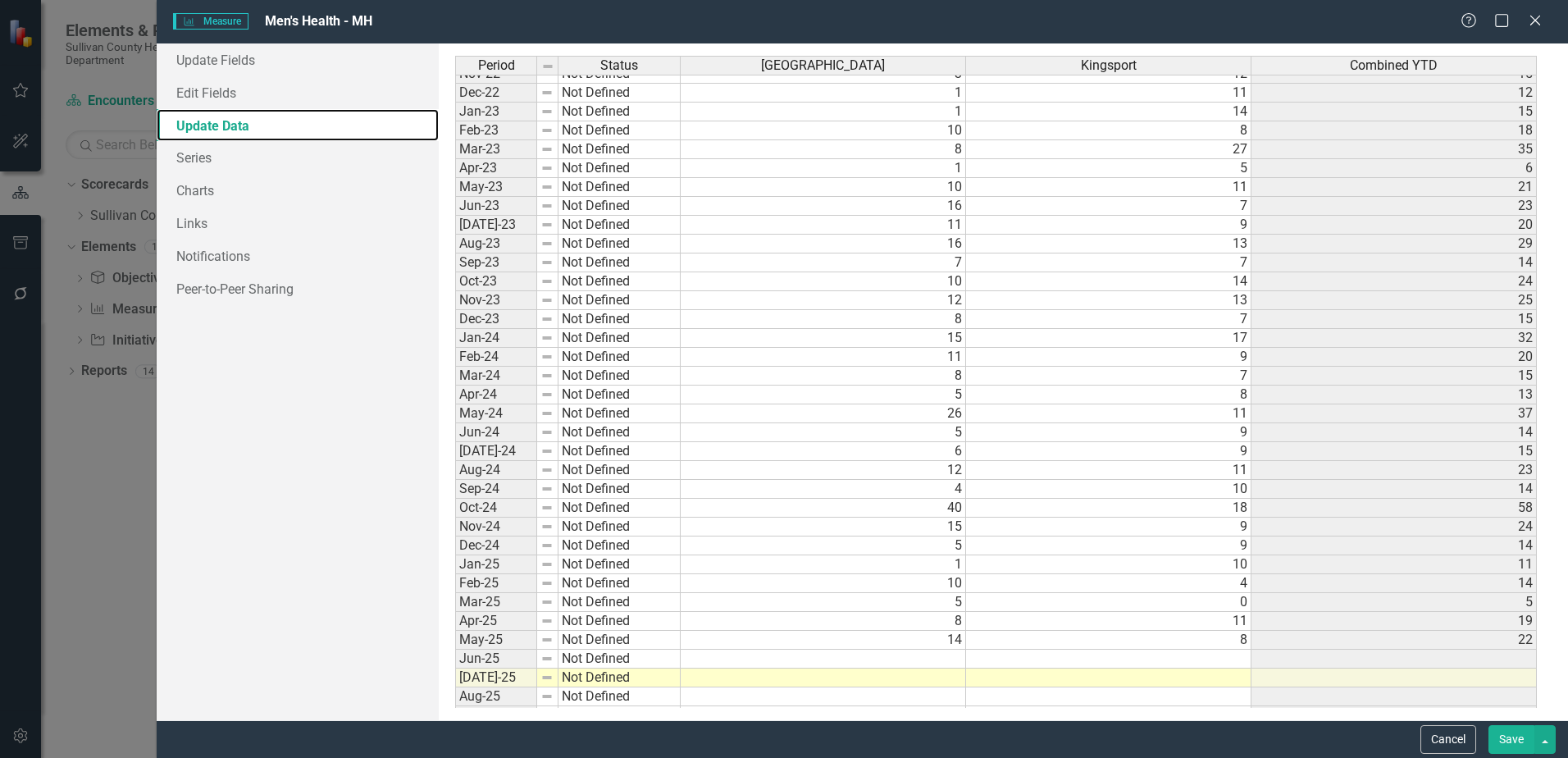
scroll to position [728, 0]
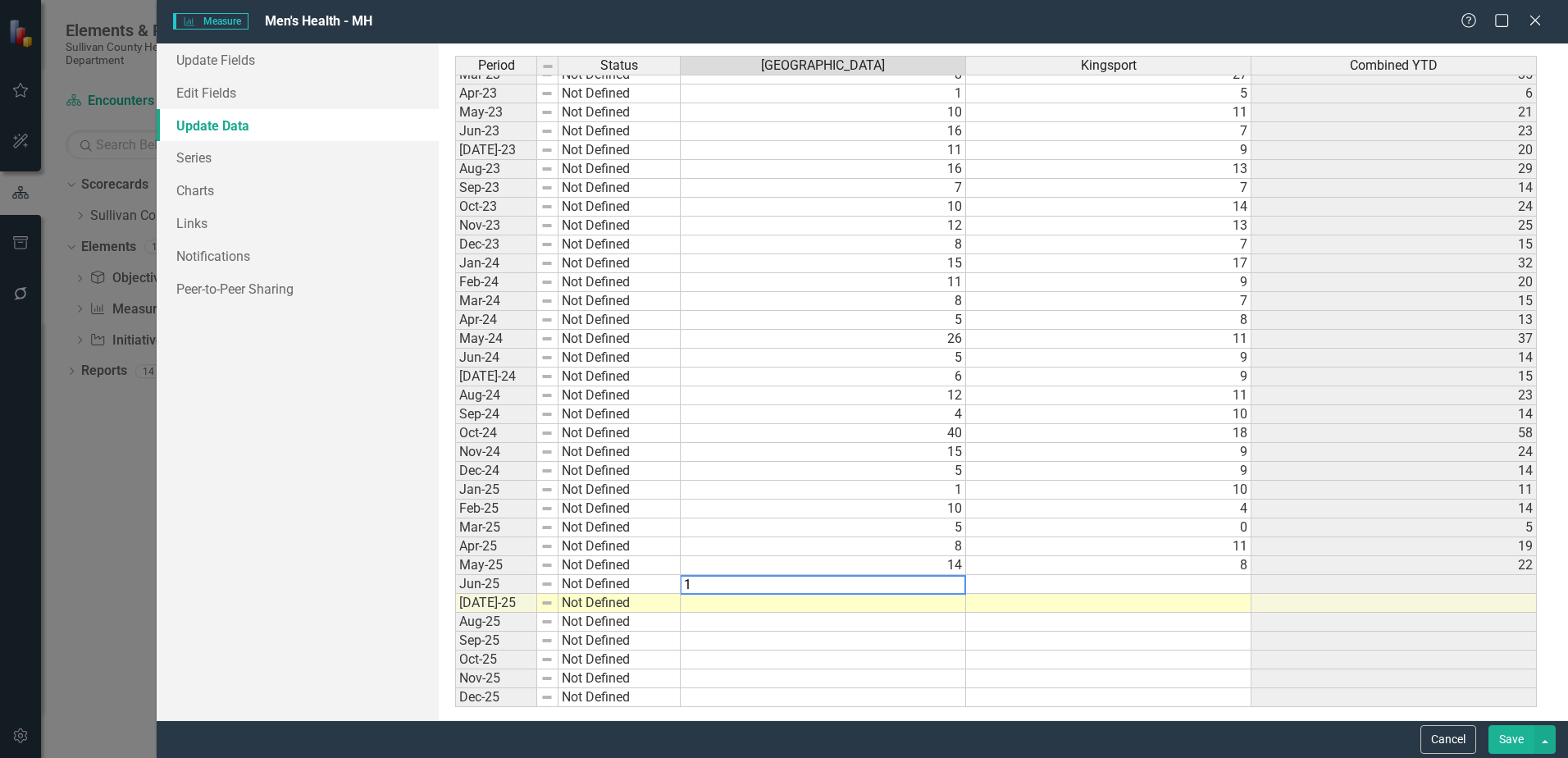
type textarea "10"
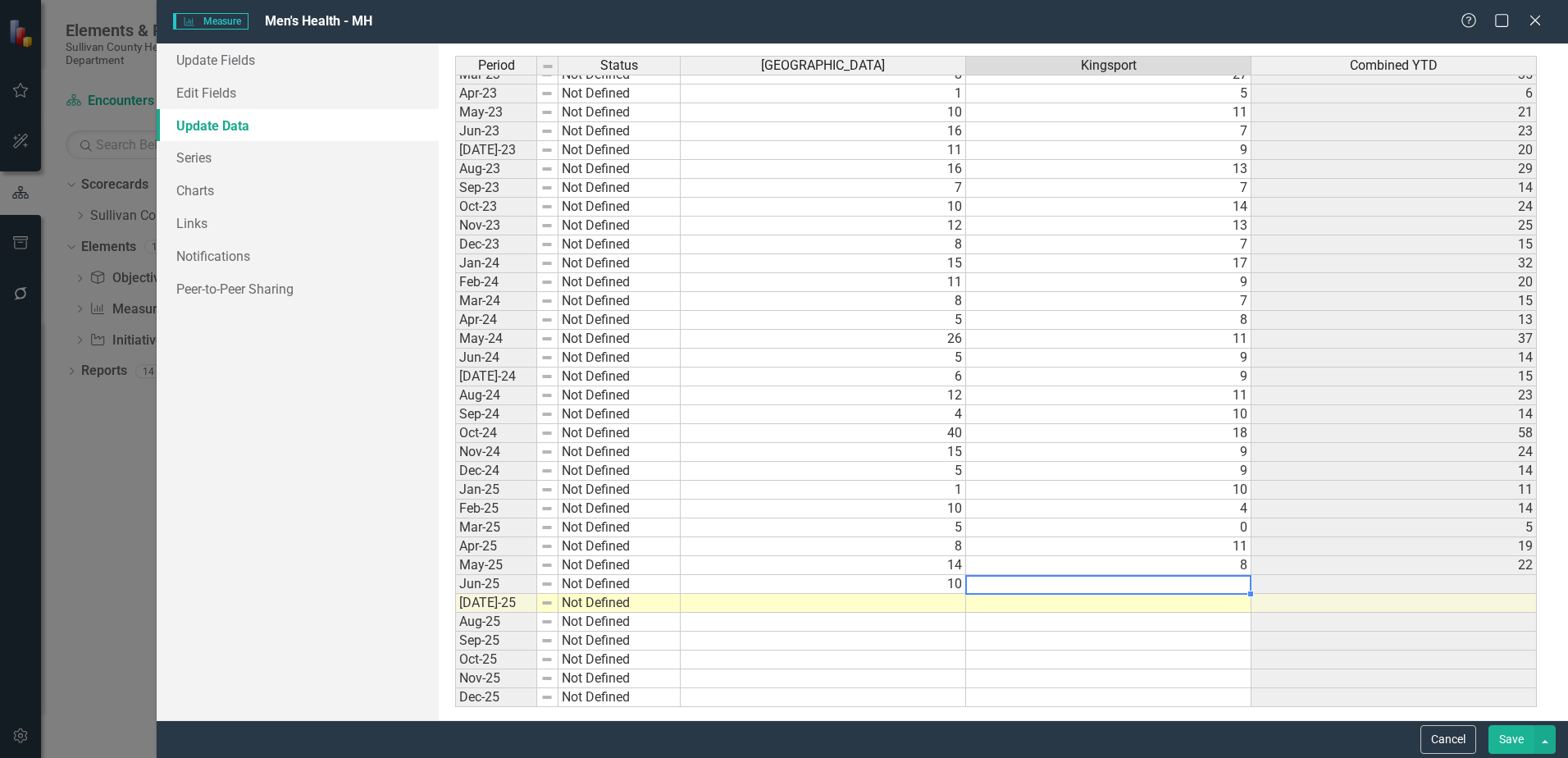
type textarea "12"
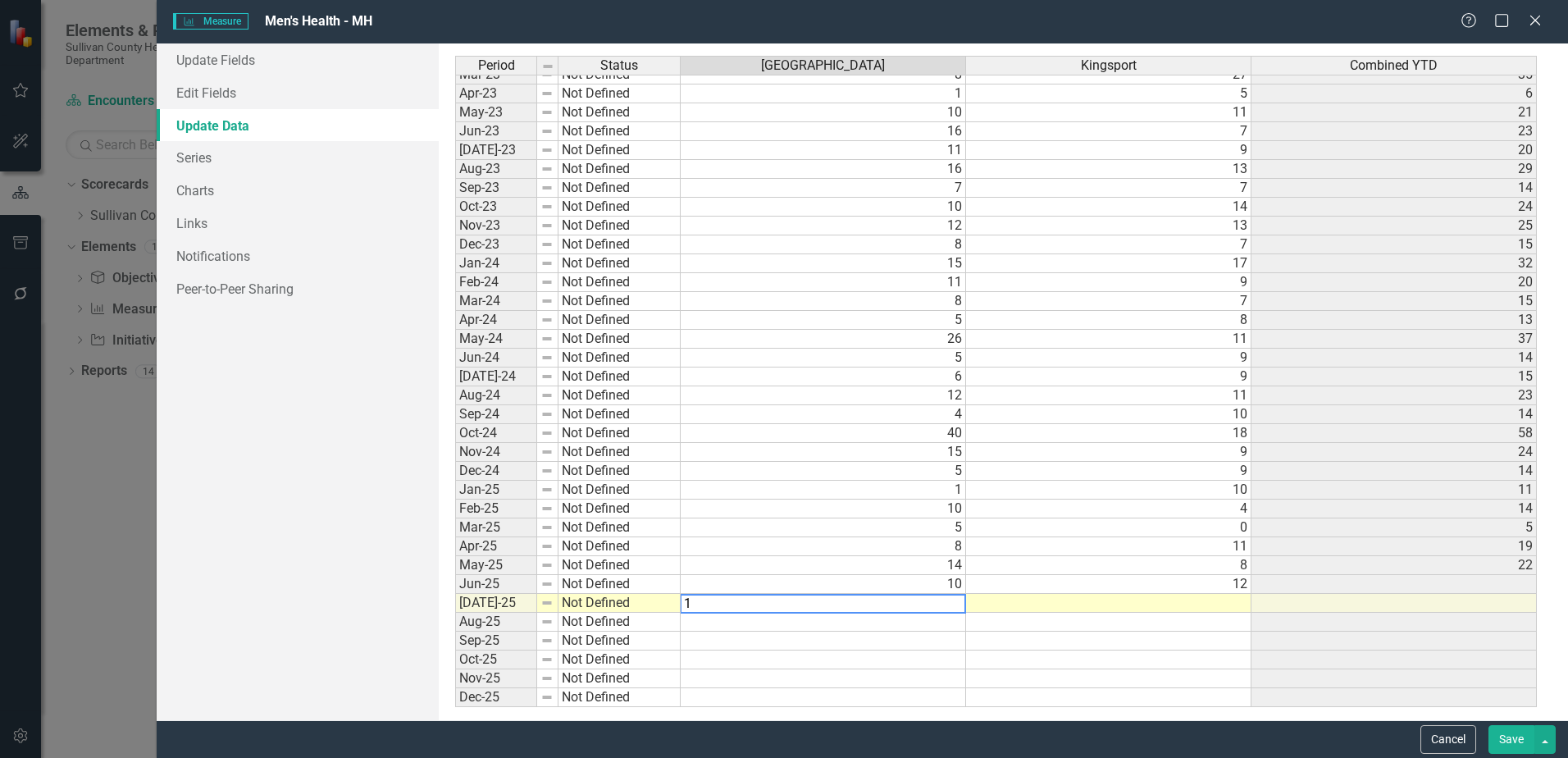
type textarea "10"
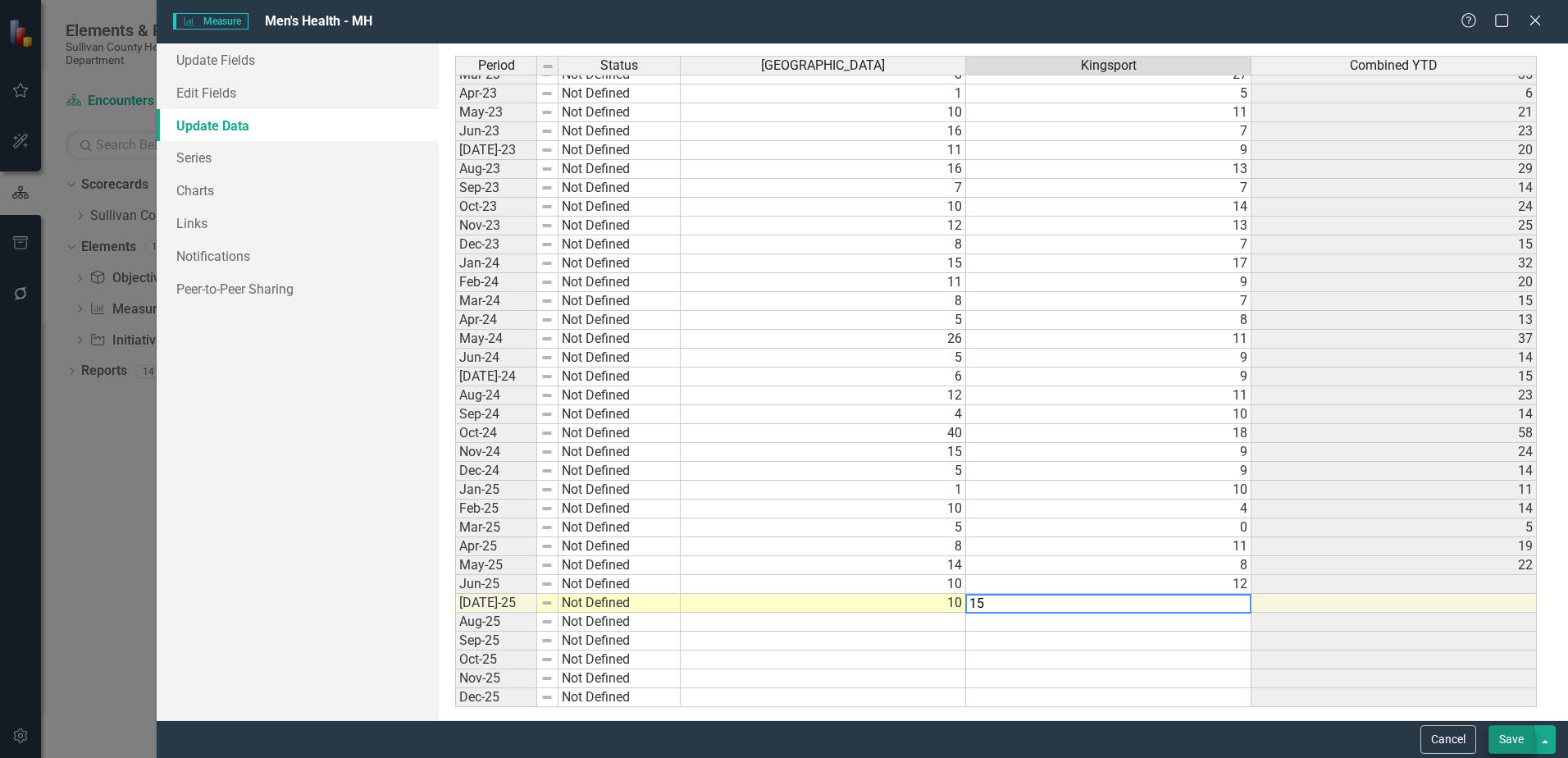
type textarea "15"
click at [1519, 744] on button "Save" at bounding box center [1511, 739] width 46 height 29
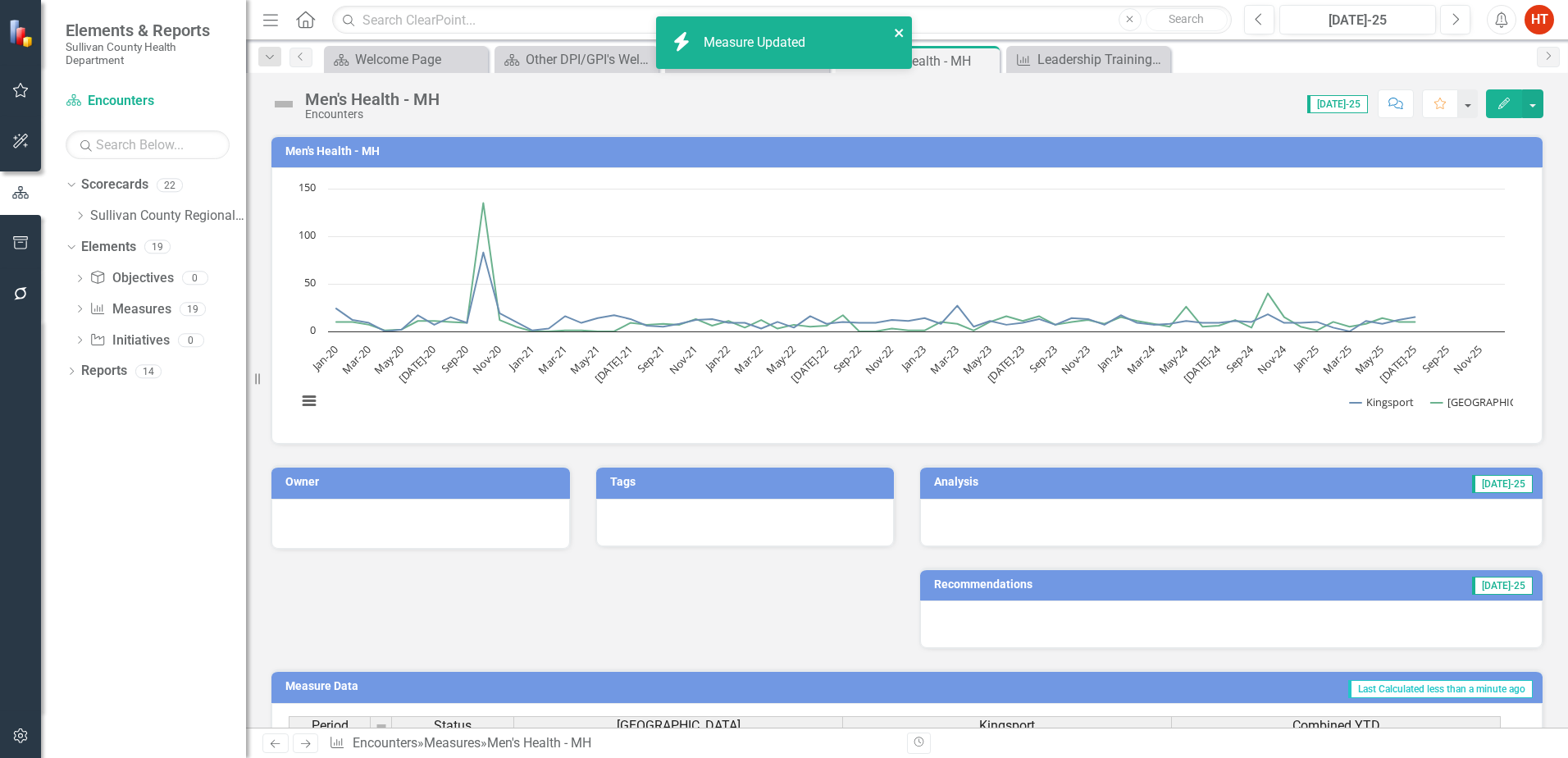
click at [901, 34] on icon "close" at bounding box center [899, 32] width 11 height 13
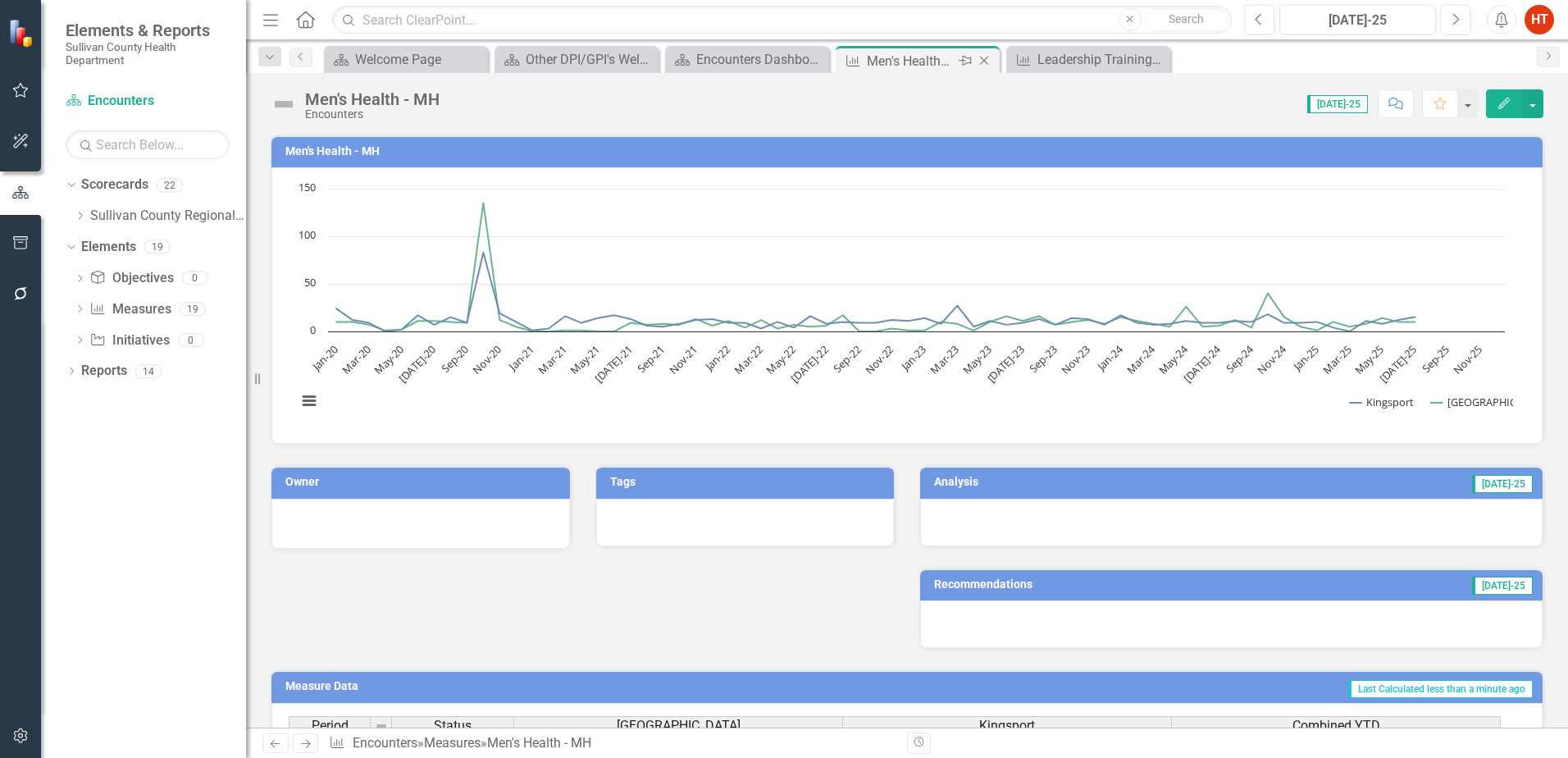
click at [982, 61] on icon "Close" at bounding box center [984, 60] width 16 height 13
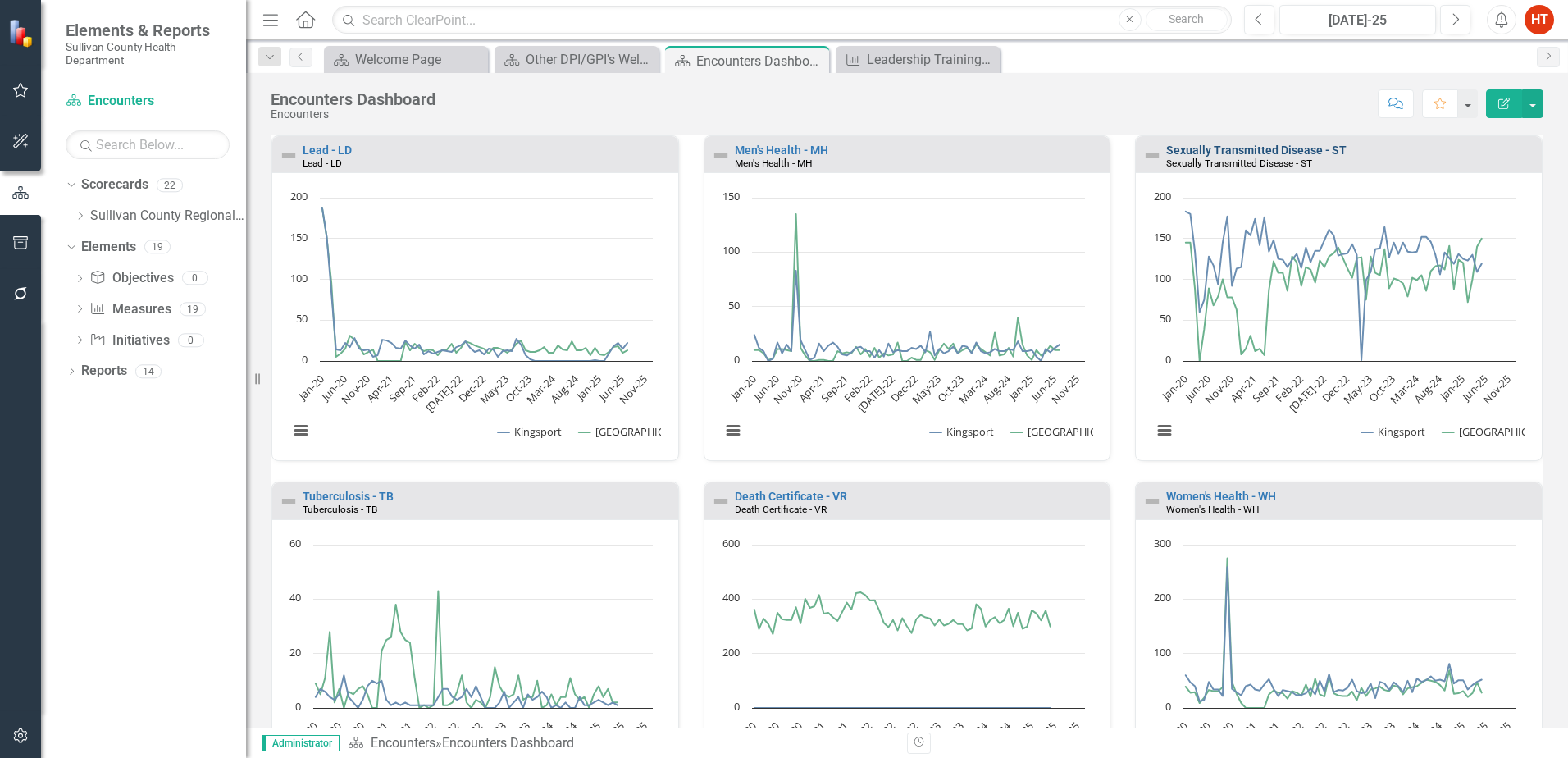
click at [1207, 151] on link "Sexually Transmitted Disease - ST" at bounding box center [1256, 149] width 181 height 13
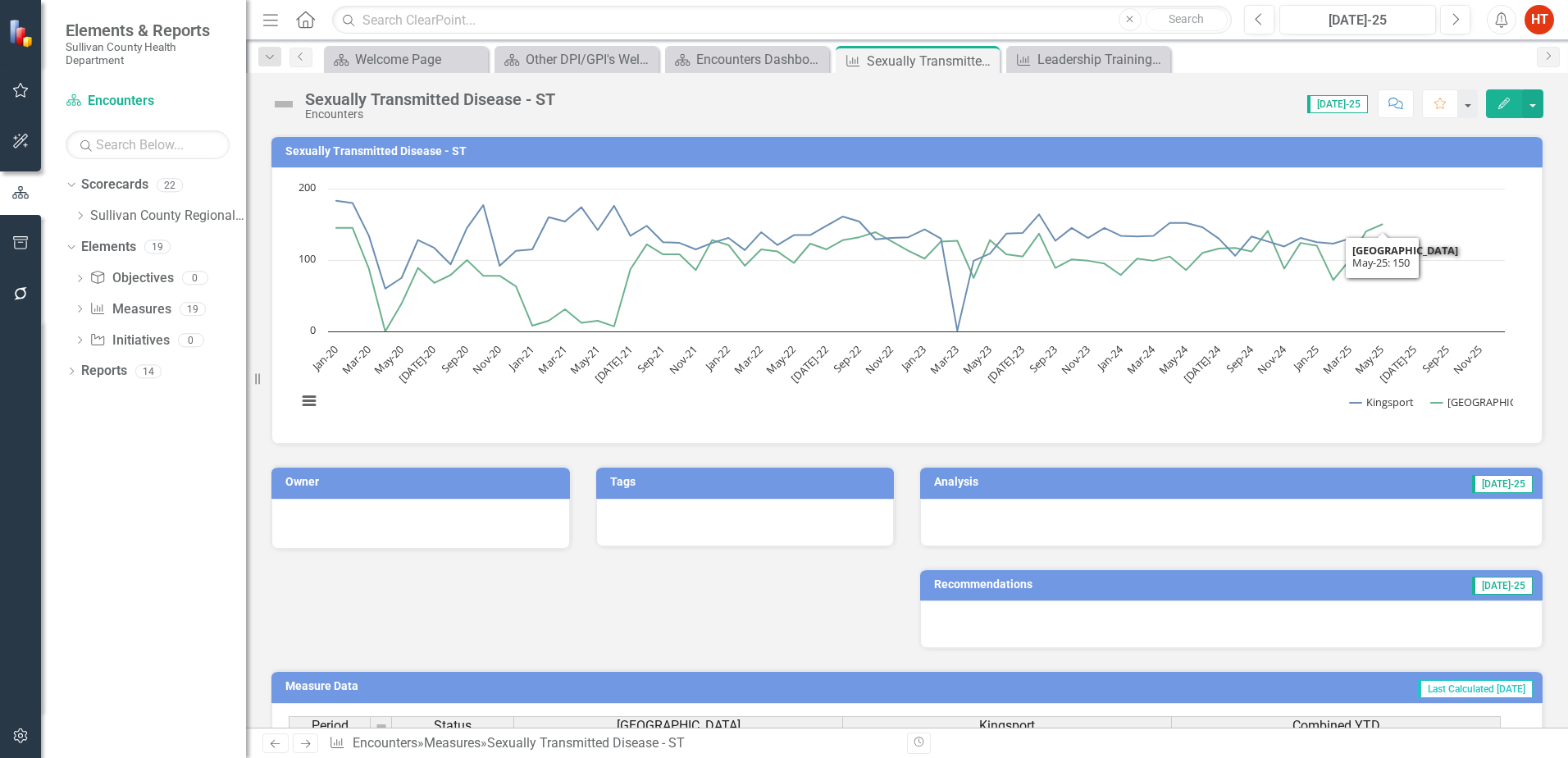
click at [1502, 102] on icon "Edit" at bounding box center [1504, 102] width 15 height 11
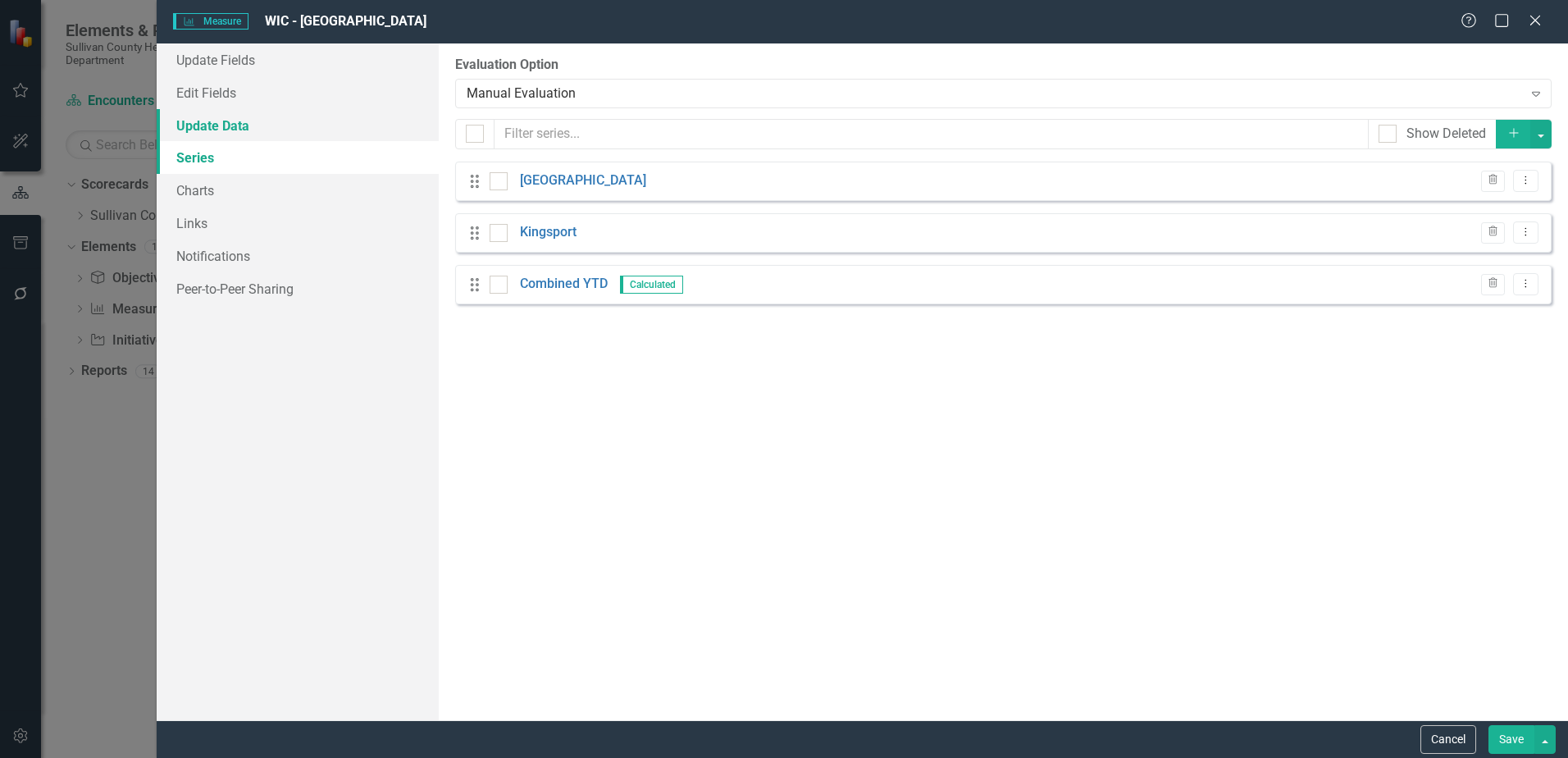
click at [213, 133] on link "Update Data" at bounding box center [297, 126] width 282 height 33
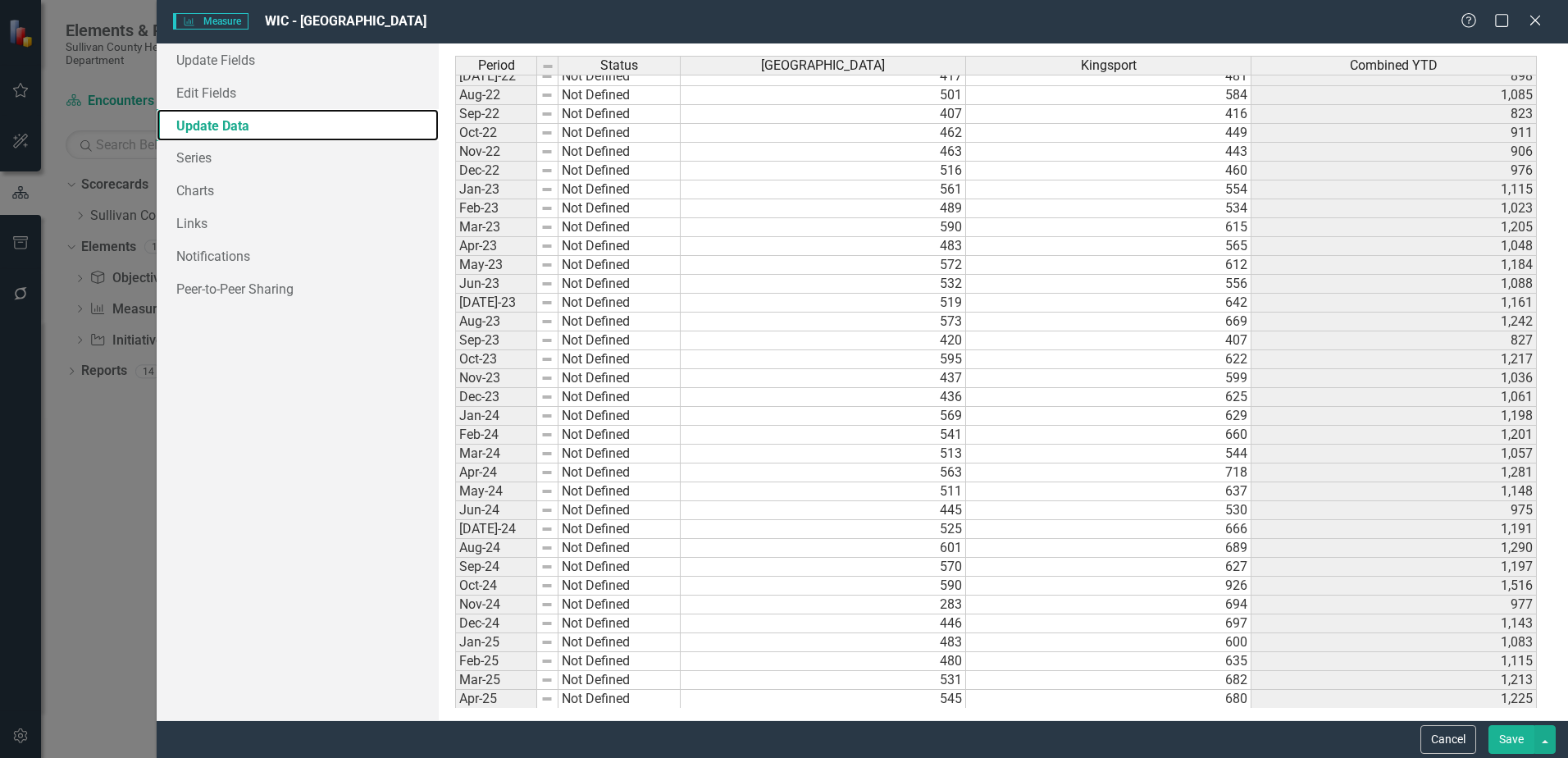
scroll to position [728, 0]
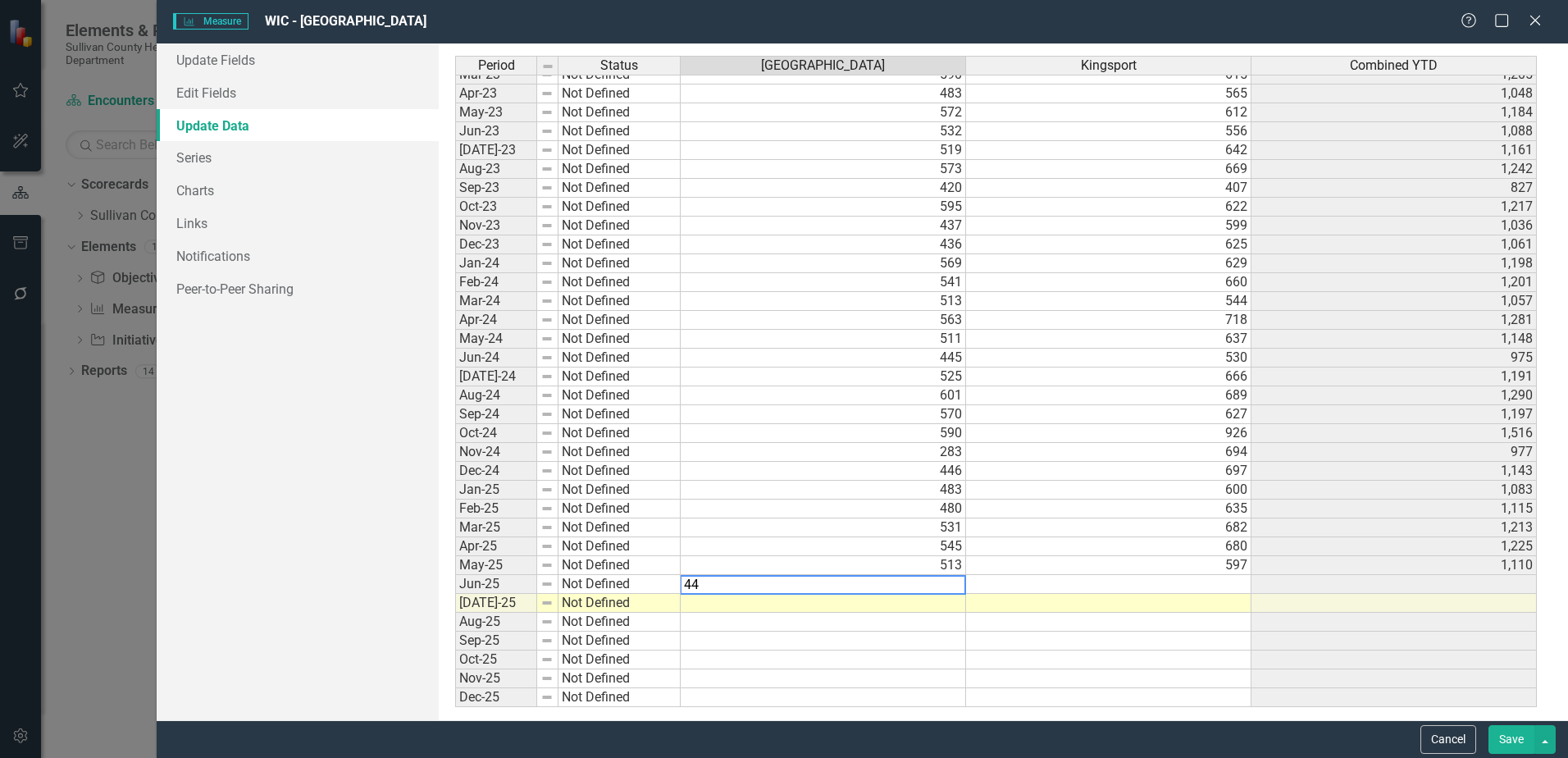
type textarea "449"
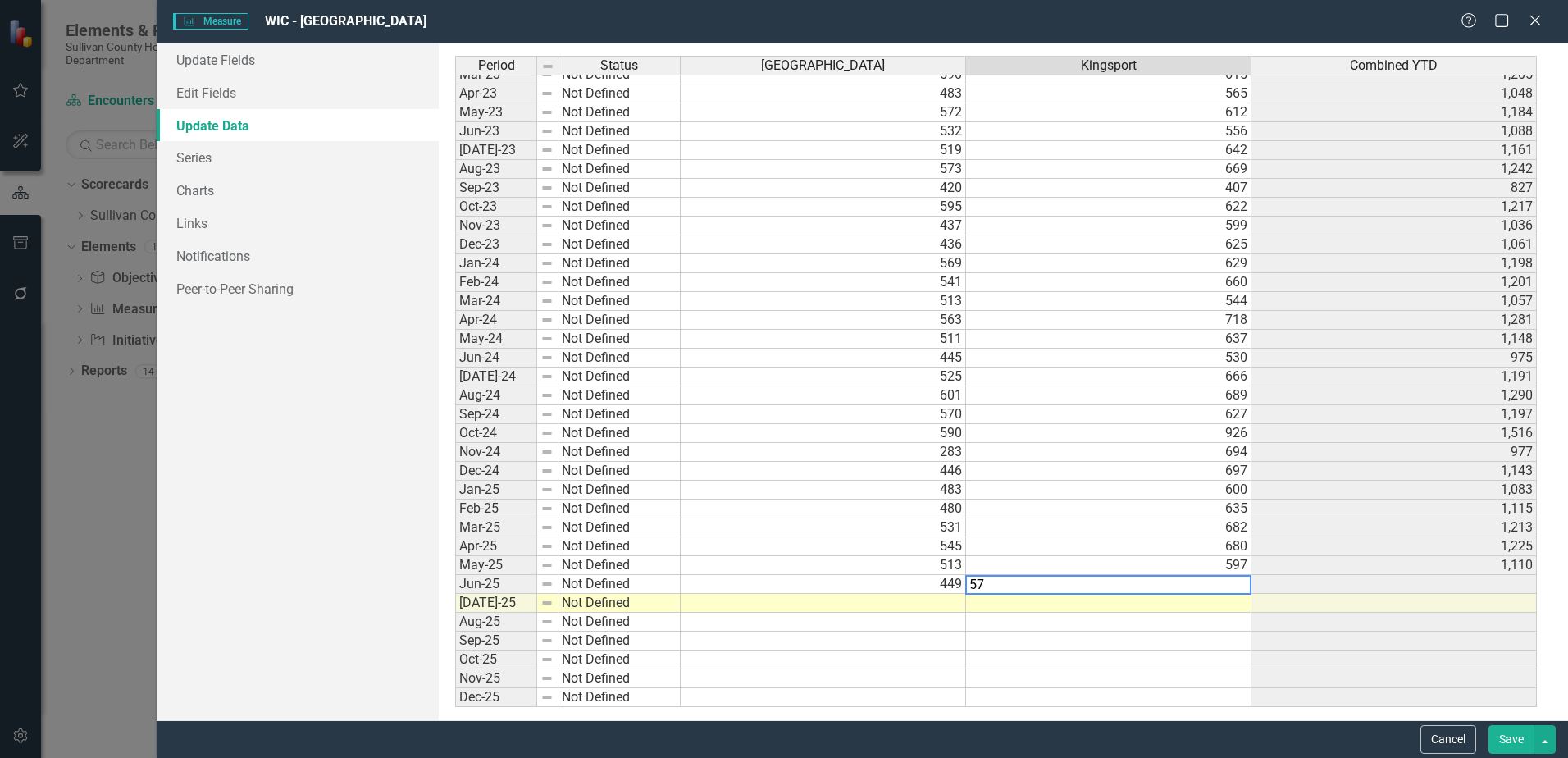
type textarea "578"
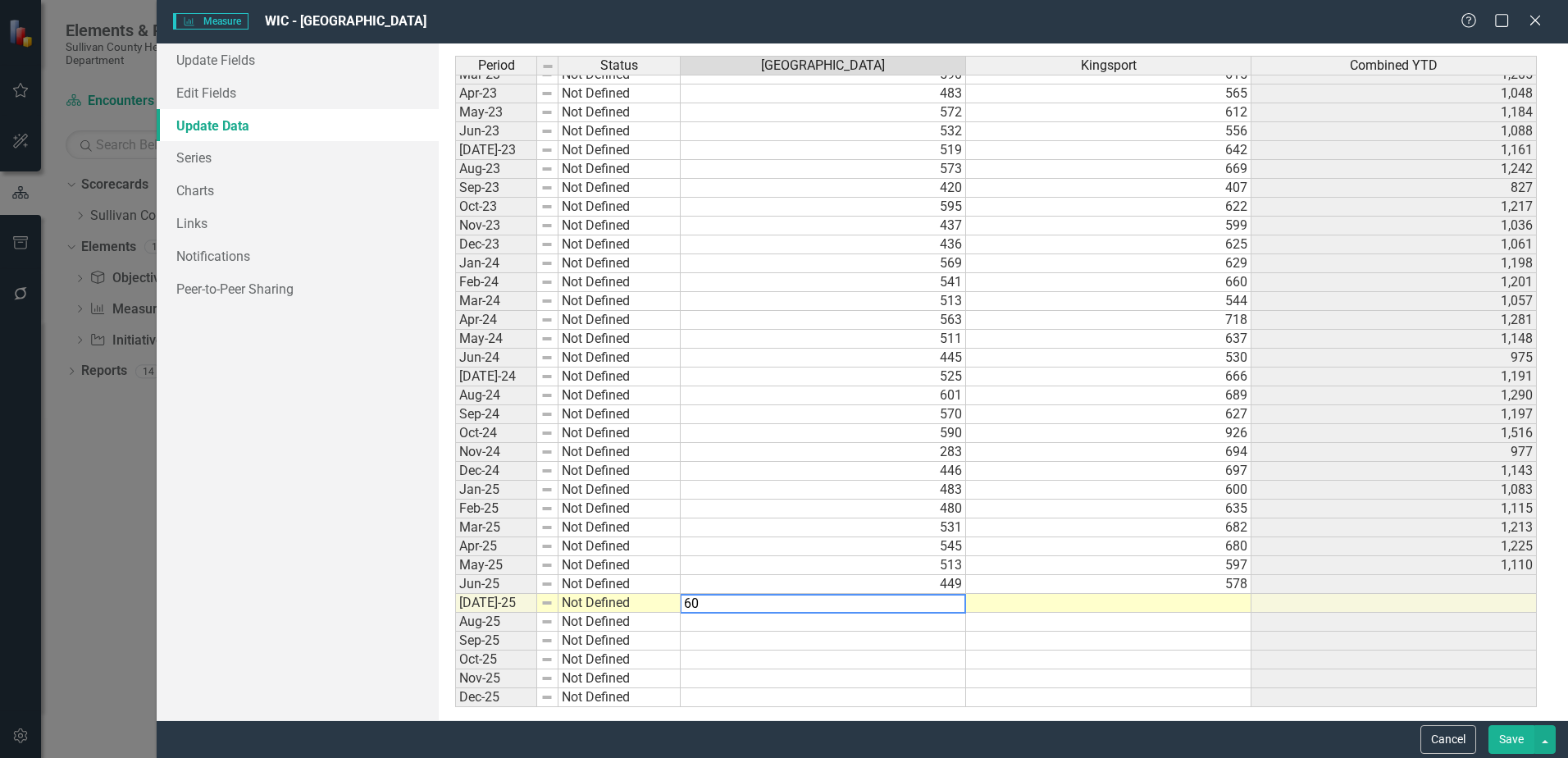
type textarea "606"
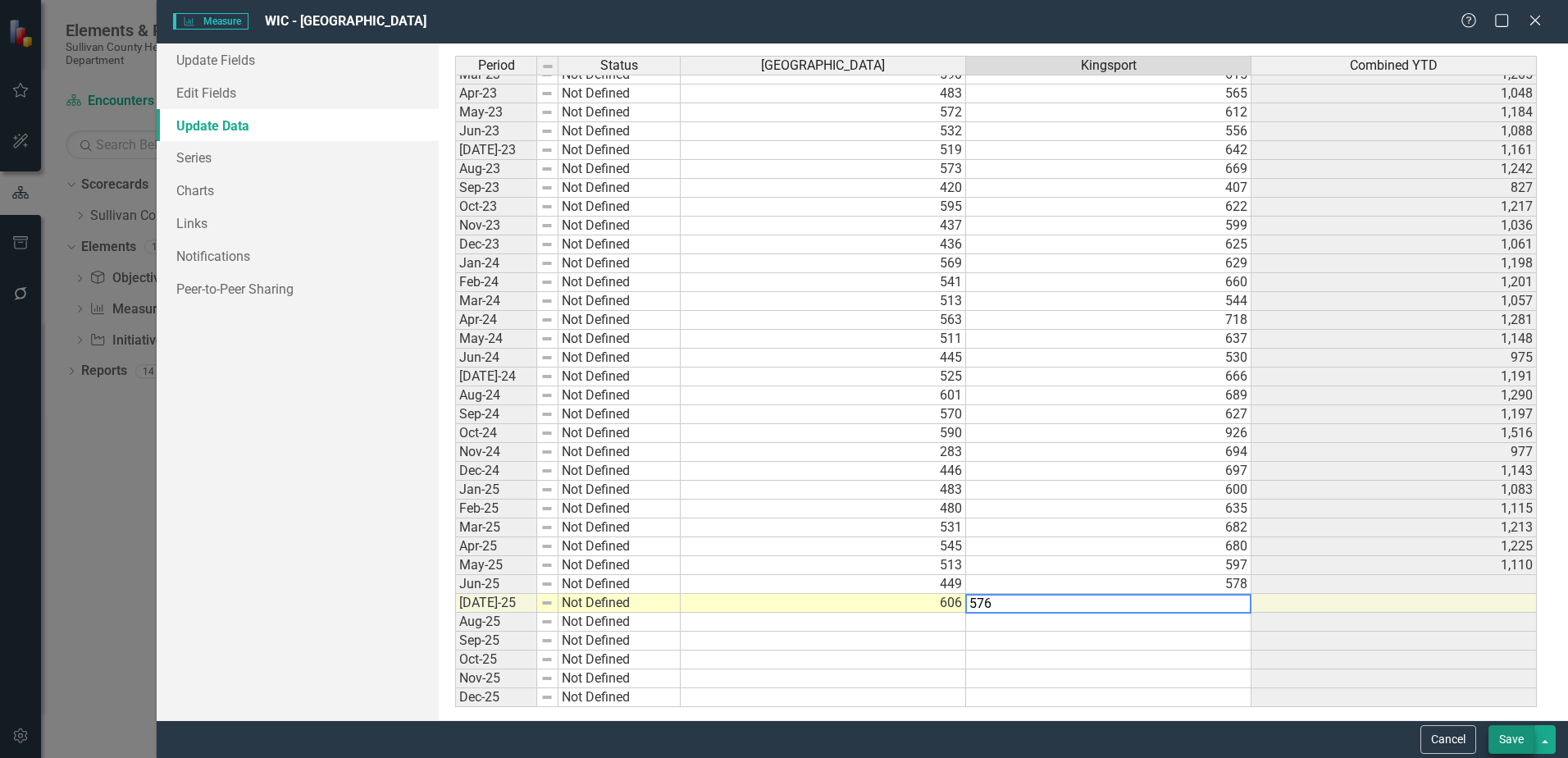
type textarea "576"
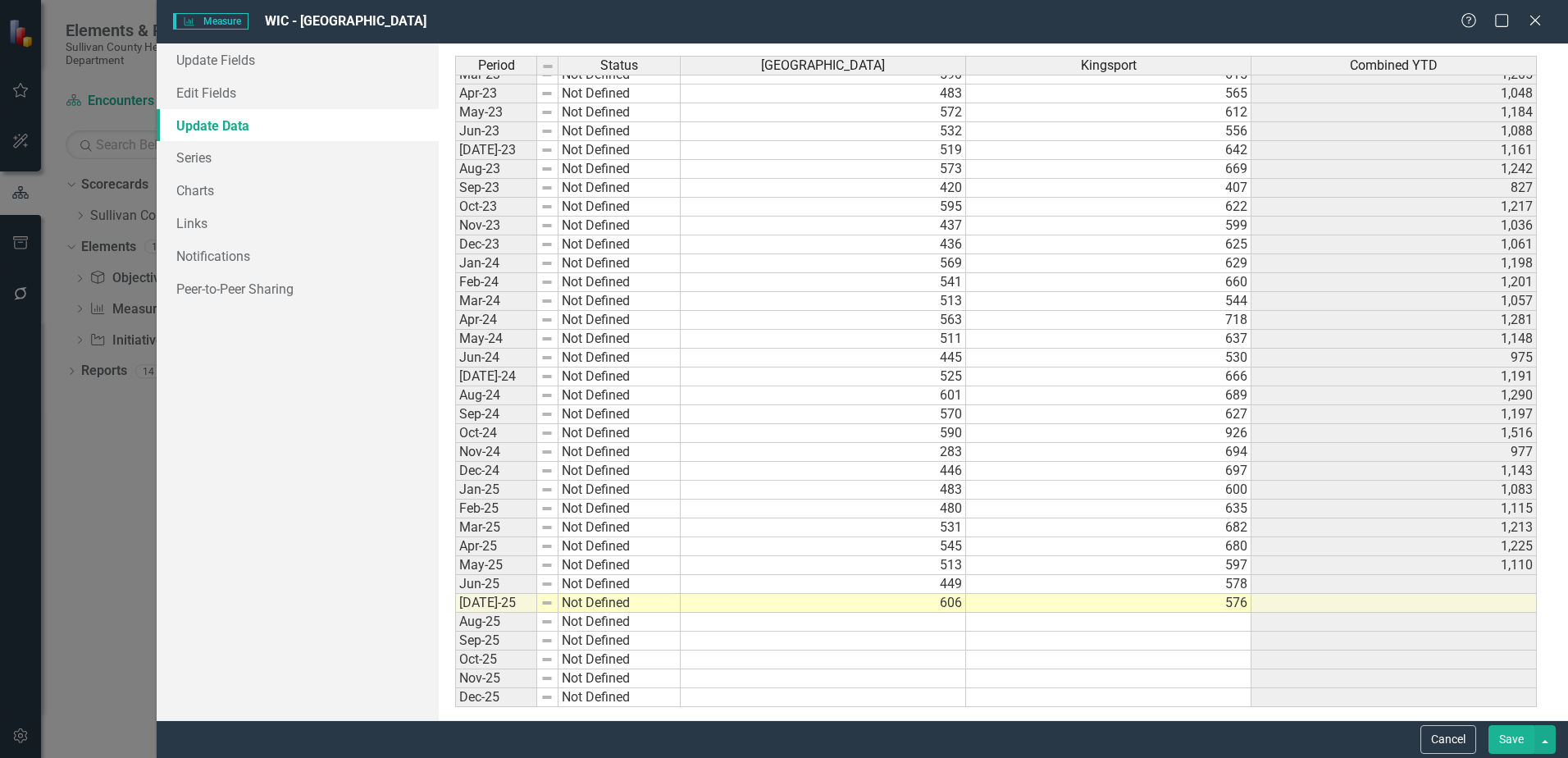
click at [1526, 733] on button "Save" at bounding box center [1511, 739] width 46 height 29
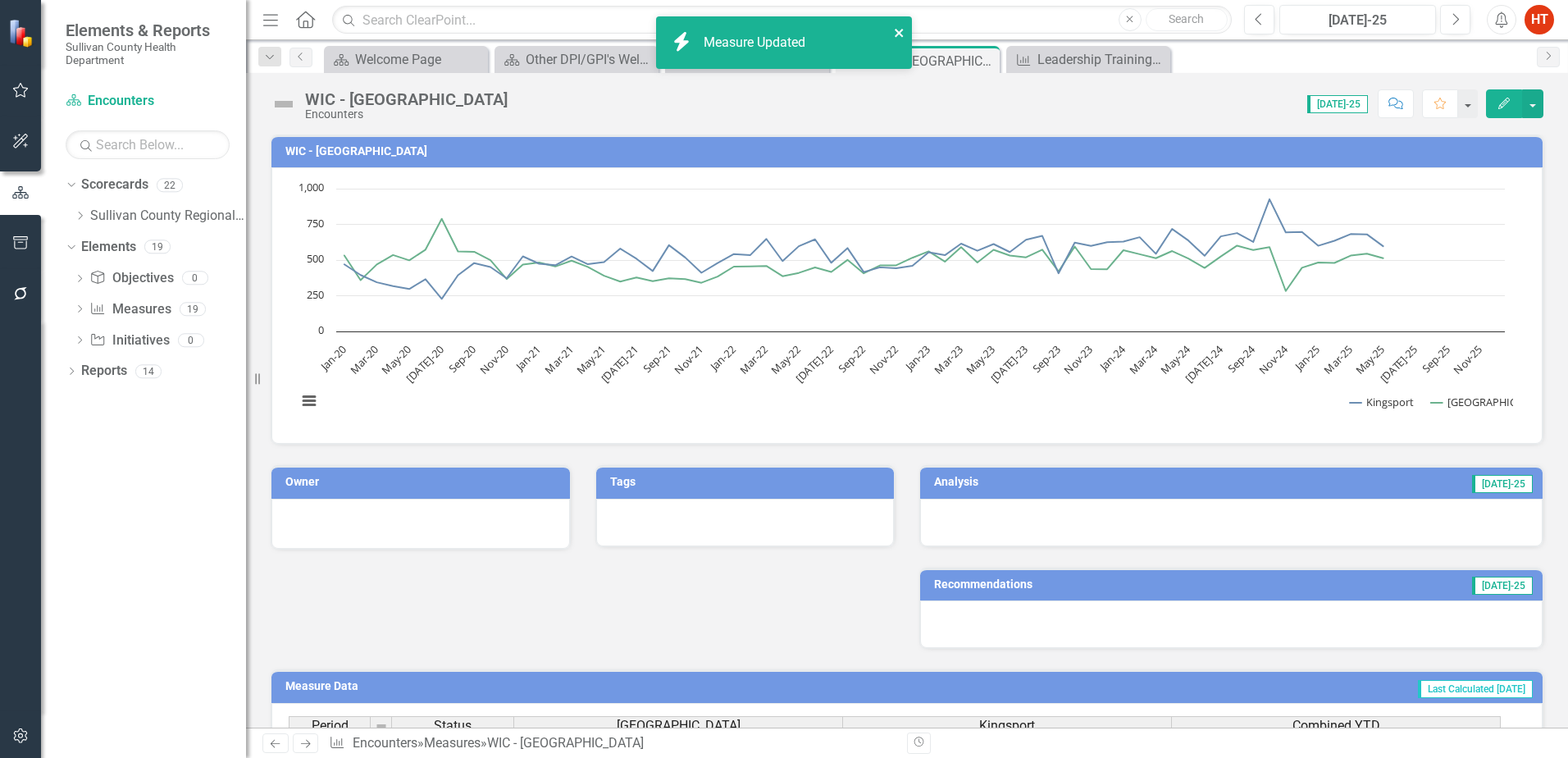
click at [897, 23] on button "close" at bounding box center [899, 32] width 11 height 19
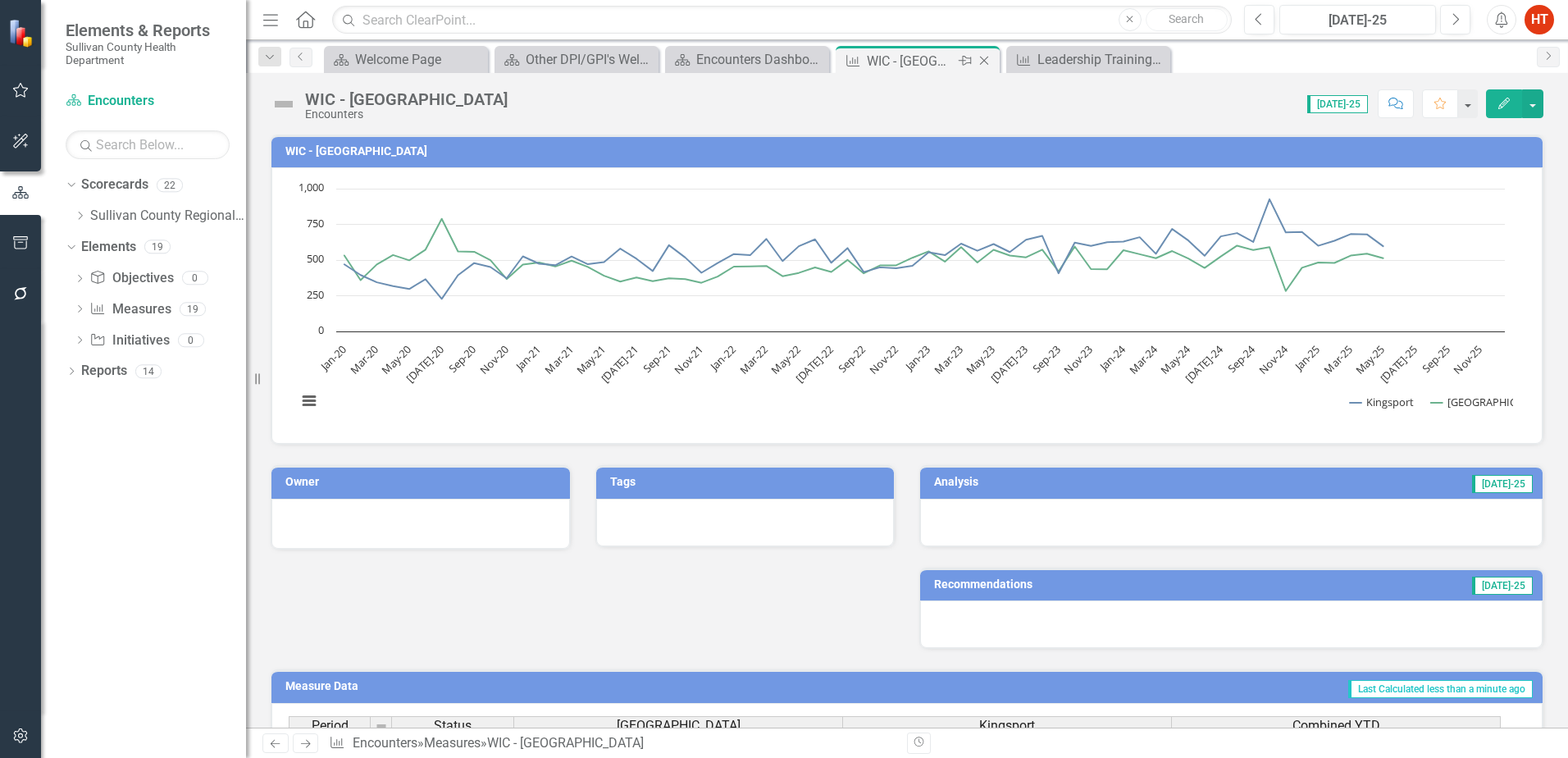
click at [984, 61] on icon "Close" at bounding box center [984, 60] width 16 height 13
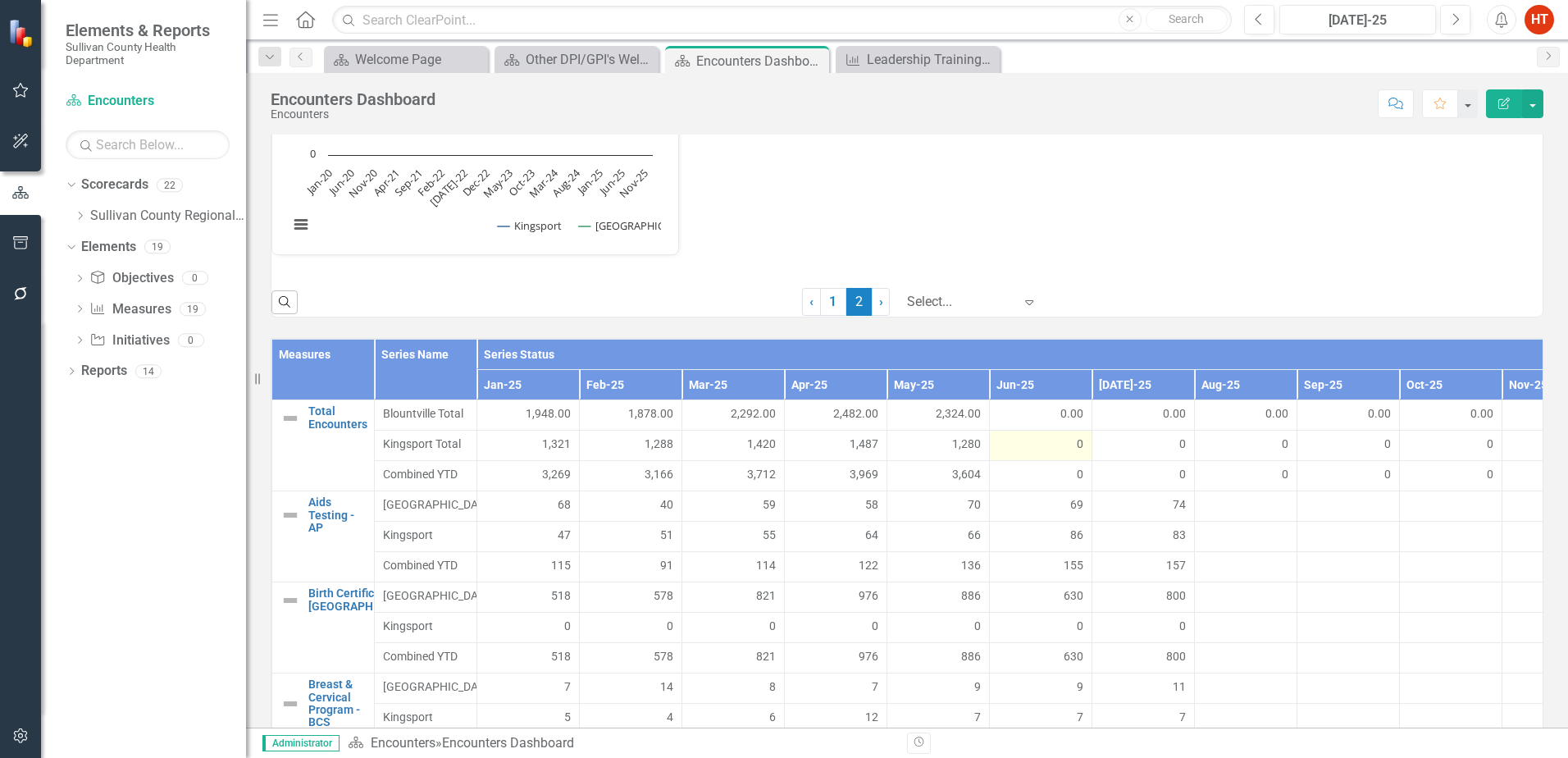
scroll to position [902, 0]
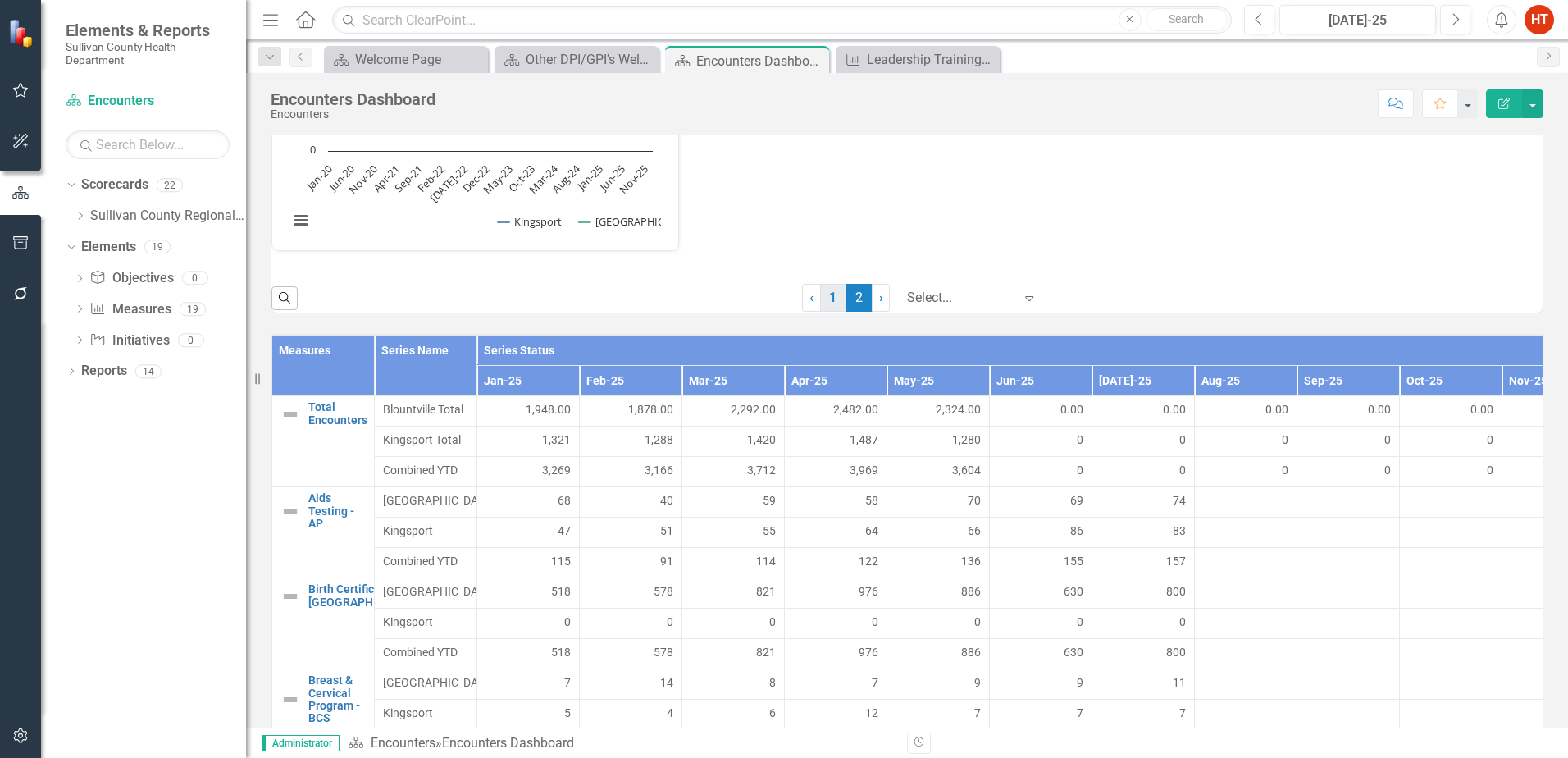
click at [820, 298] on link "1" at bounding box center [833, 298] width 26 height 28
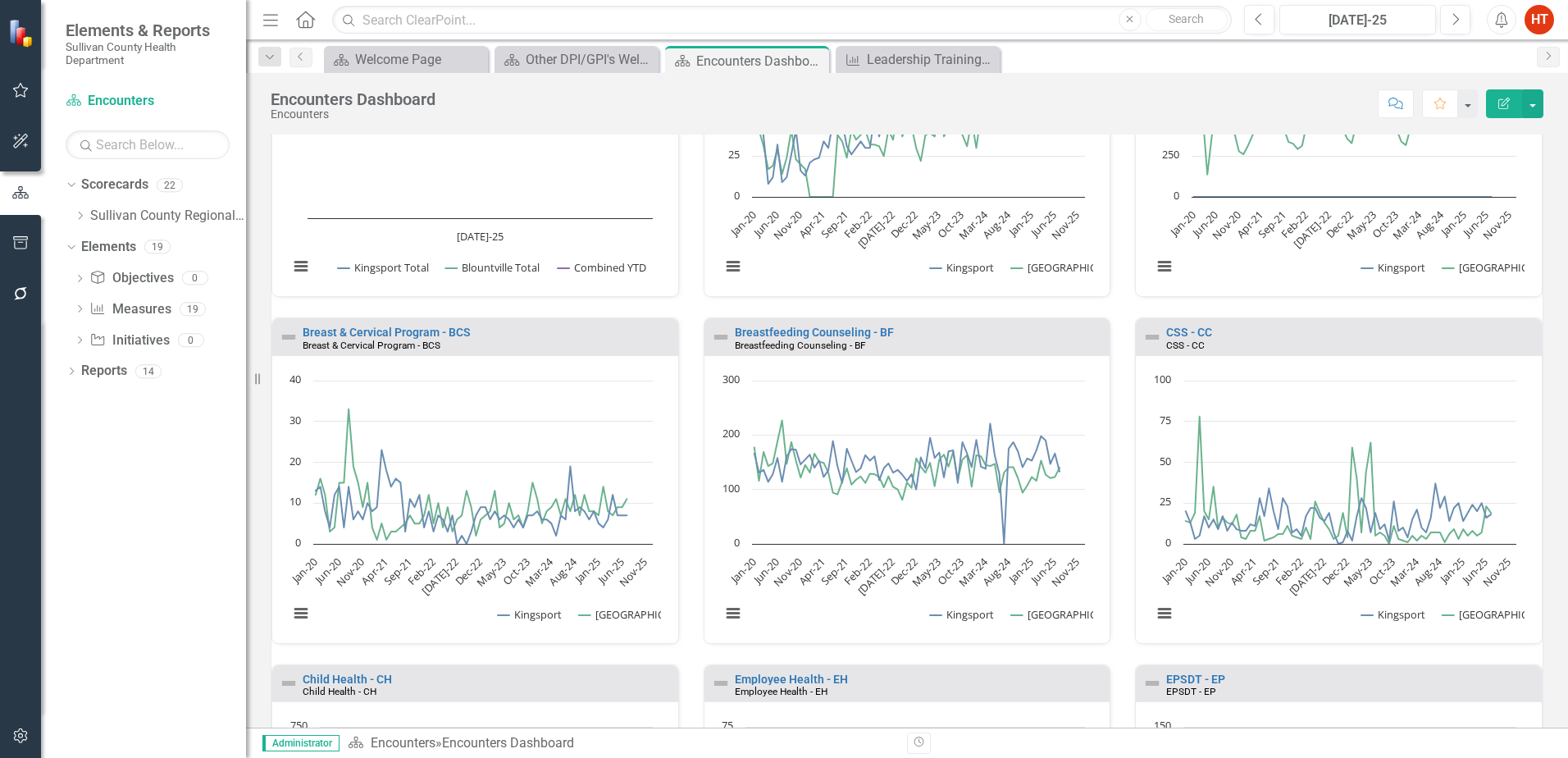
scroll to position [0, 0]
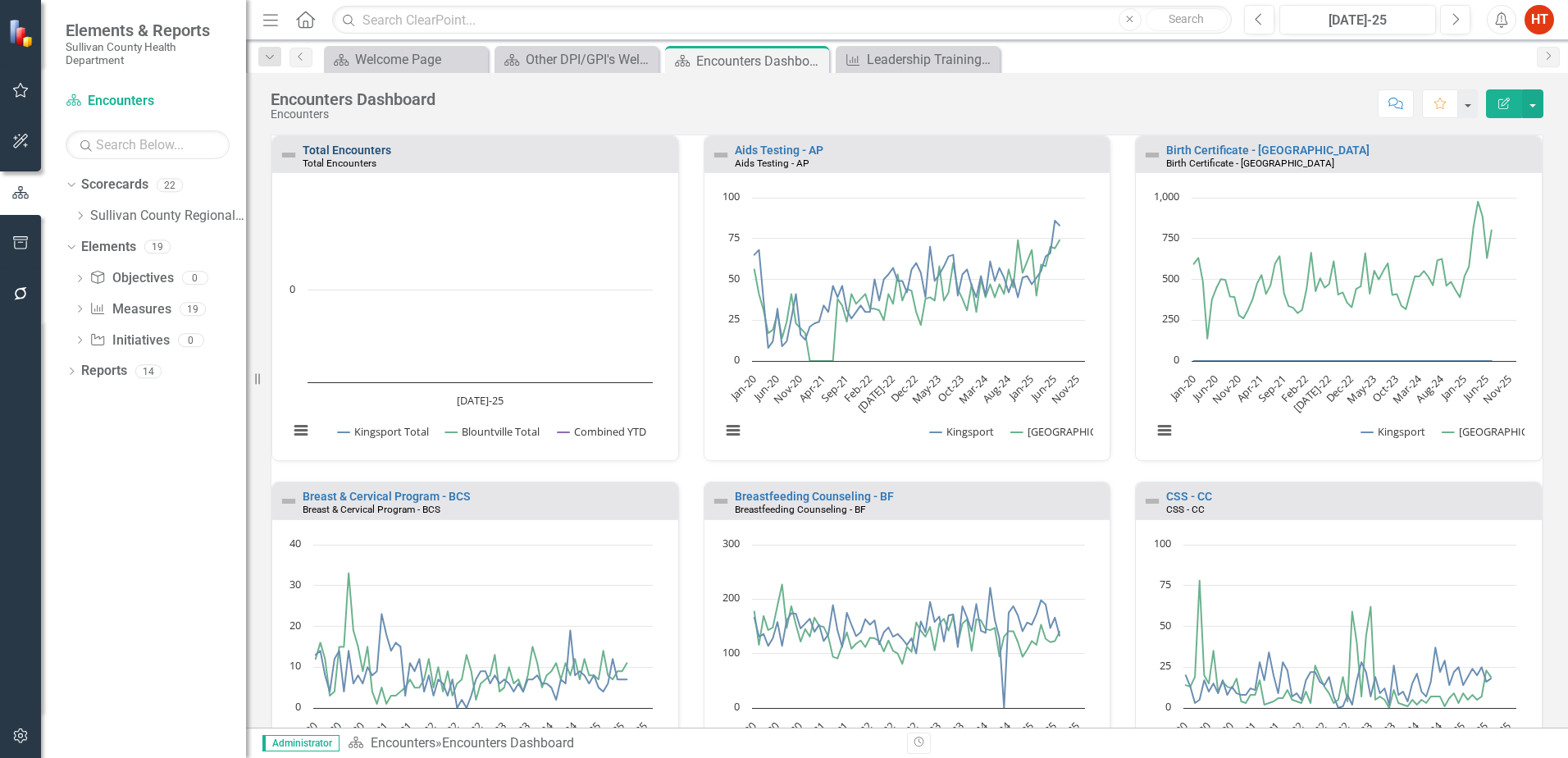
click at [375, 150] on link "Total Encounters" at bounding box center [347, 149] width 89 height 13
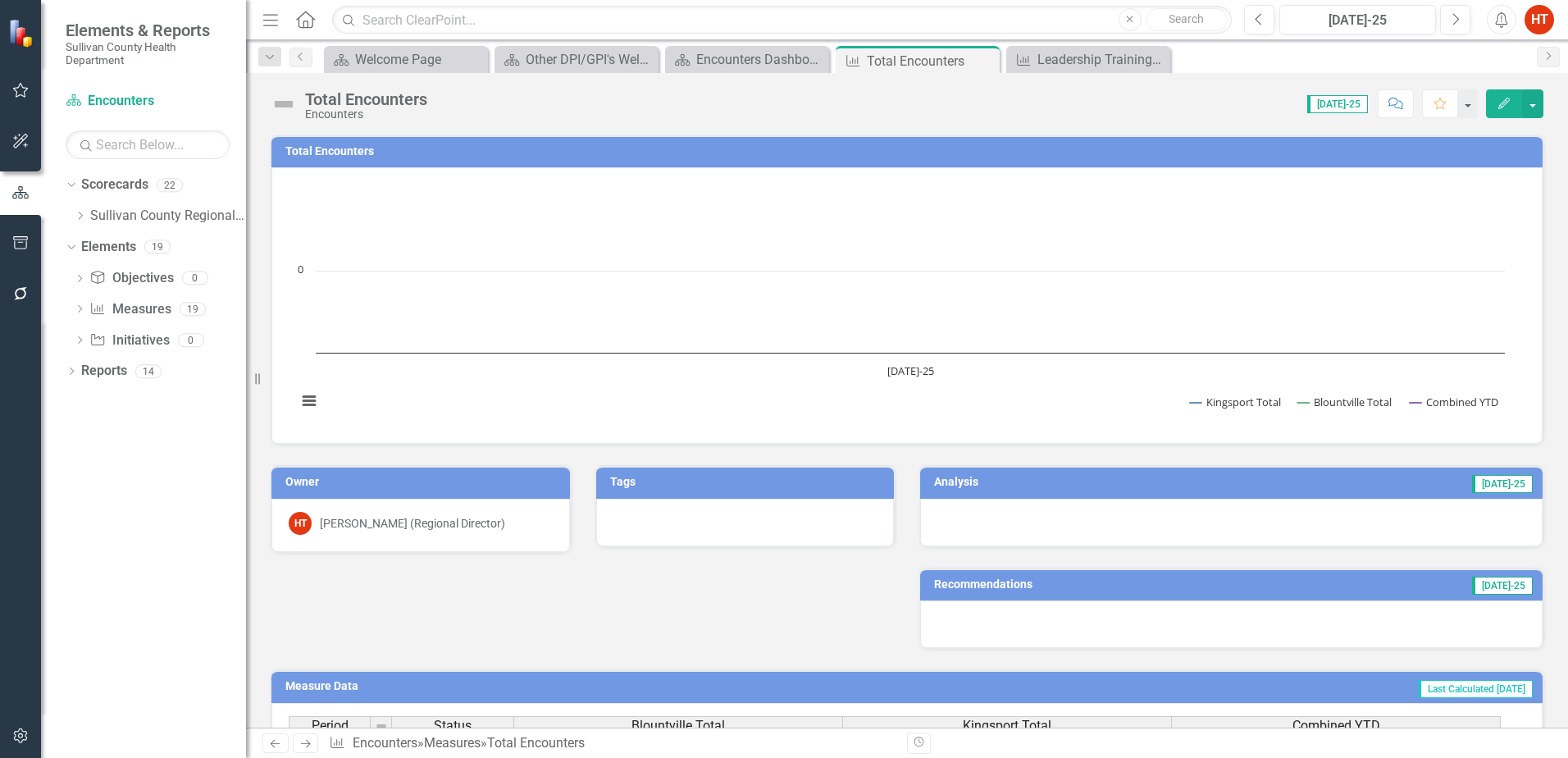
click at [1500, 106] on icon "Edit" at bounding box center [1504, 102] width 15 height 11
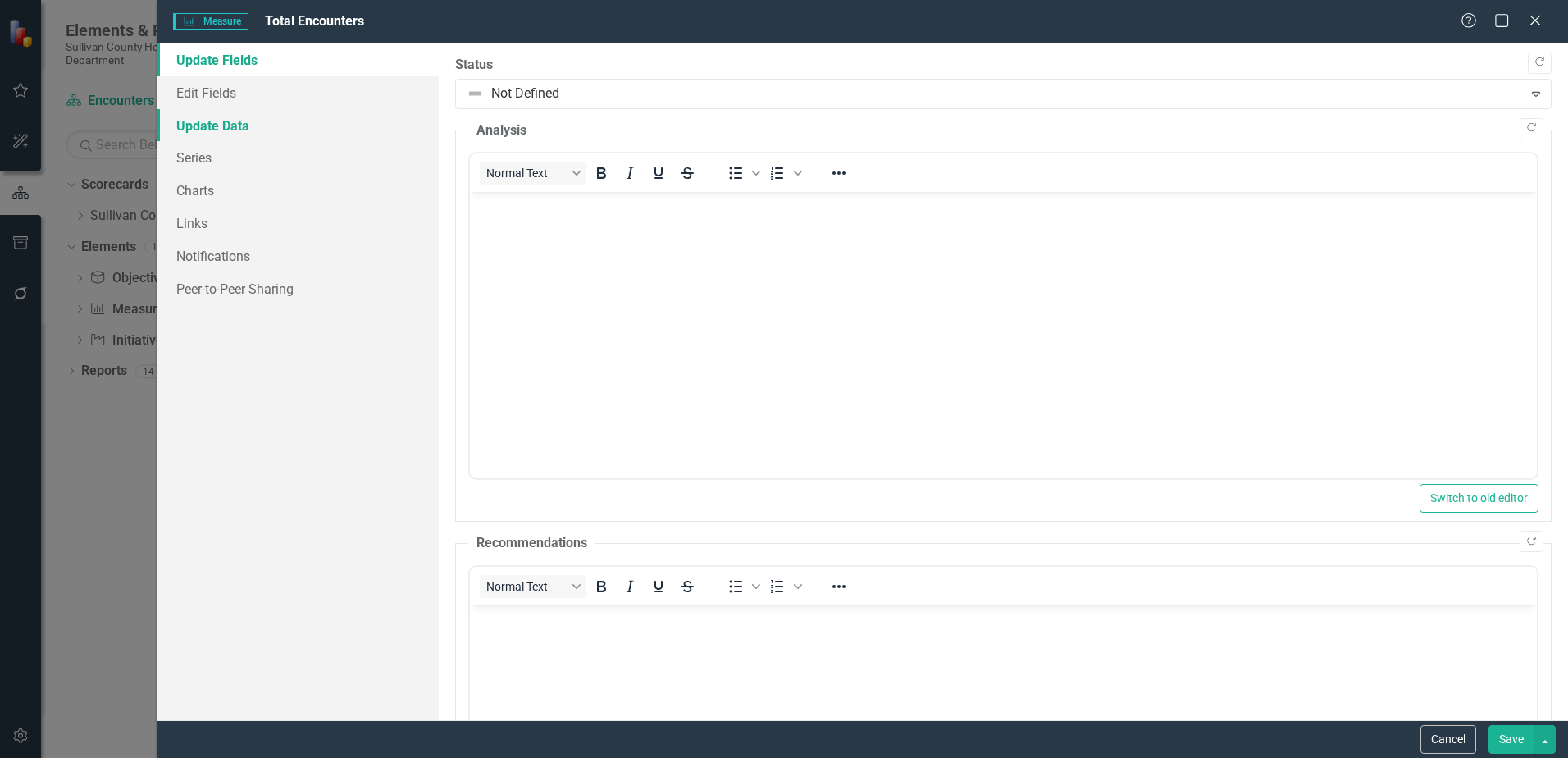
click at [208, 127] on link "Update Data" at bounding box center [297, 126] width 282 height 33
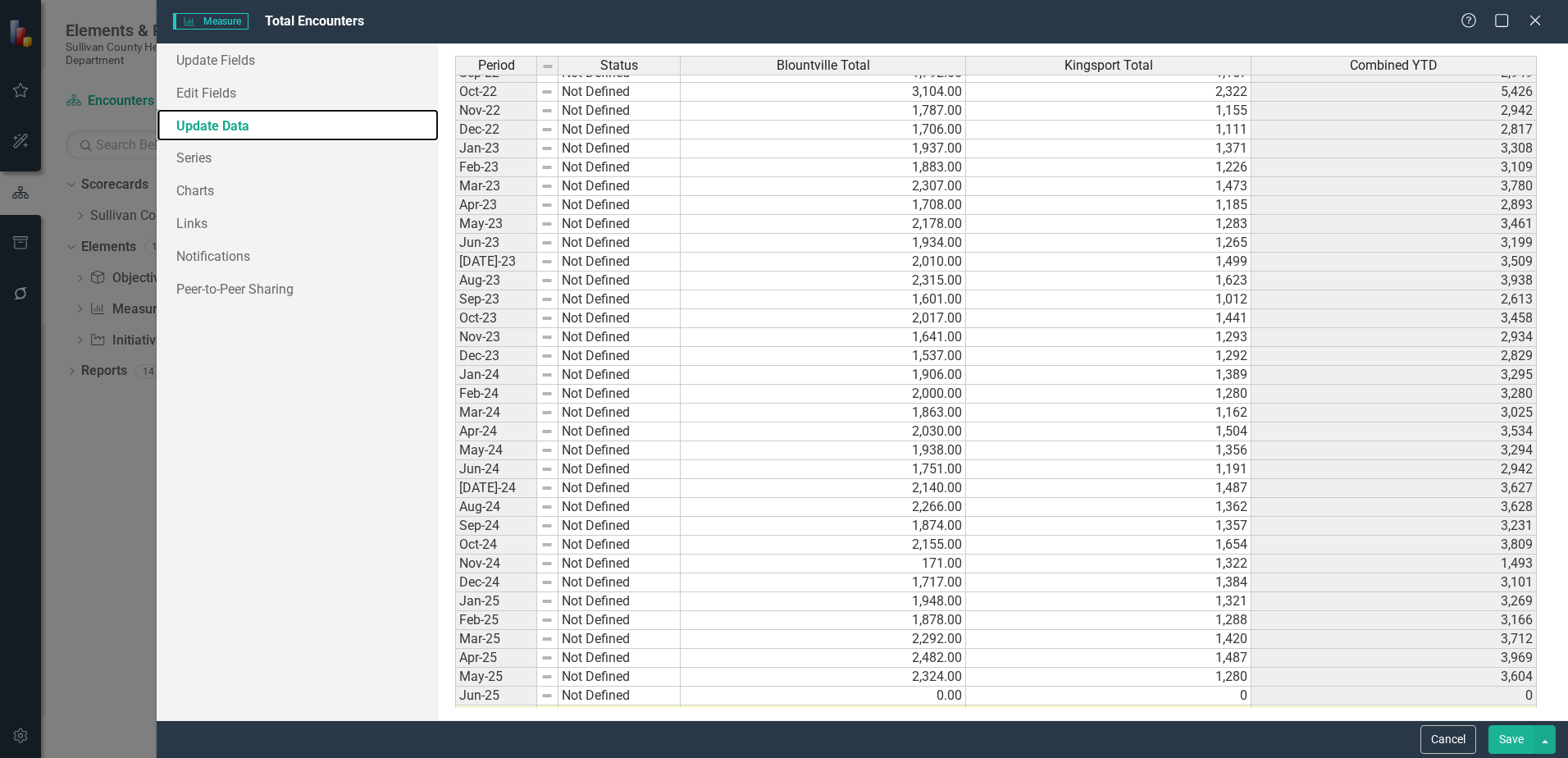
scroll to position [728, 0]
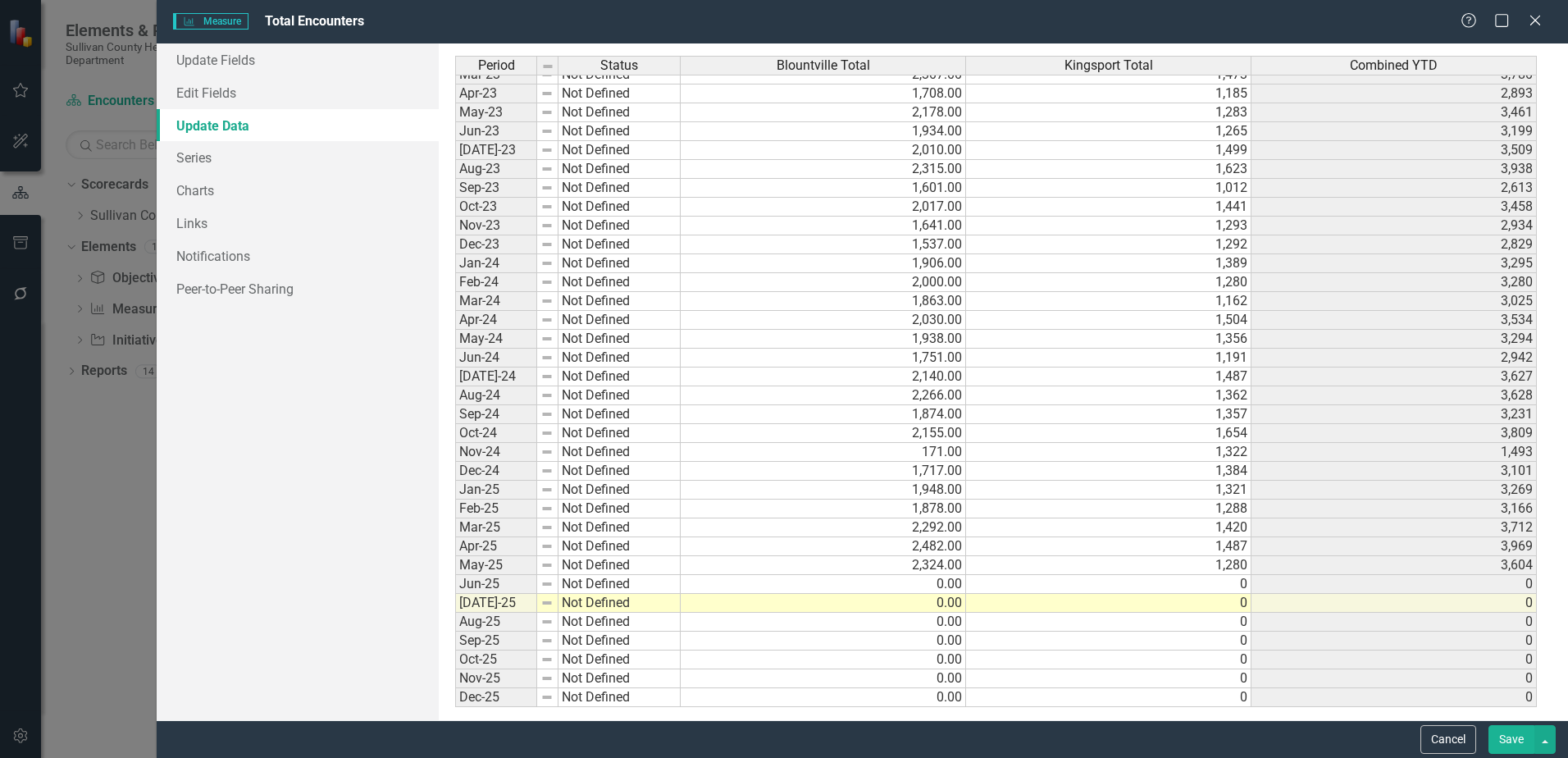
click at [890, 581] on tbody "Nov-21 Not Defined 1,610.00 1,104 2,714 Dec-21 Not Defined 1,748.00 1,097 2,845…" at bounding box center [996, 234] width 1082 height 944
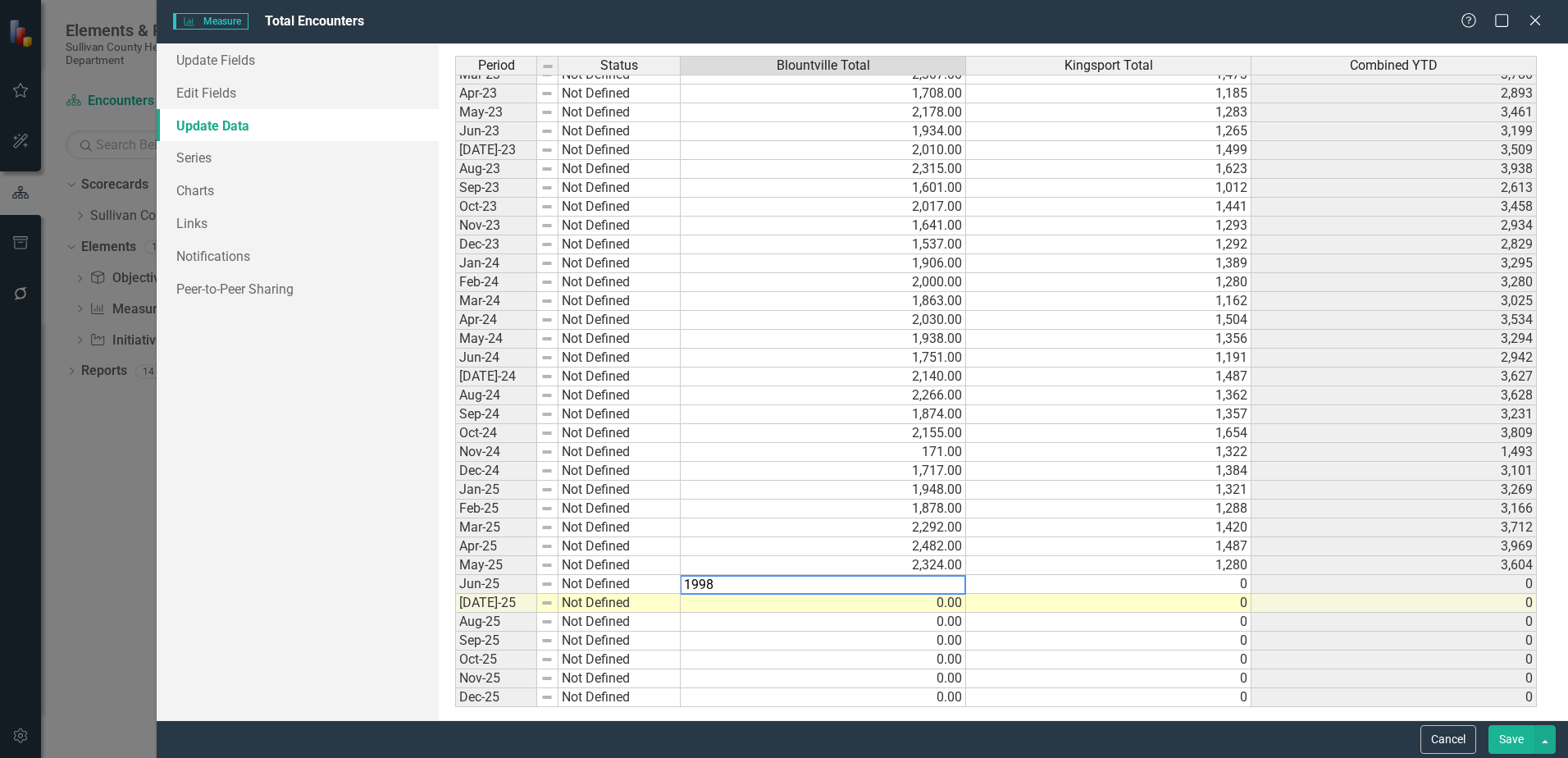
type textarea "0"
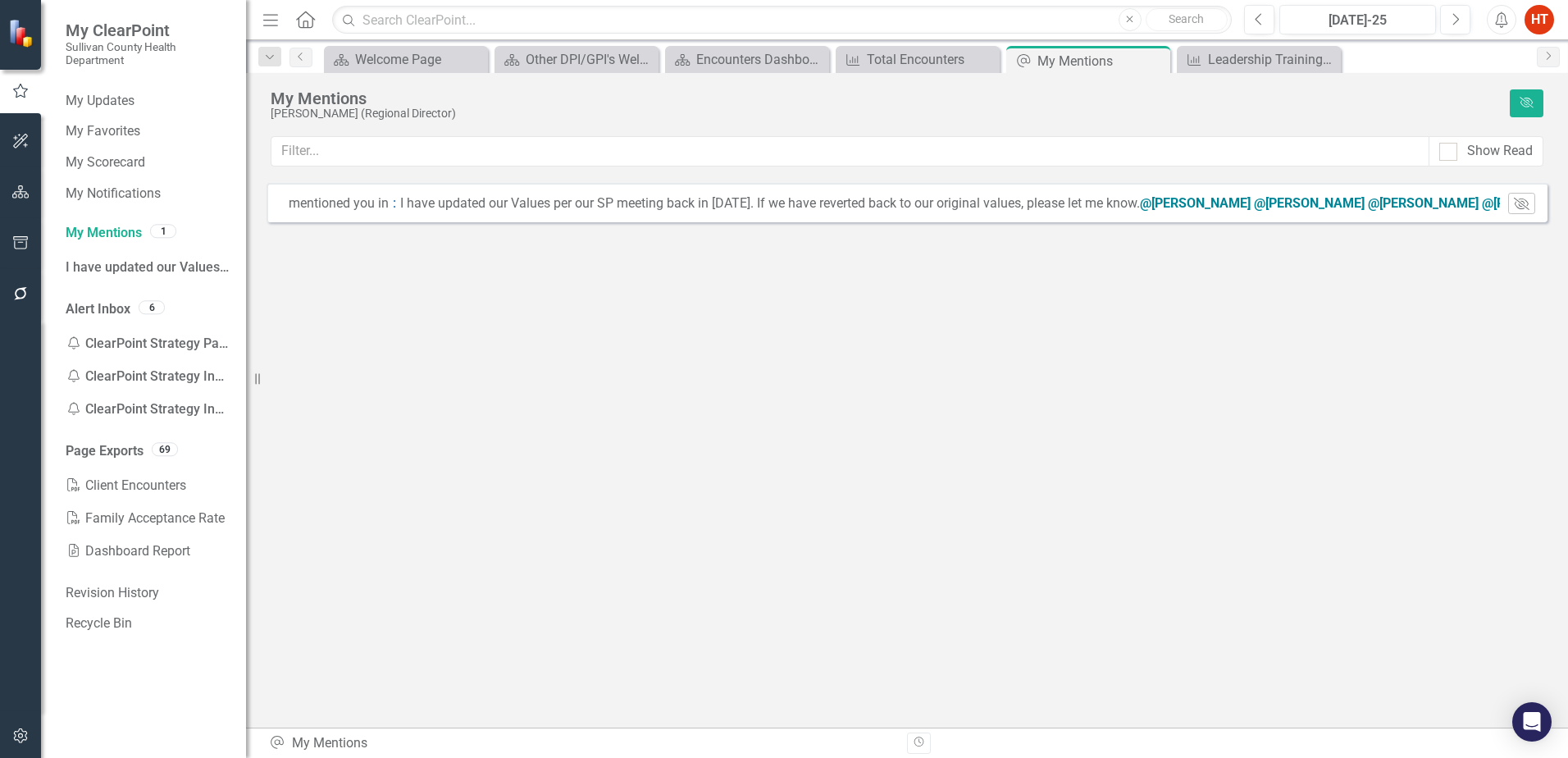
click at [664, 218] on div "mentioned you in : I have updated our Values per our SP meeting back in [DATE].…" at bounding box center [906, 202] width 1281 height 39
click at [1368, 210] on div "@[PERSON_NAME]" at bounding box center [1424, 203] width 111 height 16
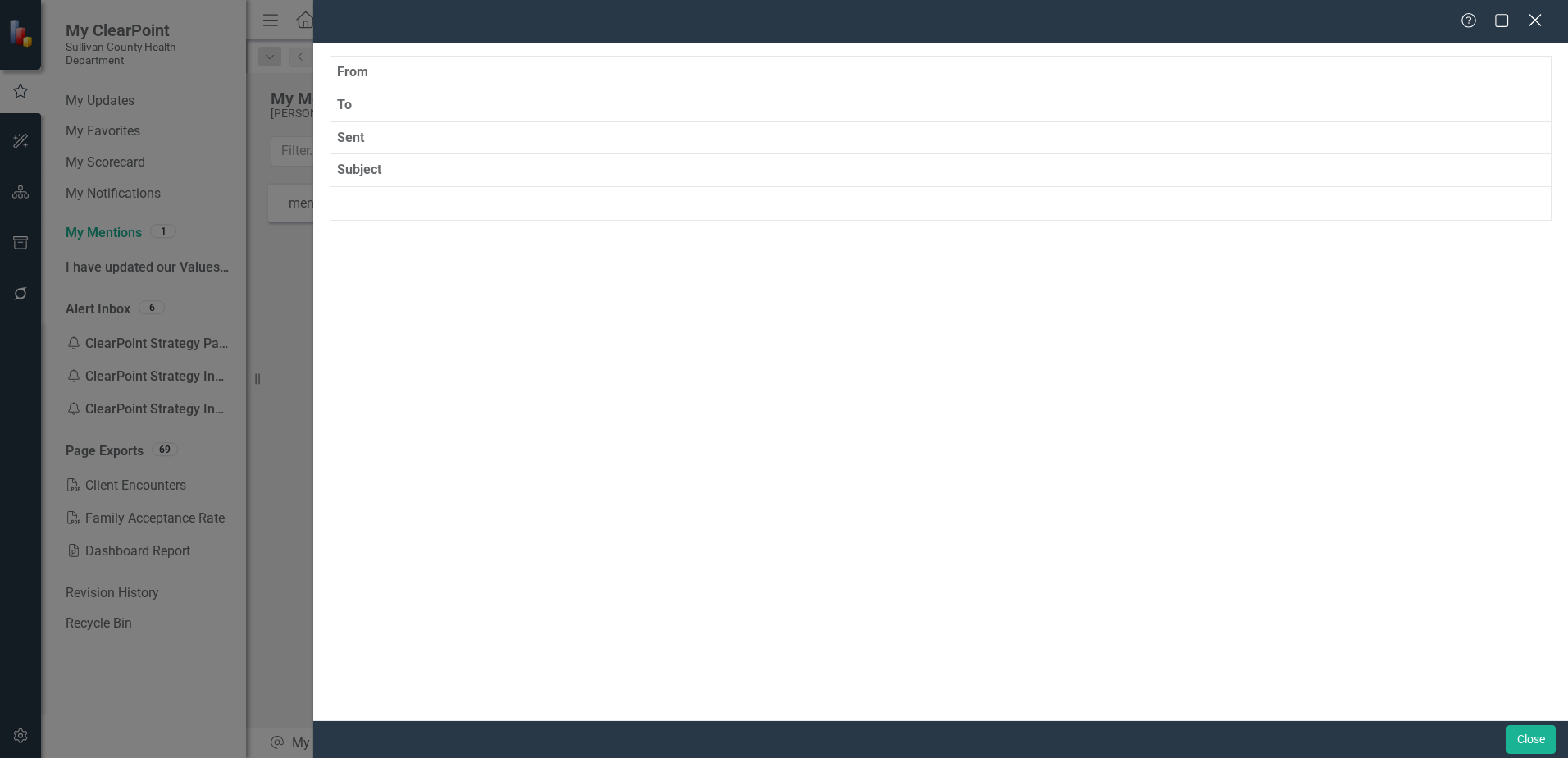
click at [1533, 16] on icon "Close" at bounding box center [1535, 20] width 21 height 16
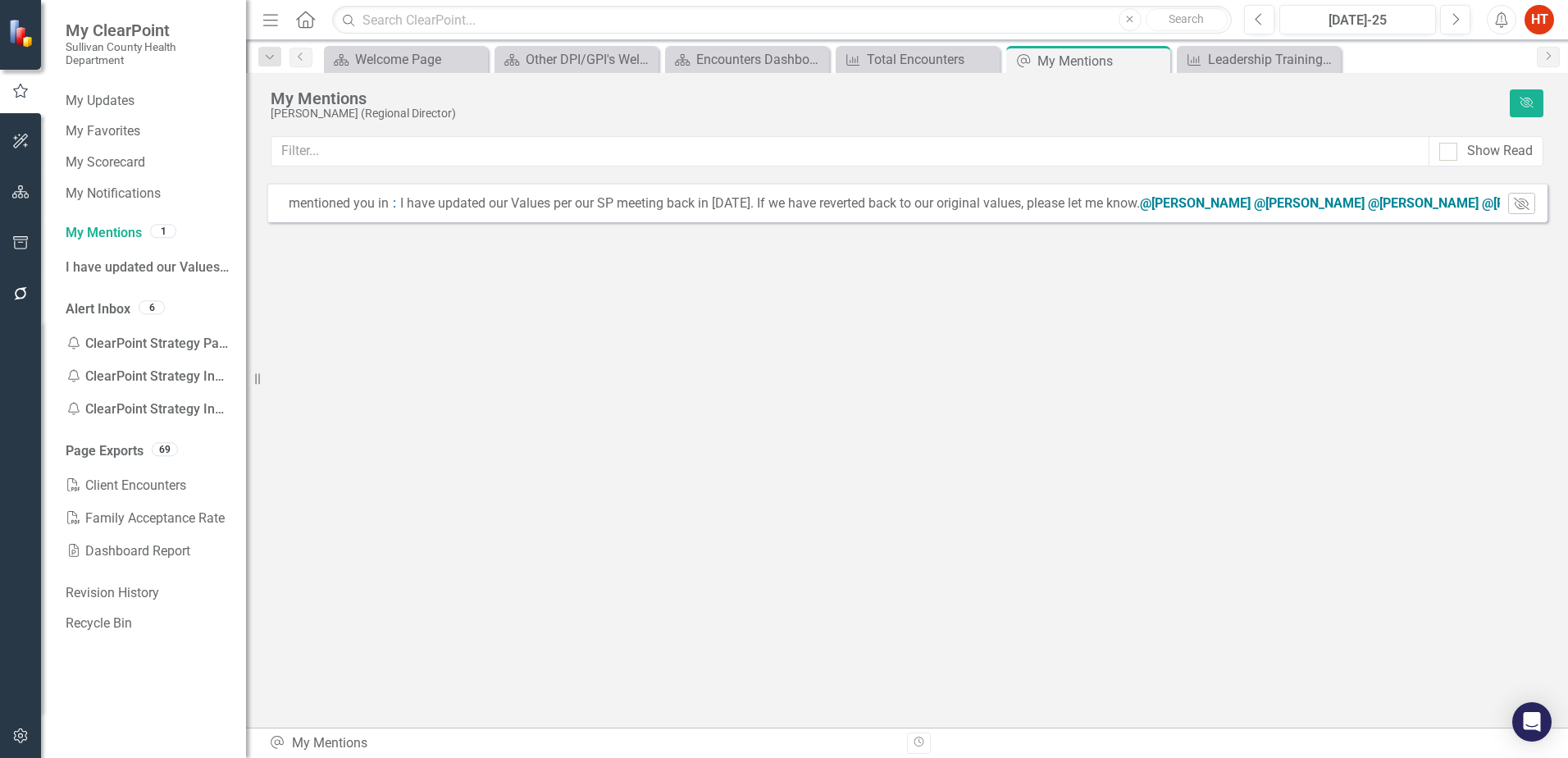
click at [326, 212] on div "mentioned you in" at bounding box center [338, 204] width 100 height 19
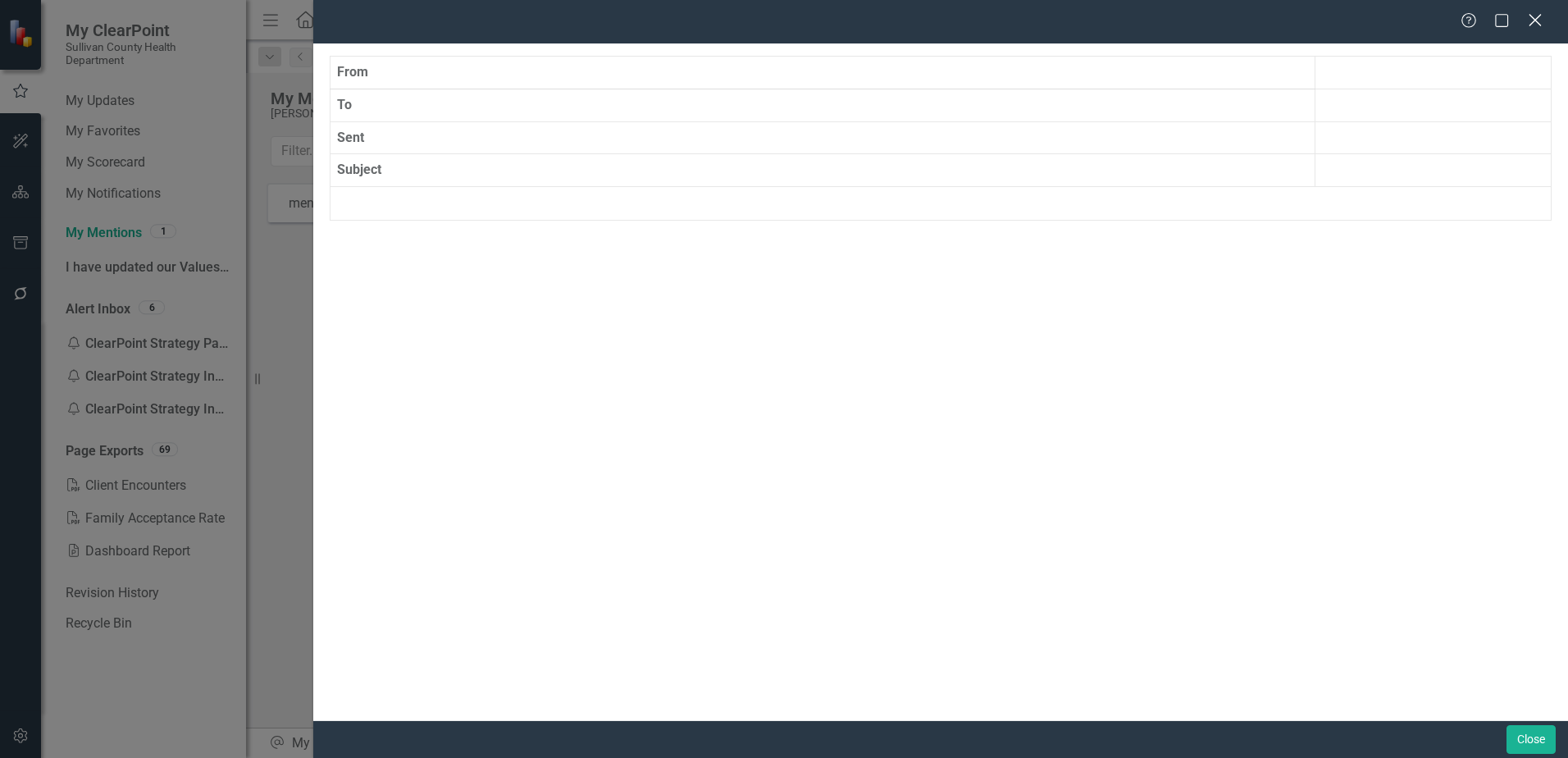
click at [1535, 27] on icon "Close" at bounding box center [1535, 20] width 21 height 16
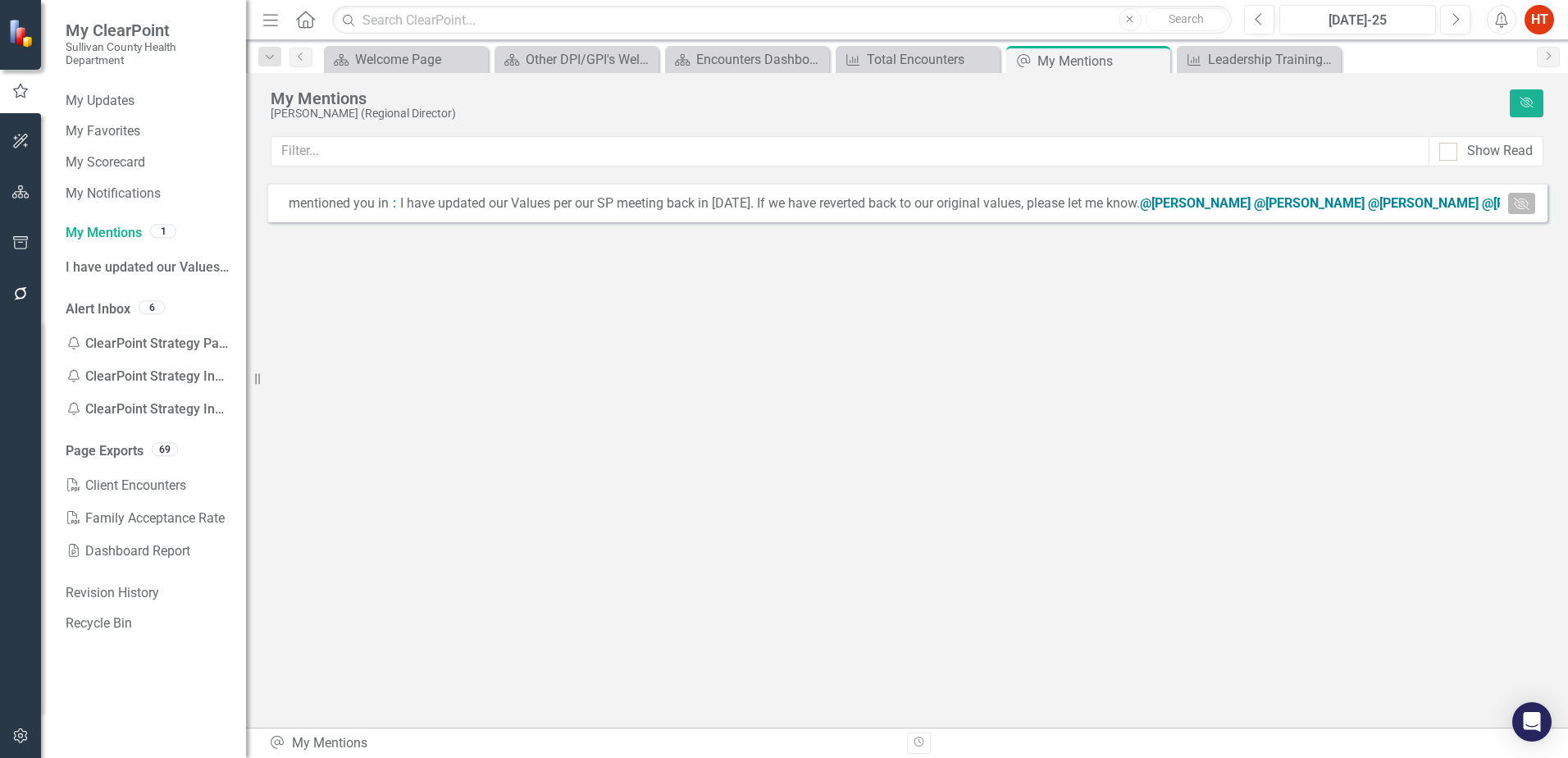
click at [1512, 201] on button "[PERSON_NAME]" at bounding box center [1521, 203] width 27 height 22
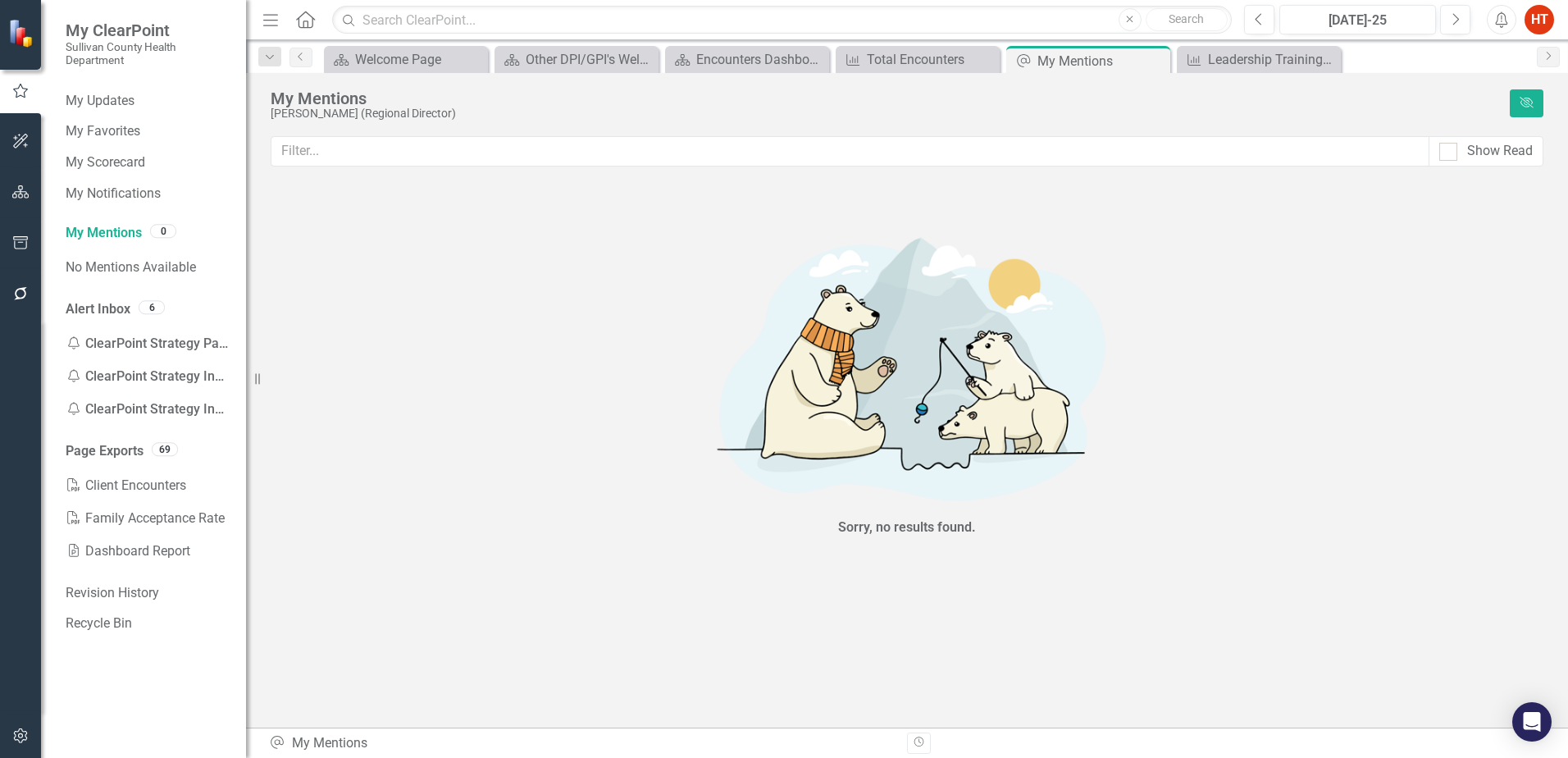
click at [966, 467] on img at bounding box center [906, 366] width 492 height 297
click at [100, 200] on link "My Notifications" at bounding box center [148, 194] width 164 height 19
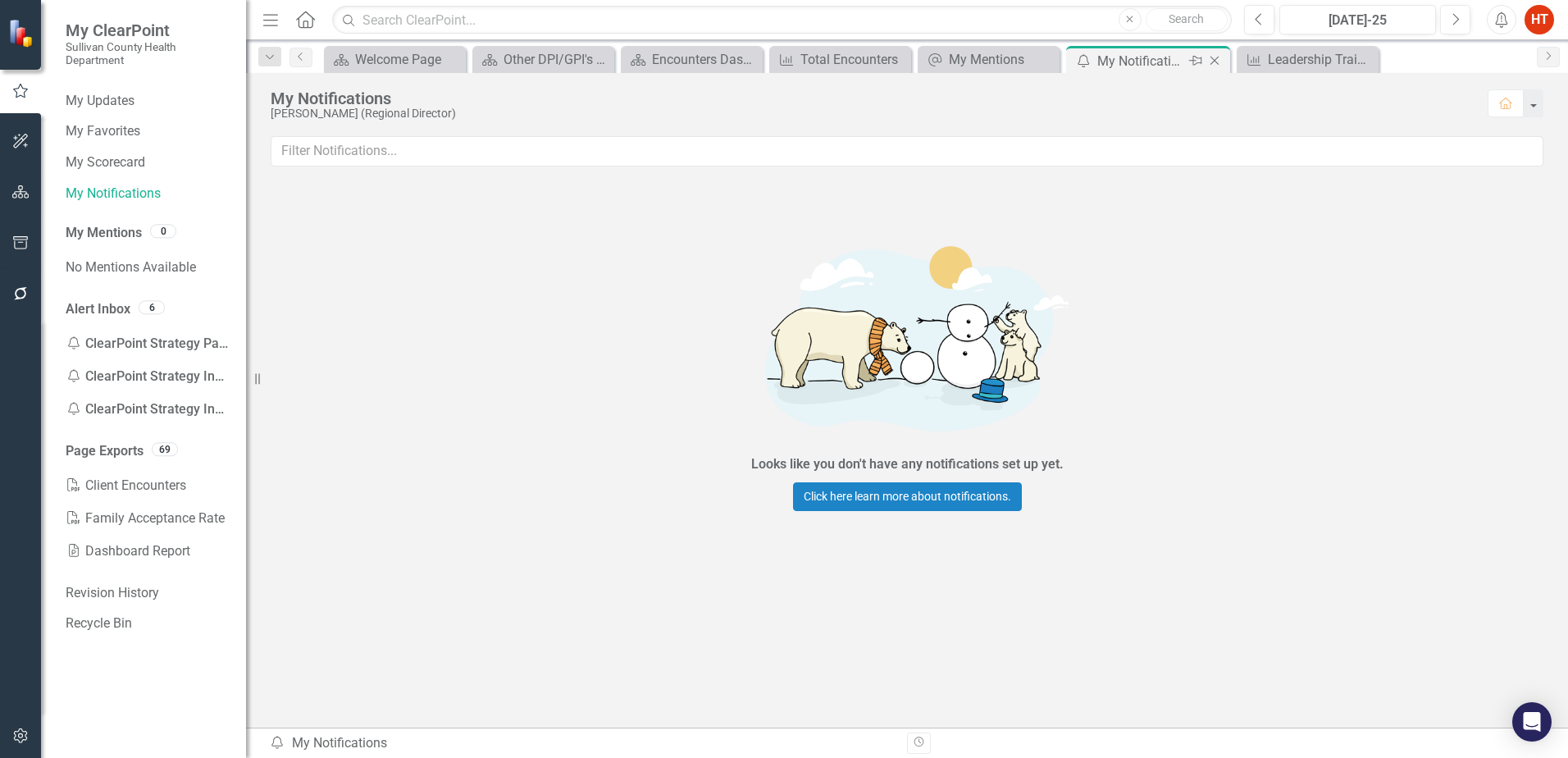
click at [1212, 64] on icon "Close" at bounding box center [1214, 60] width 16 height 13
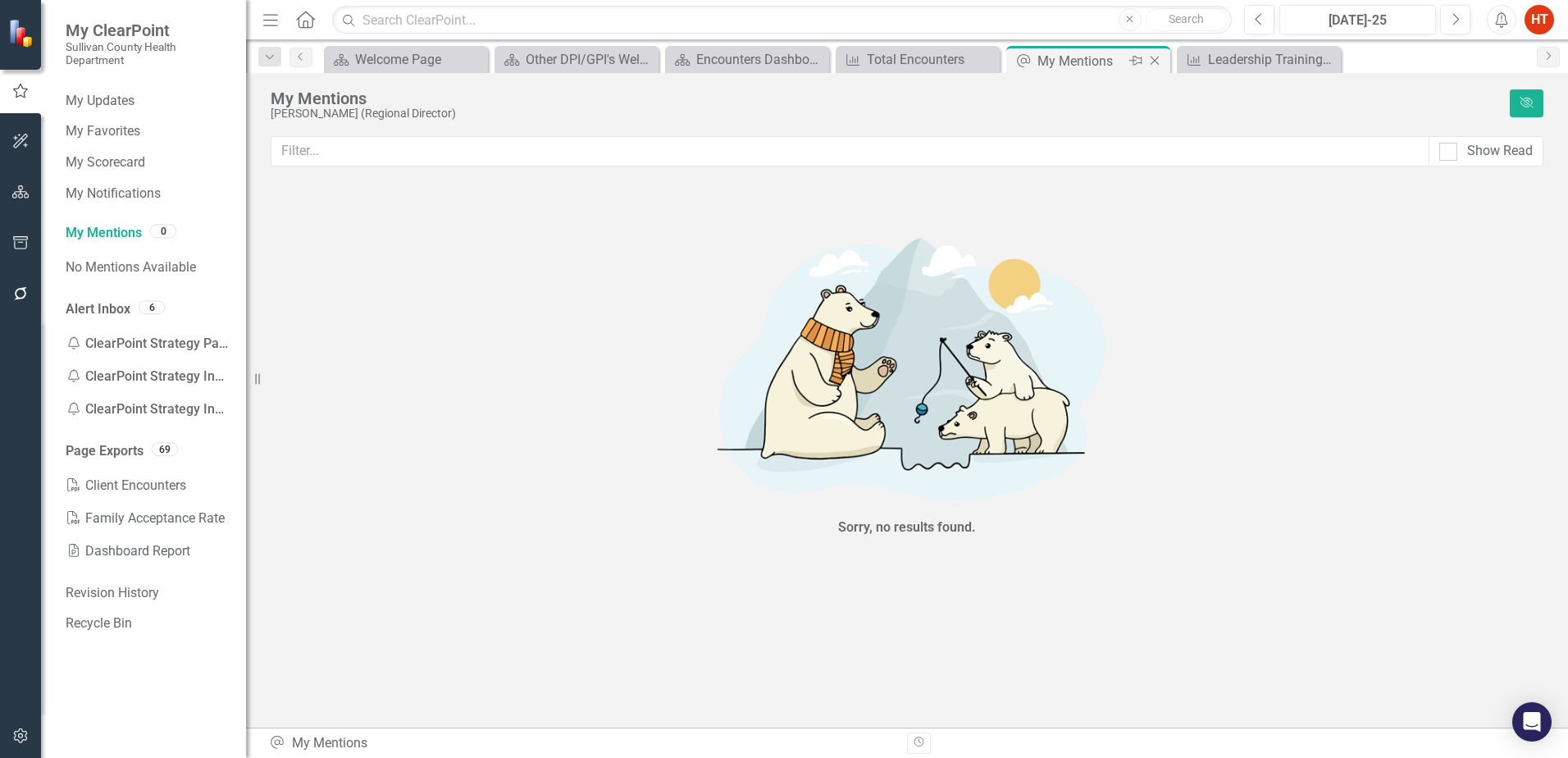
click at [1150, 61] on icon "Close" at bounding box center [1155, 60] width 16 height 13
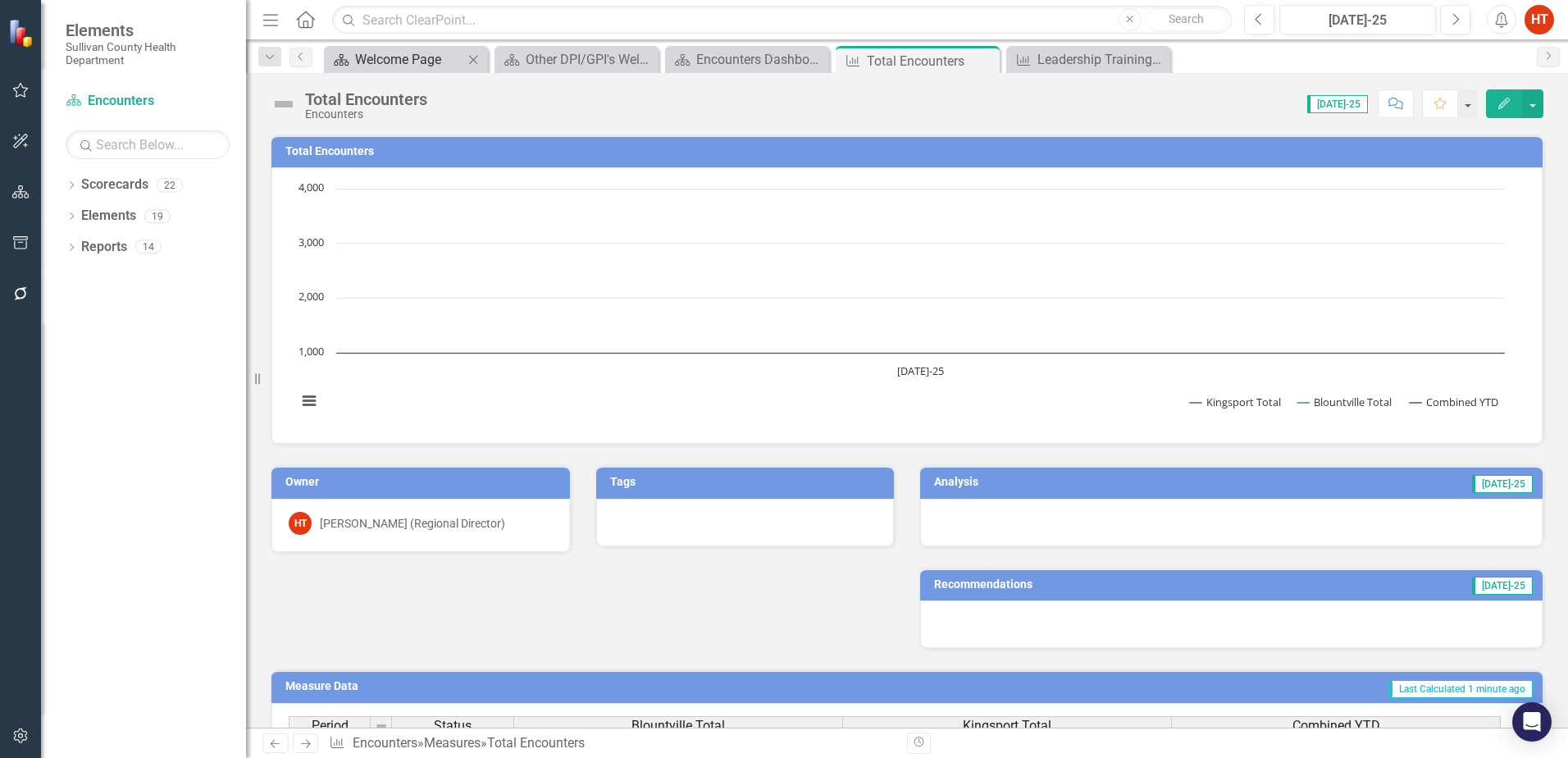
click at [370, 65] on div "Welcome Page" at bounding box center [409, 60] width 109 height 21
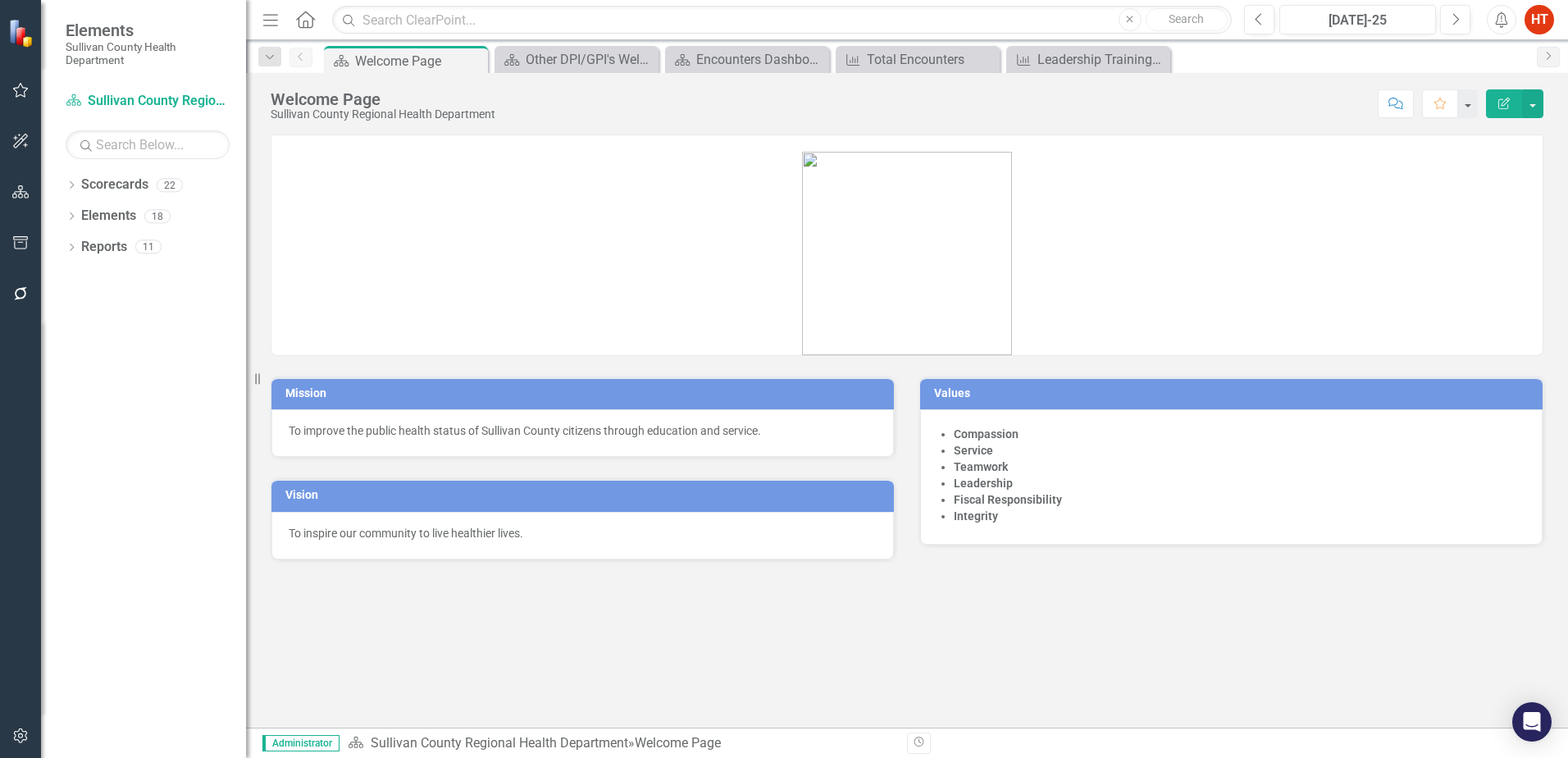
click at [1499, 16] on icon "button" at bounding box center [1502, 19] width 12 height 16
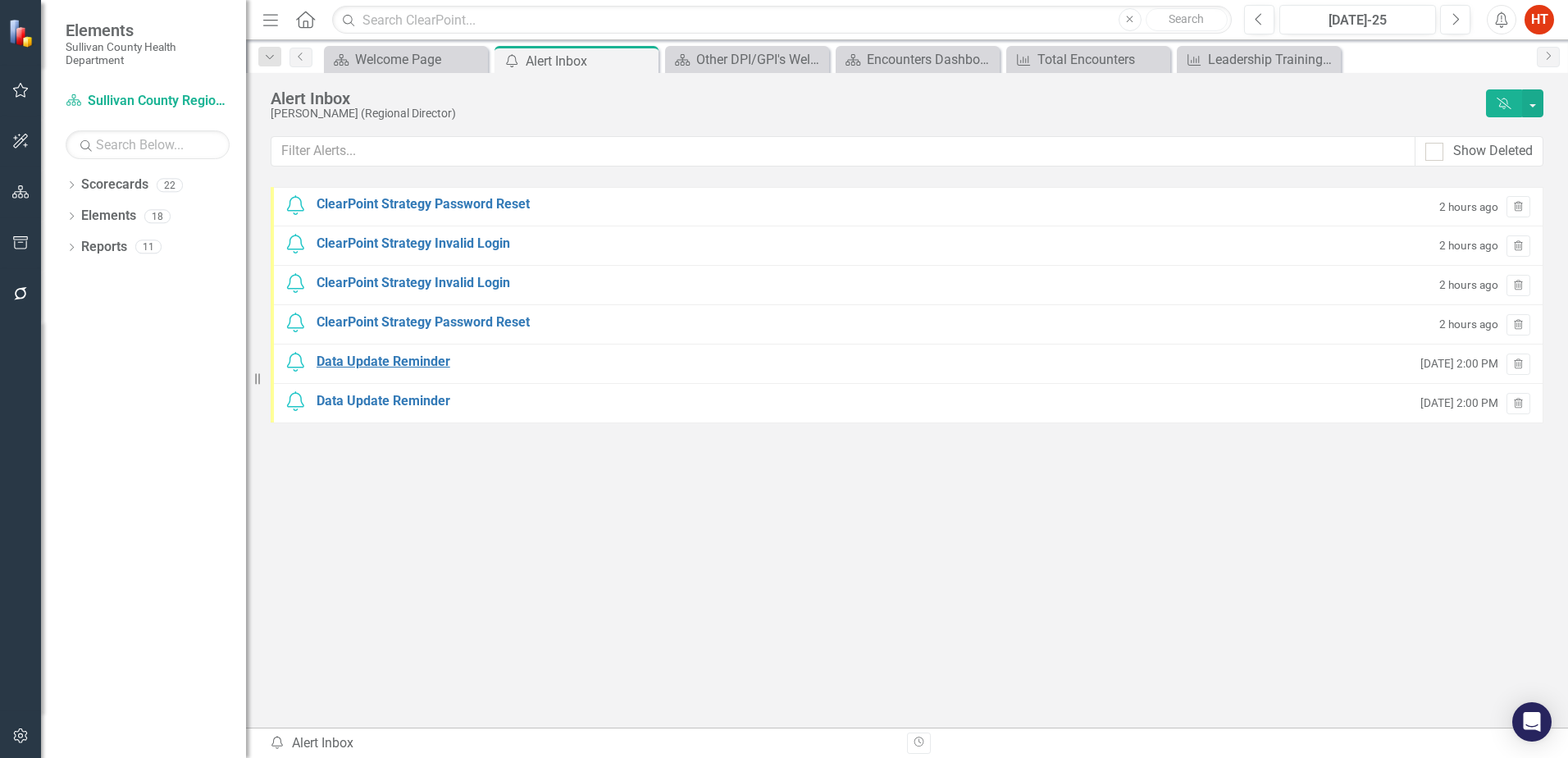
click at [399, 365] on div "Data Update Reminder" at bounding box center [384, 362] width 134 height 19
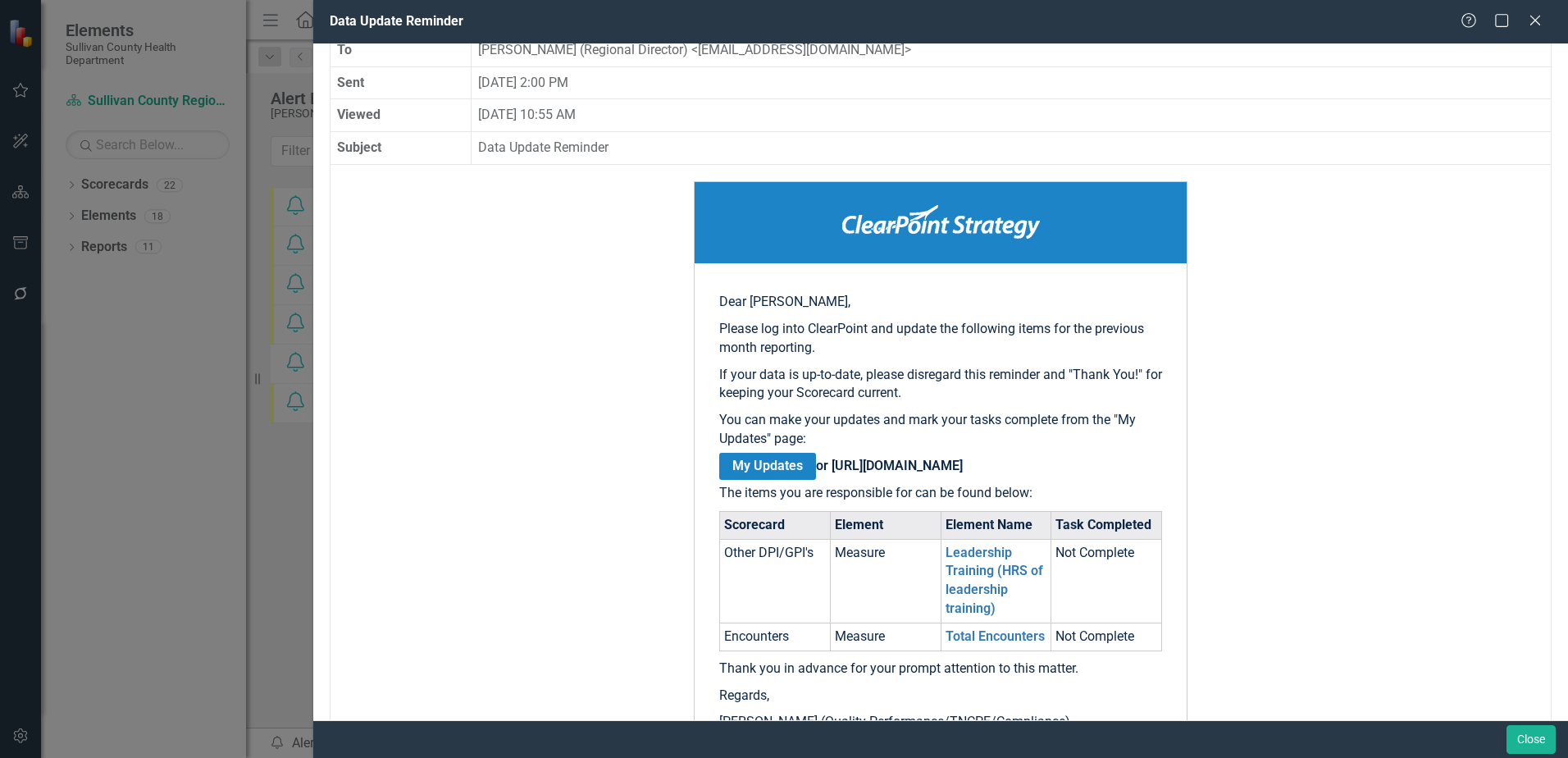
scroll to position [82, 0]
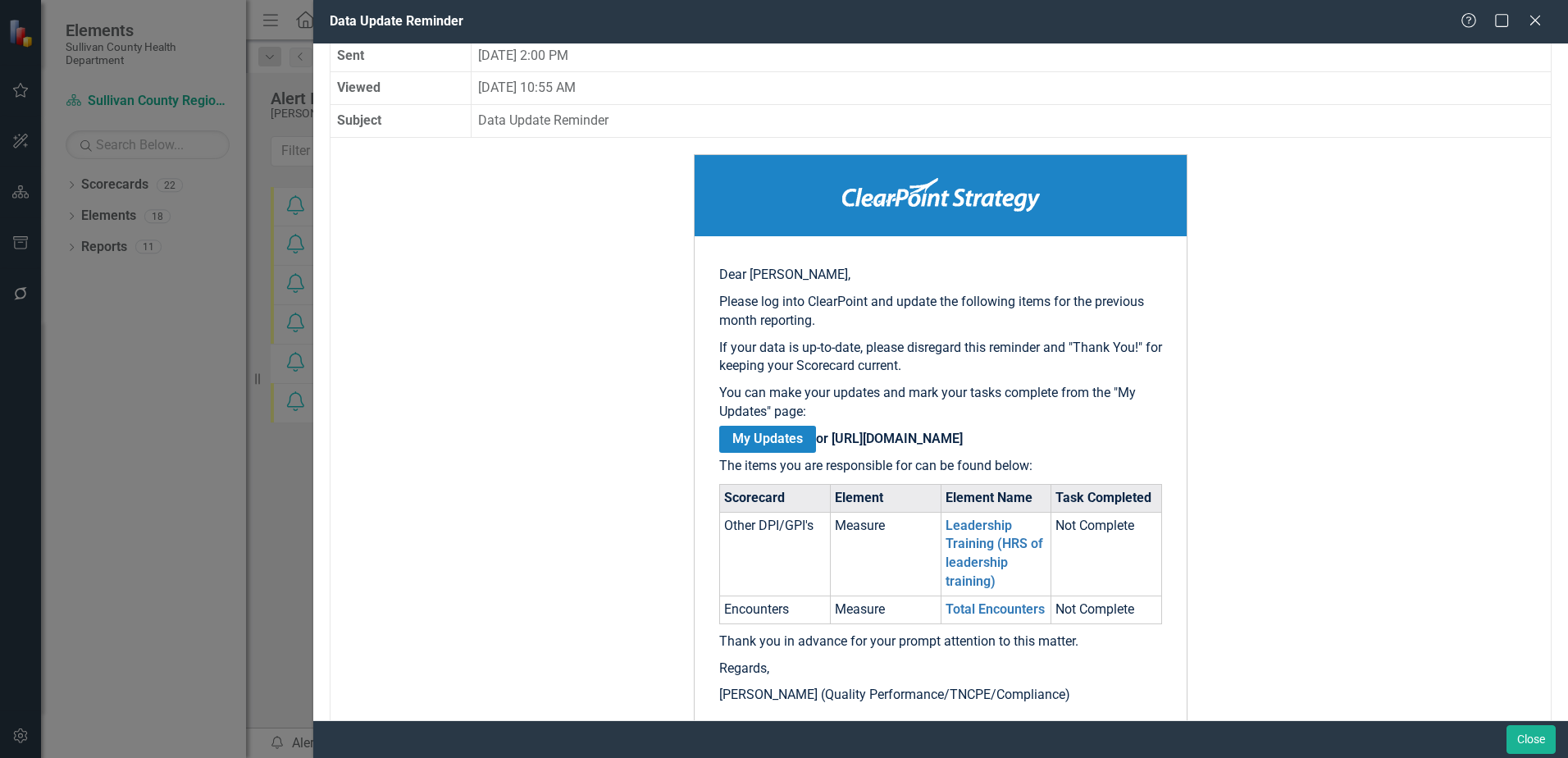
click at [773, 437] on link "My Updates" at bounding box center [767, 438] width 96 height 27
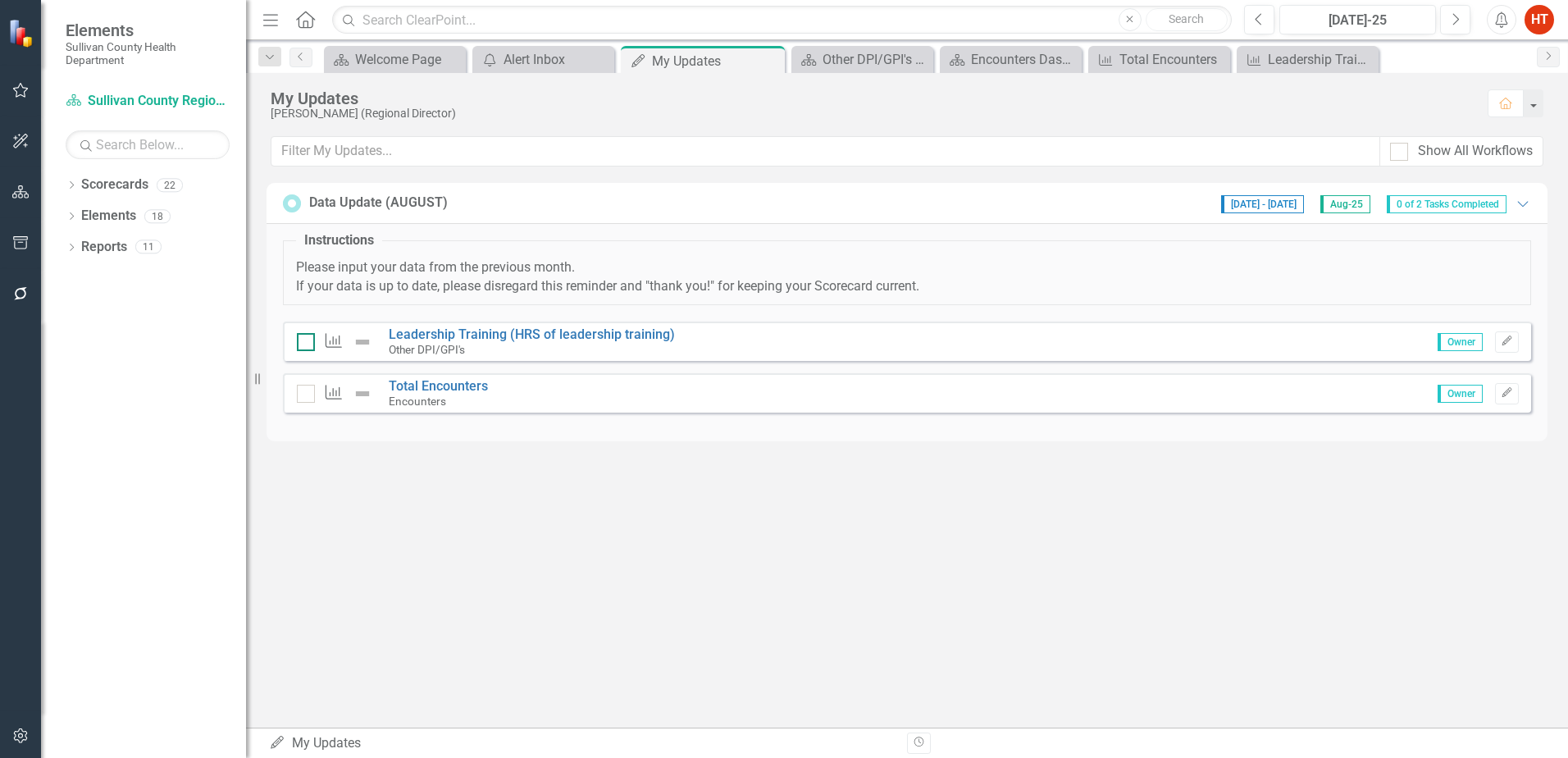
click at [297, 335] on input "checkbox" at bounding box center [302, 338] width 10 height 10
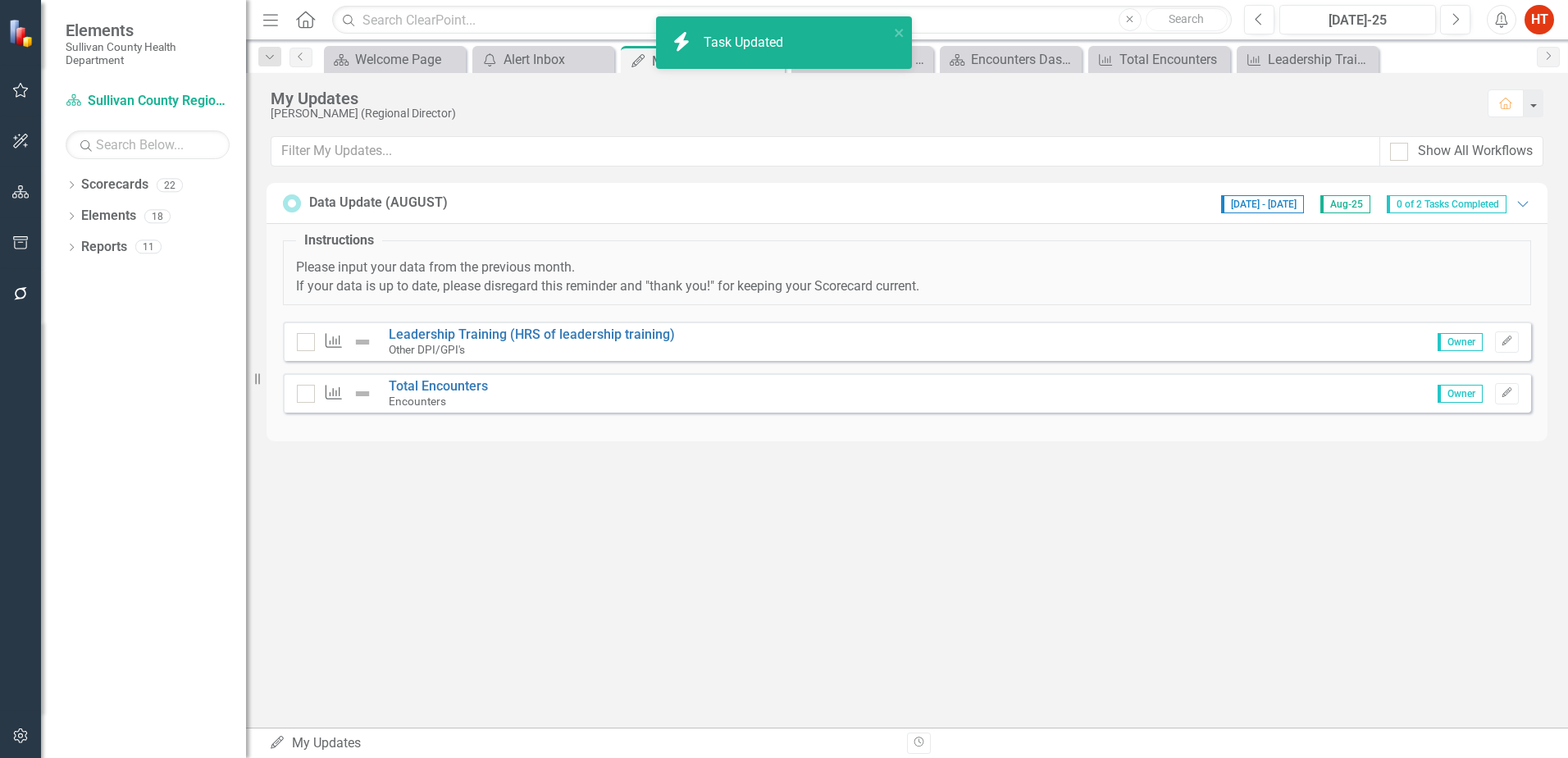
checkbox input "true"
click at [301, 394] on input "checkbox" at bounding box center [302, 390] width 10 height 10
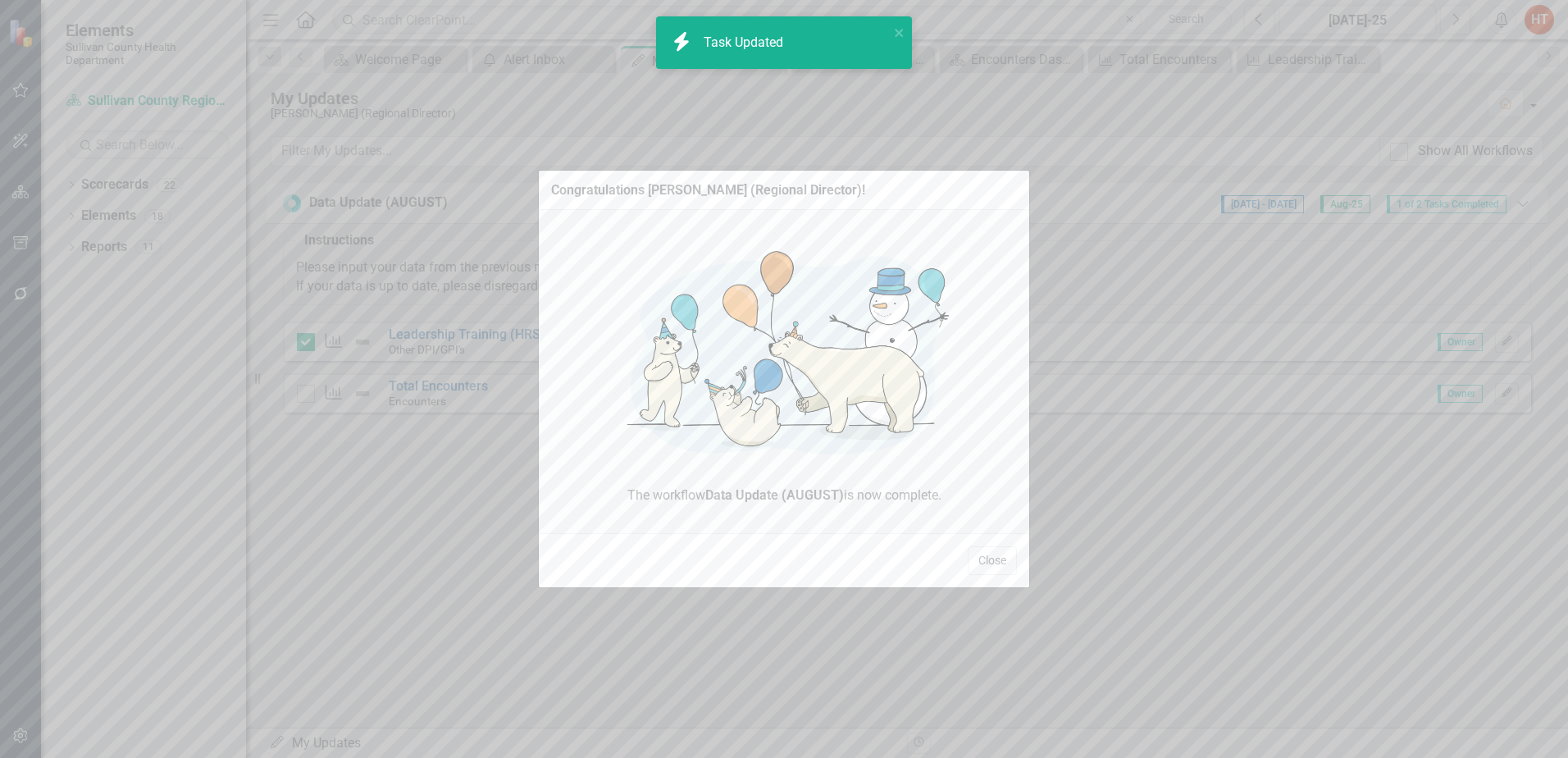
checkbox input "true"
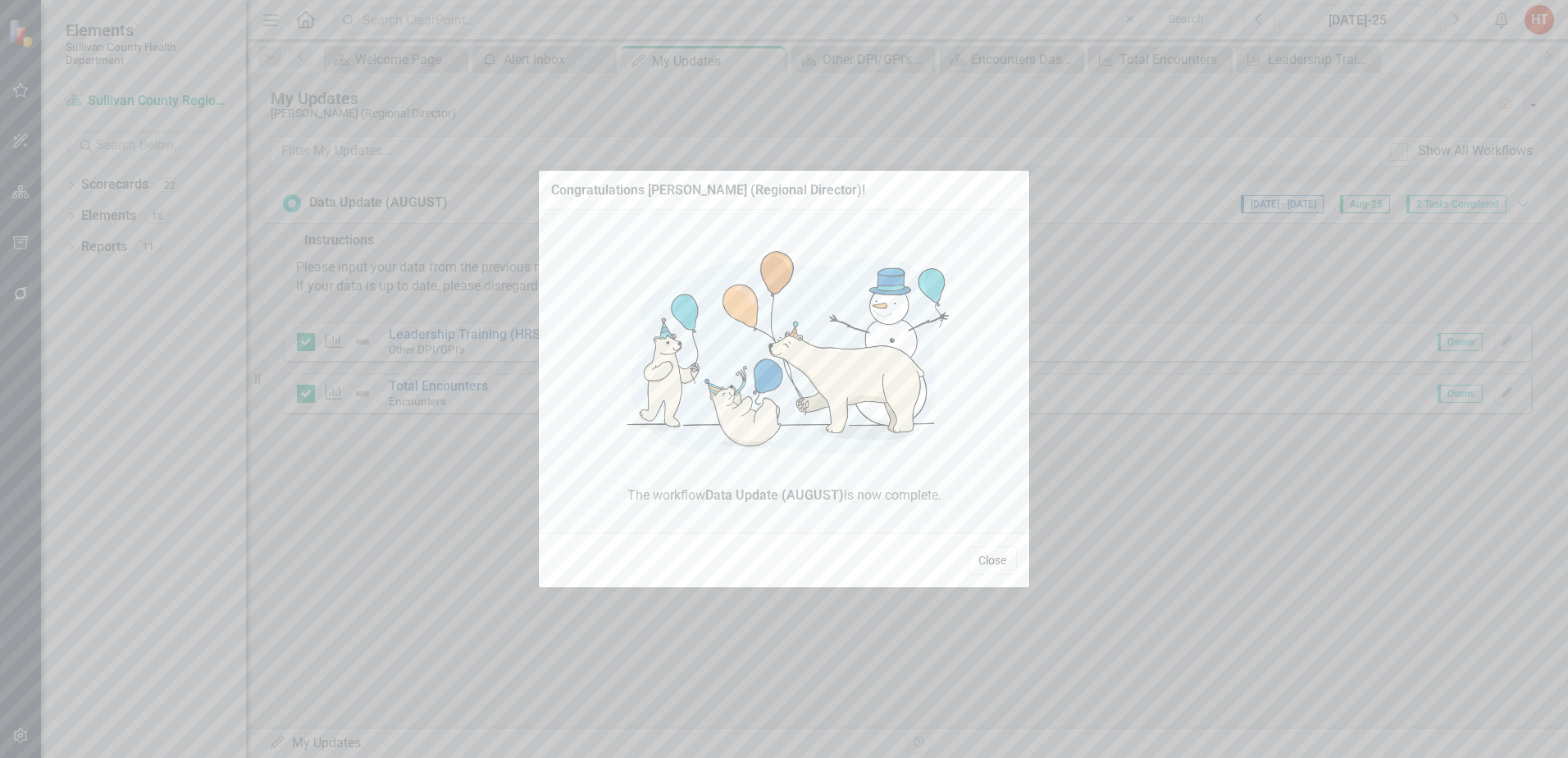
click at [1001, 564] on button "Close" at bounding box center [992, 560] width 49 height 29
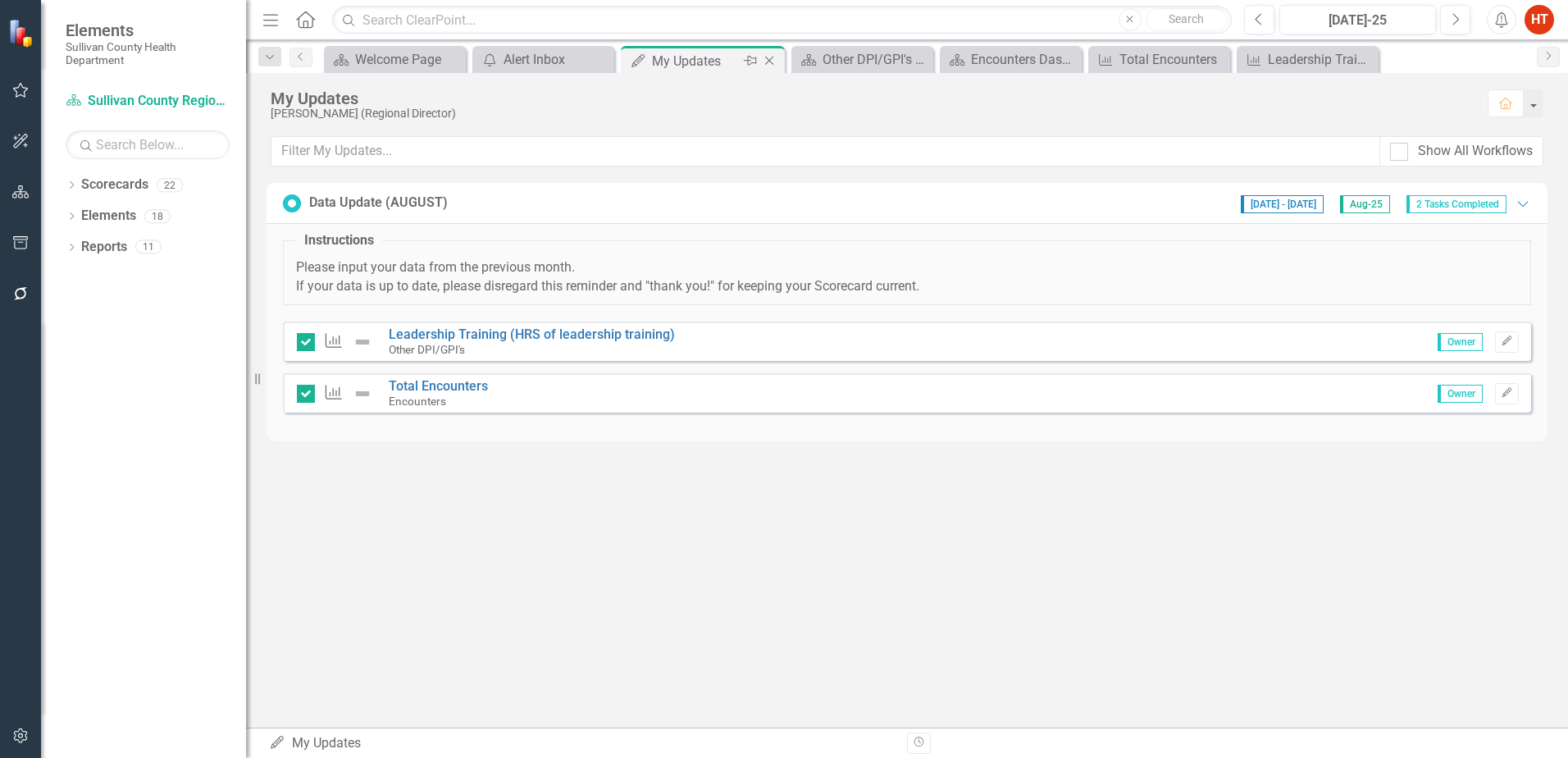
click at [769, 60] on icon "Close" at bounding box center [769, 60] width 16 height 13
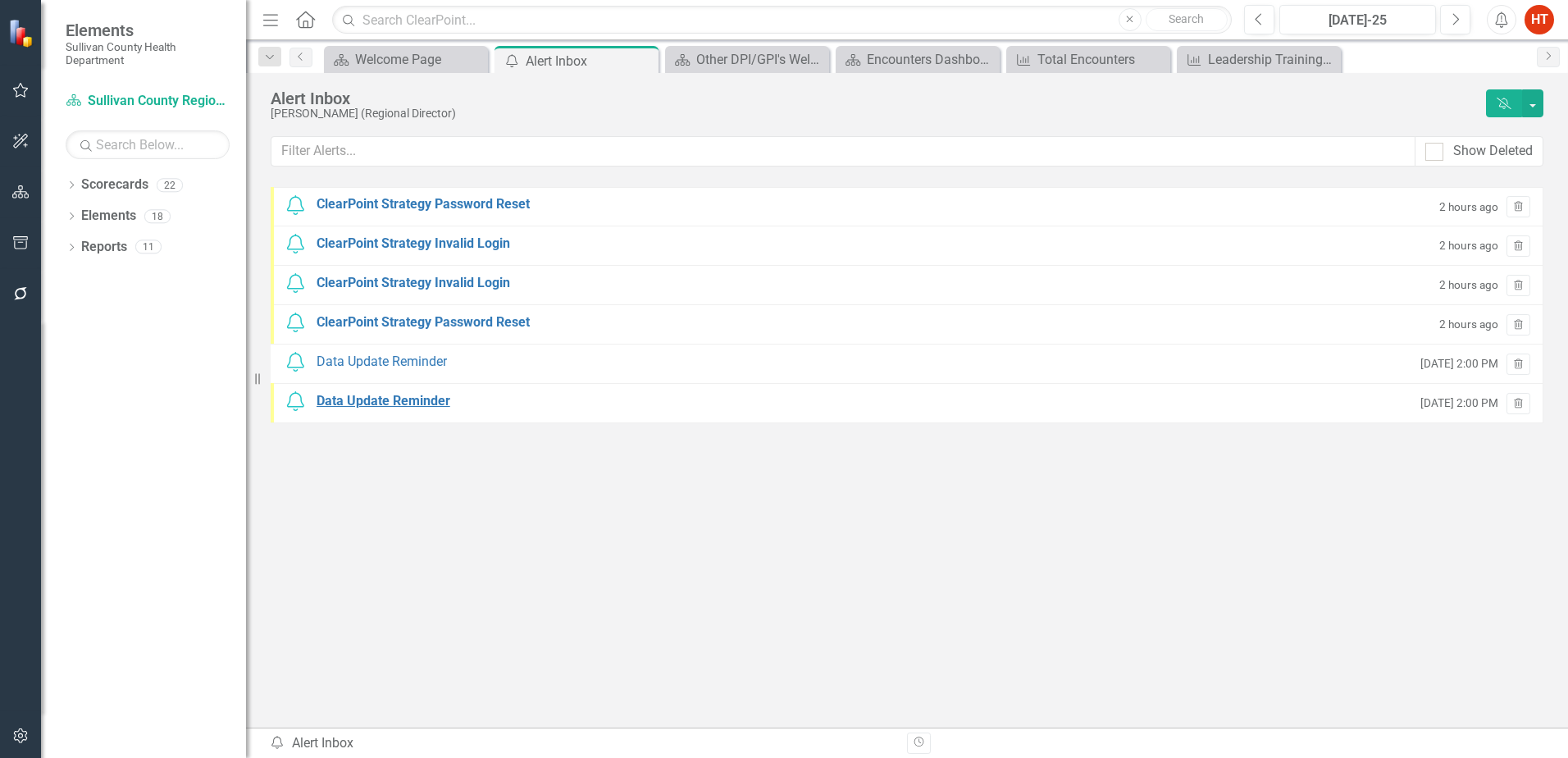
click at [392, 398] on div "Data Update Reminder" at bounding box center [384, 402] width 134 height 19
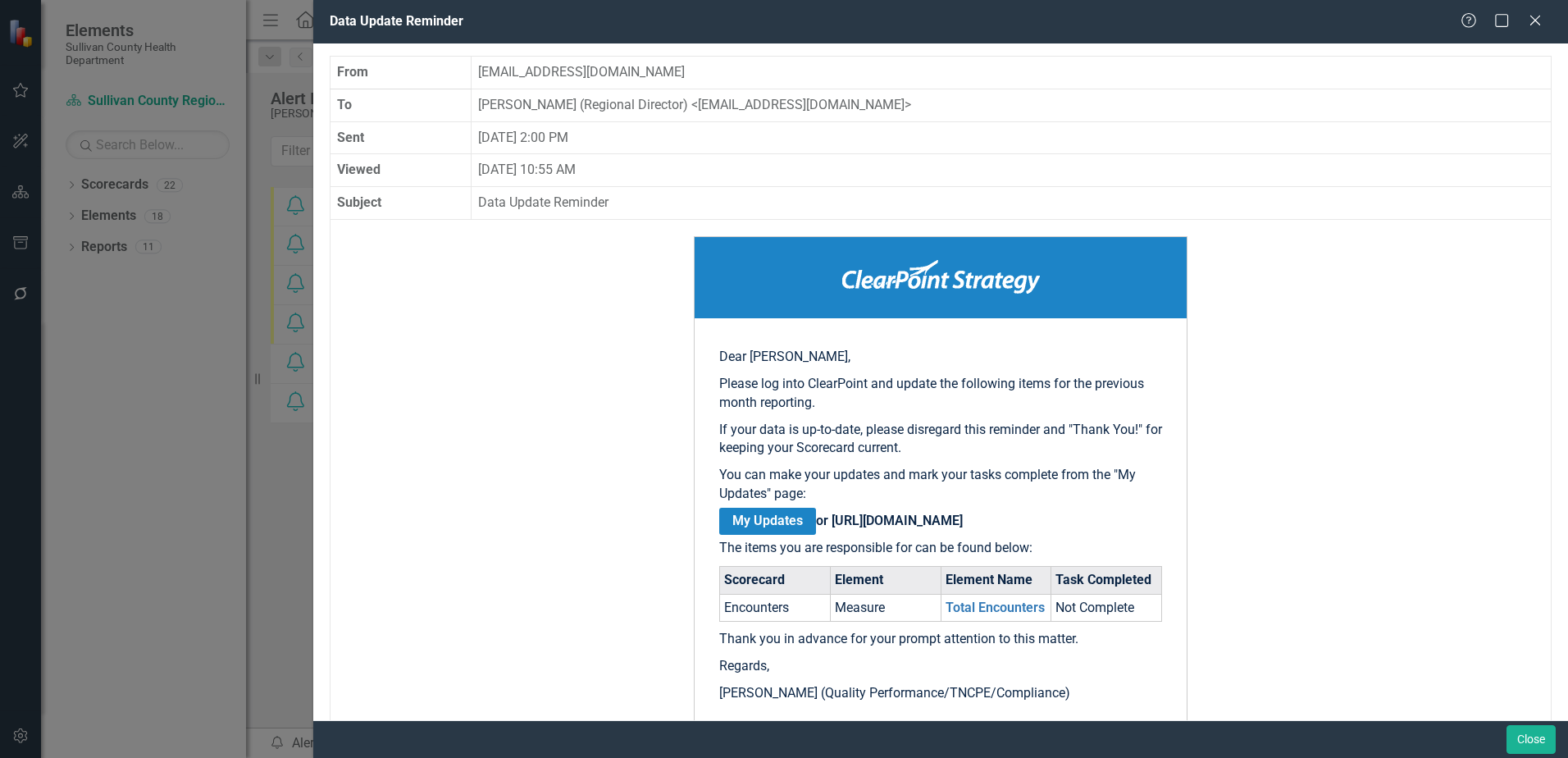
click at [770, 517] on link "My Updates" at bounding box center [767, 521] width 96 height 27
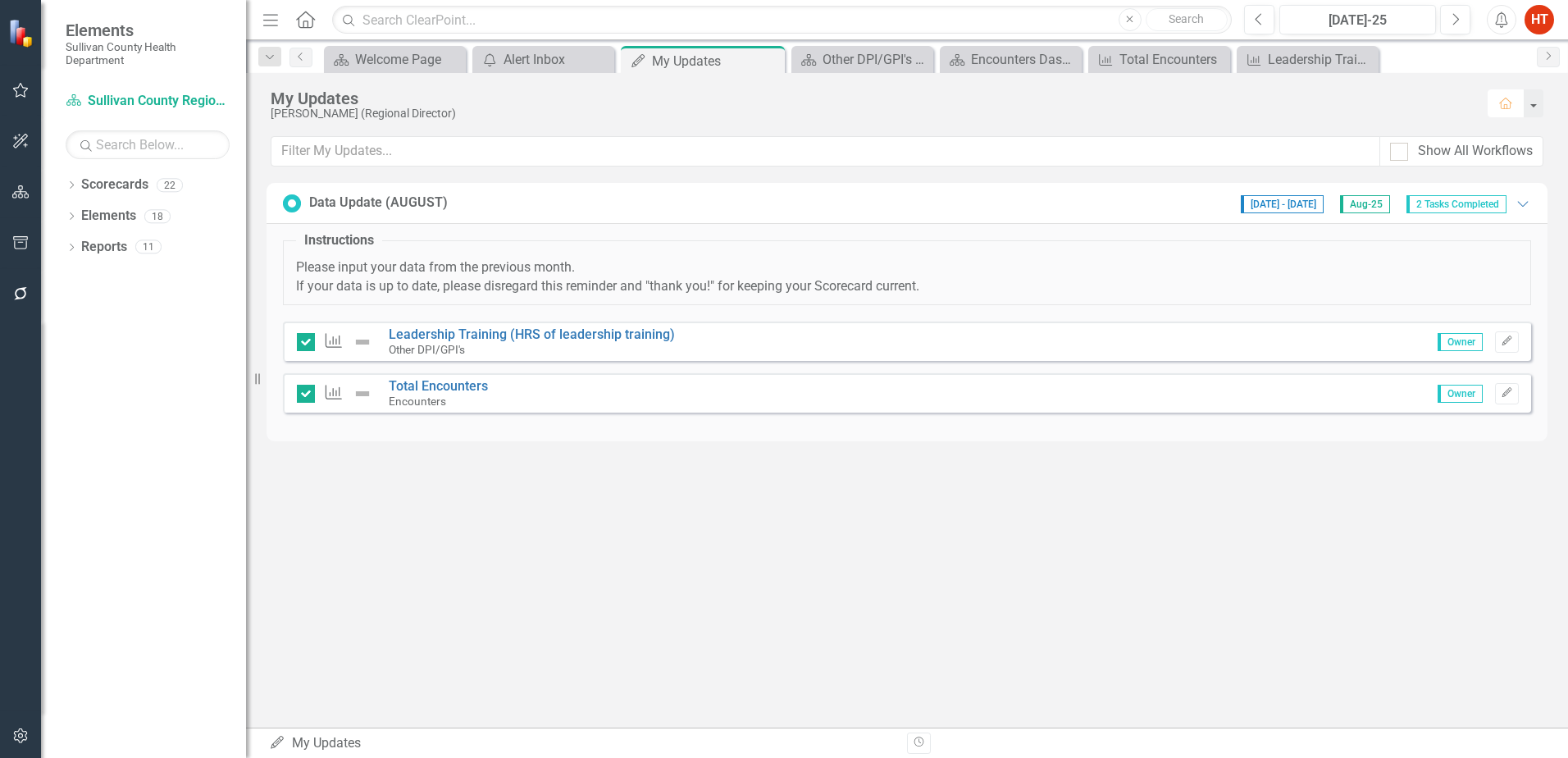
click at [1505, 101] on icon "Home" at bounding box center [1505, 102] width 15 height 11
click at [359, 69] on div "Welcome Page" at bounding box center [398, 60] width 86 height 21
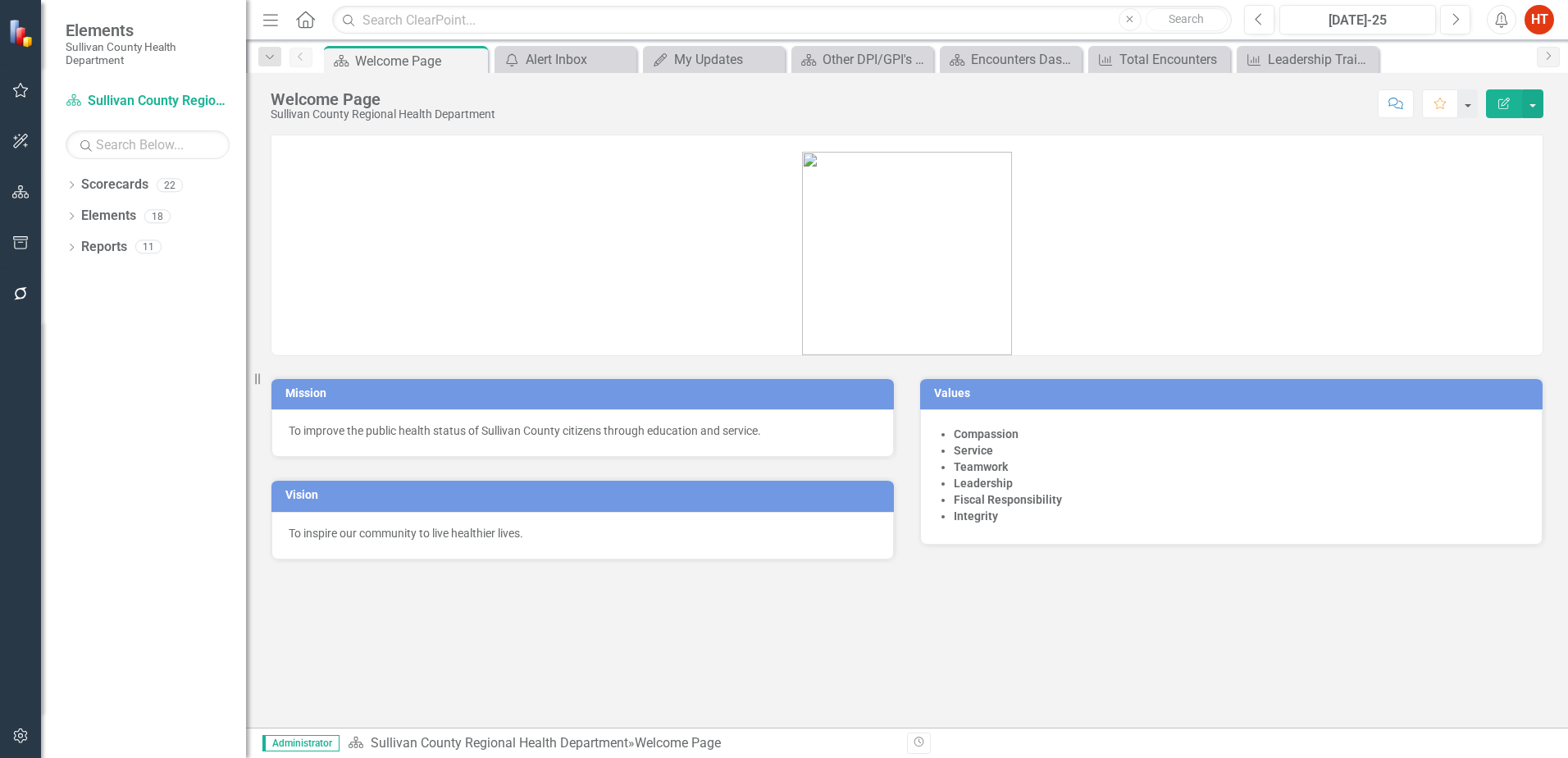
click at [306, 15] on icon "Home" at bounding box center [305, 19] width 22 height 17
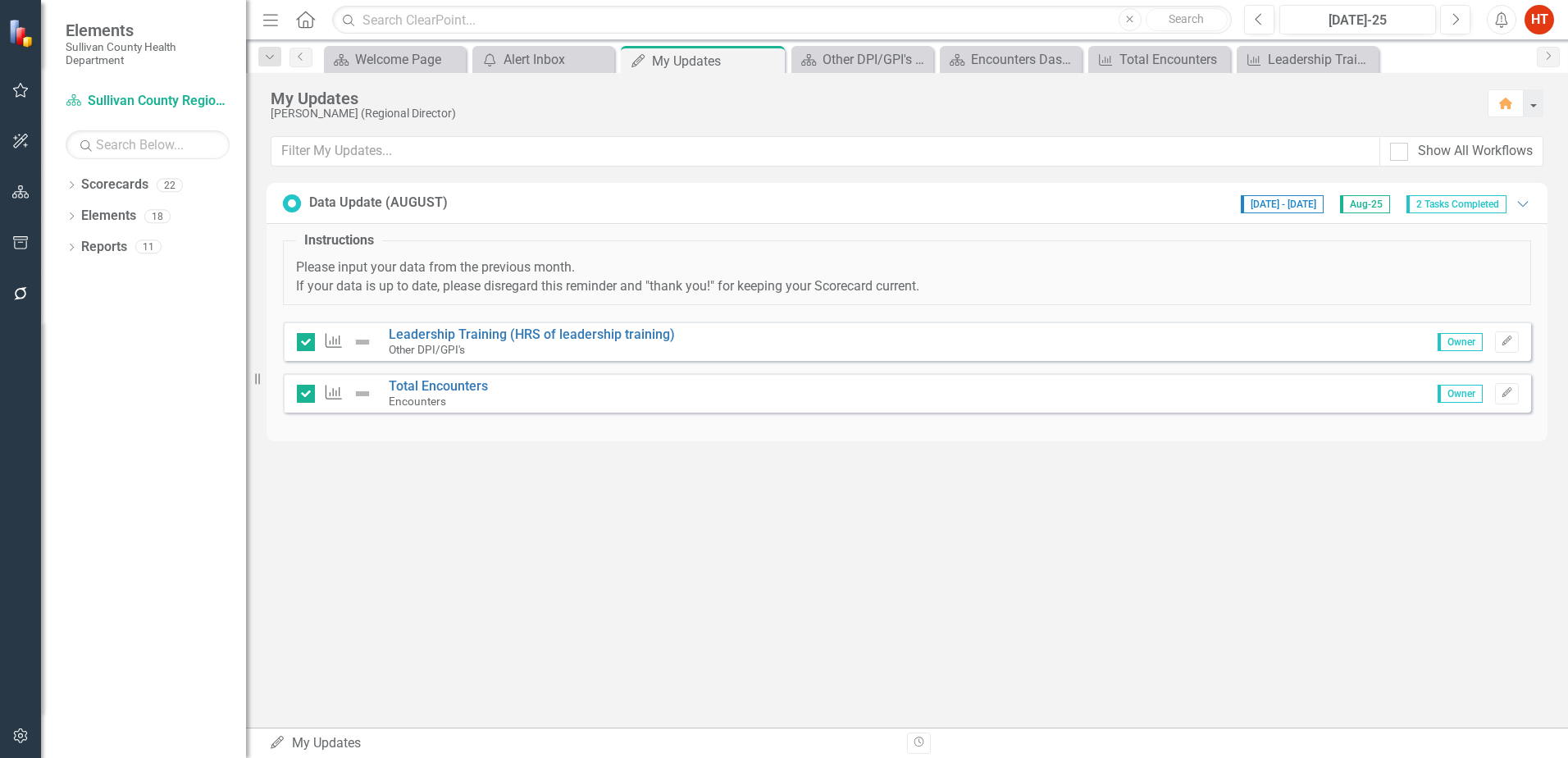
click at [412, 204] on div "Data Update (AUGUST)" at bounding box center [379, 203] width 139 height 19
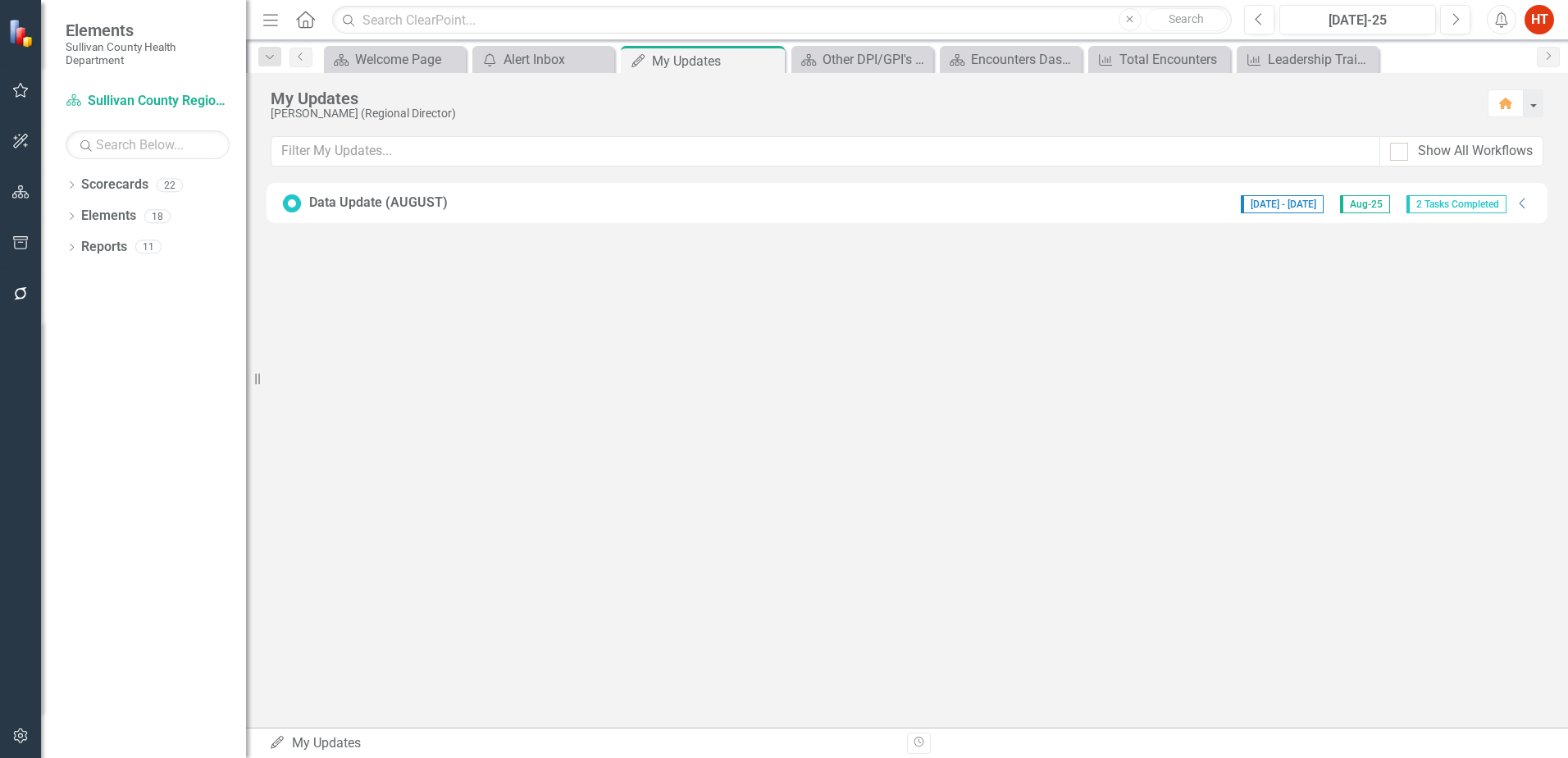
click at [363, 199] on div "Data Update (AUGUST)" at bounding box center [379, 203] width 139 height 19
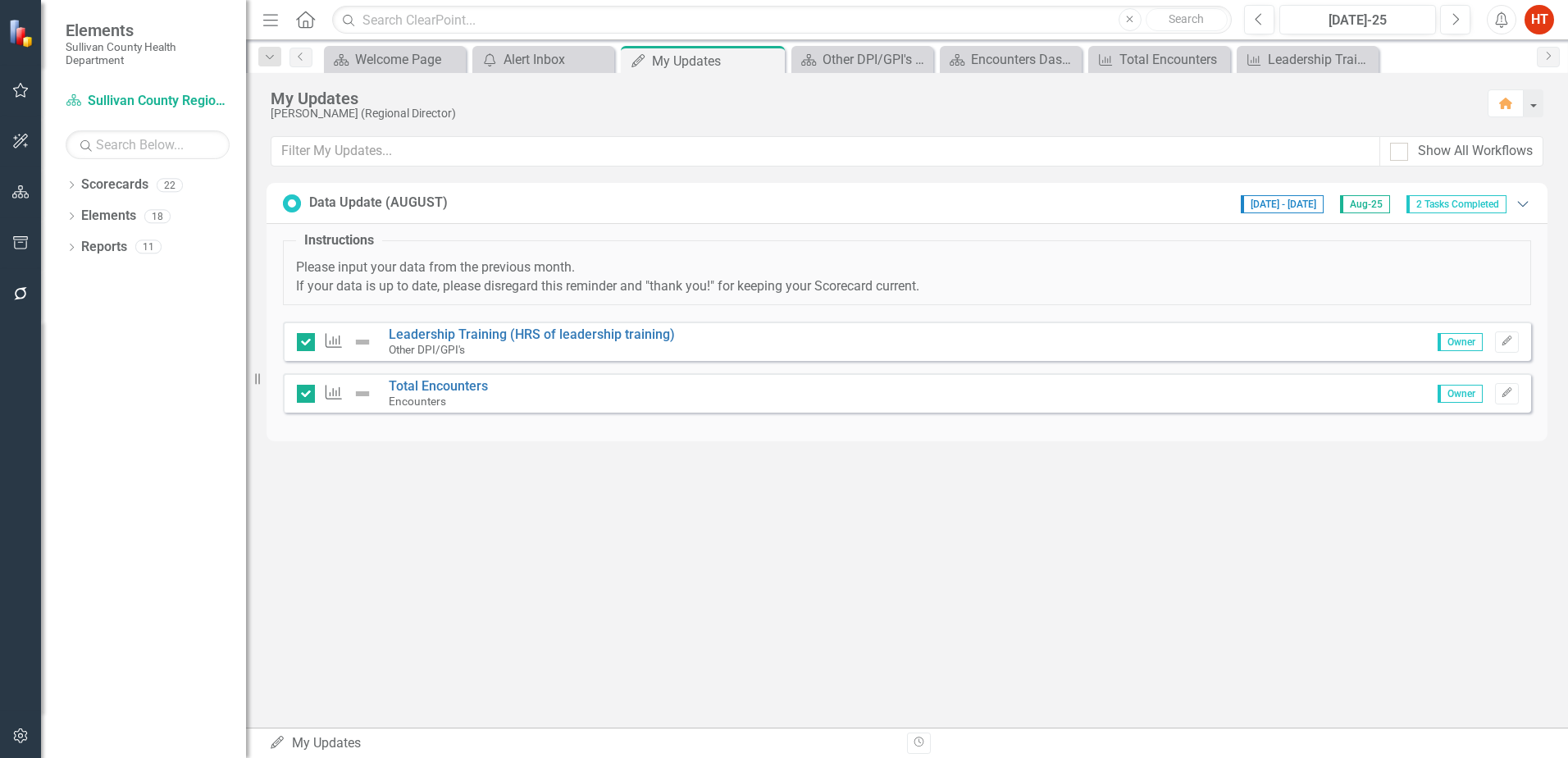
click at [1526, 200] on icon "Expanded" at bounding box center [1523, 203] width 16 height 13
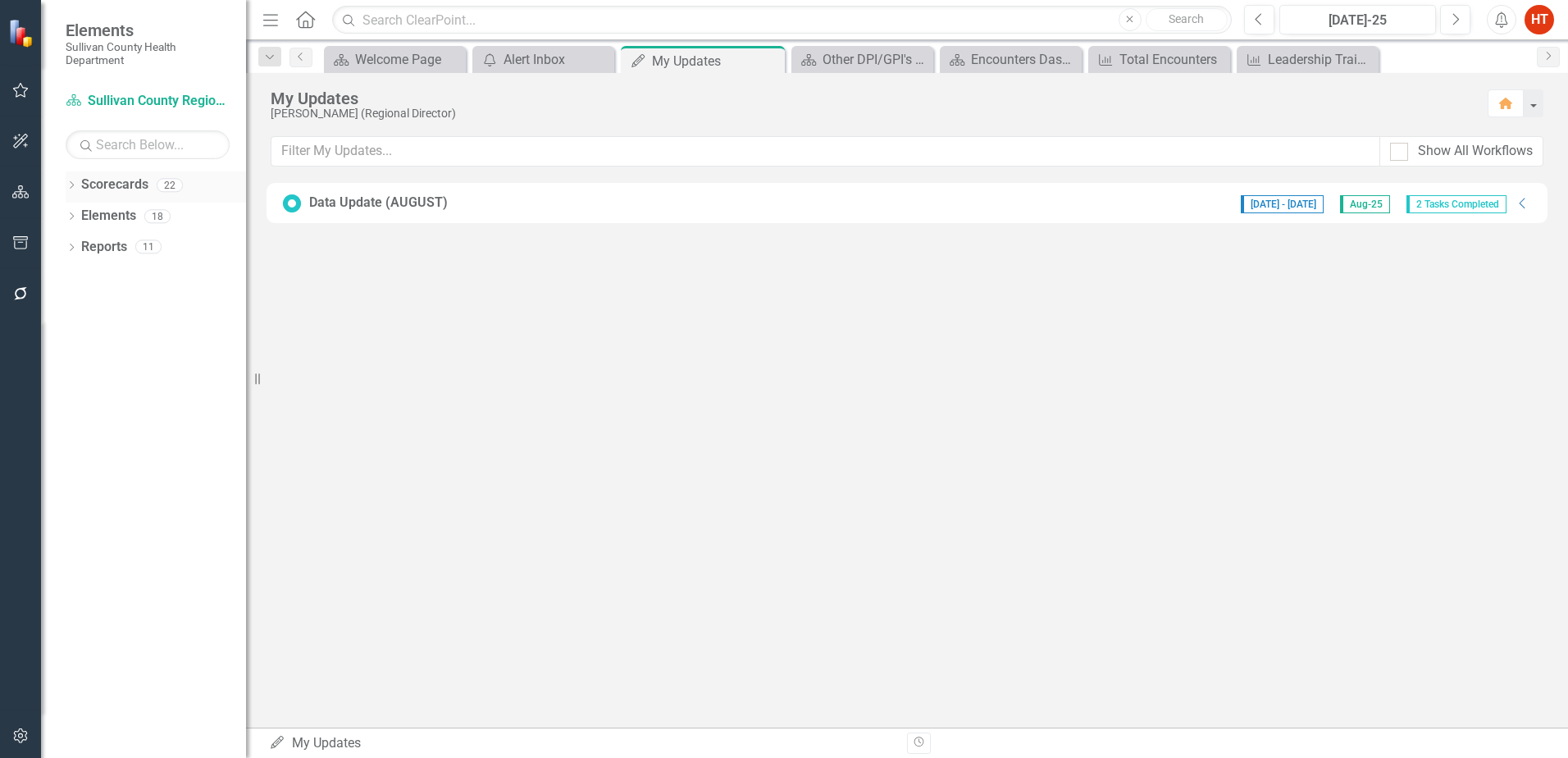
click at [108, 194] on link "Scorecards" at bounding box center [115, 185] width 67 height 19
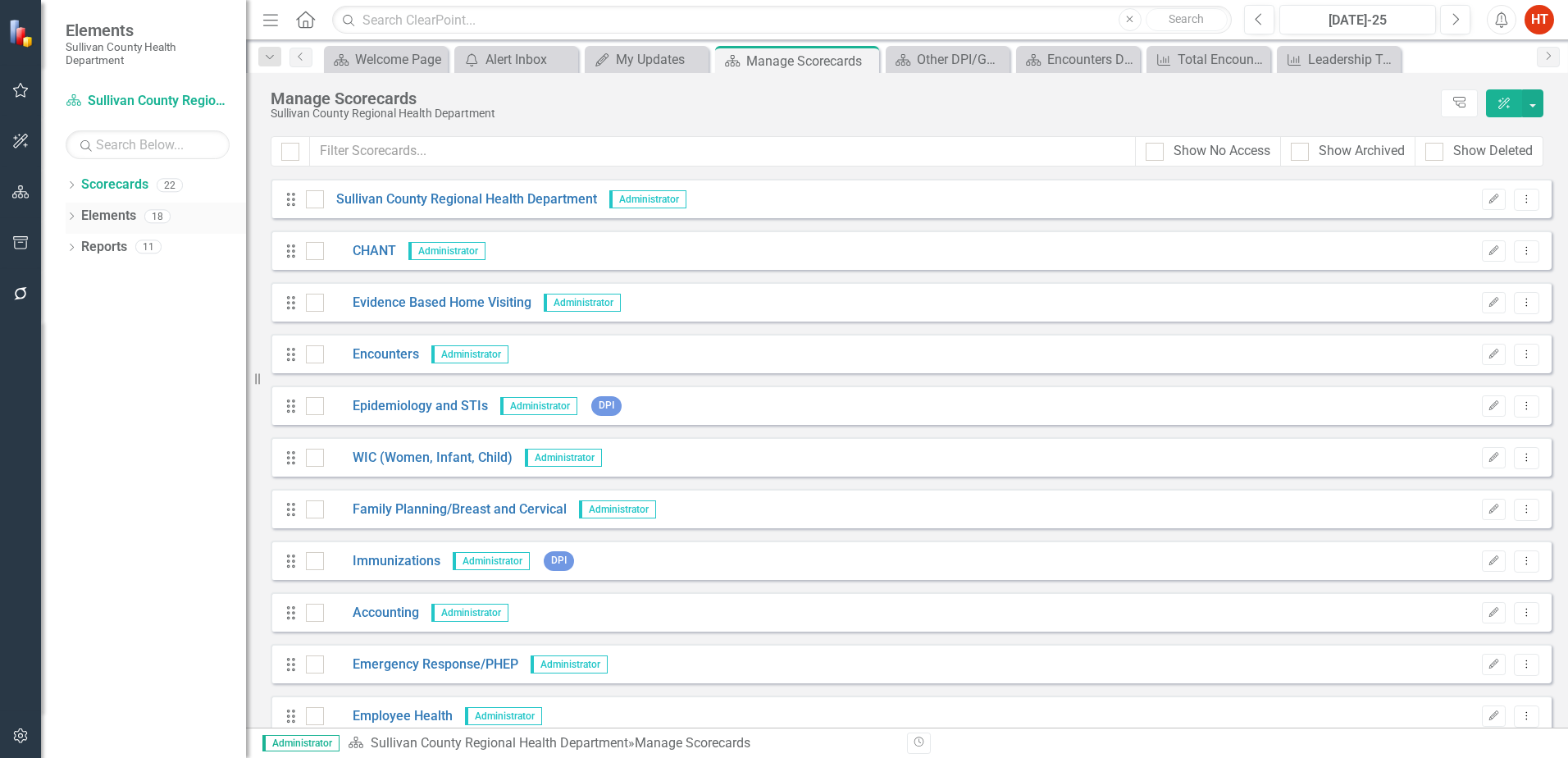
click at [111, 214] on link "Elements" at bounding box center [109, 216] width 55 height 19
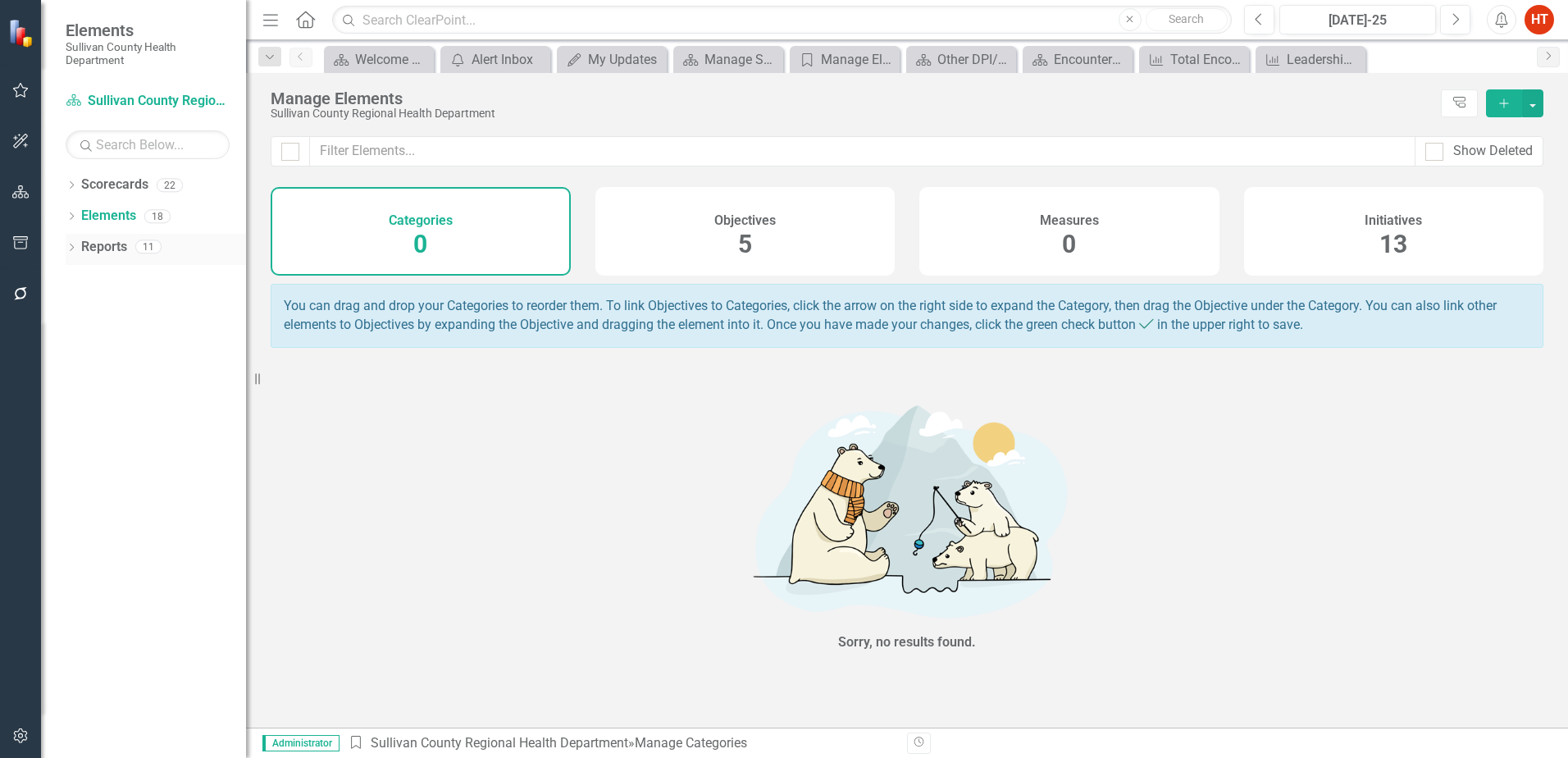
click at [96, 253] on link "Reports" at bounding box center [104, 247] width 46 height 19
